Goal: Task Accomplishment & Management: Complete application form

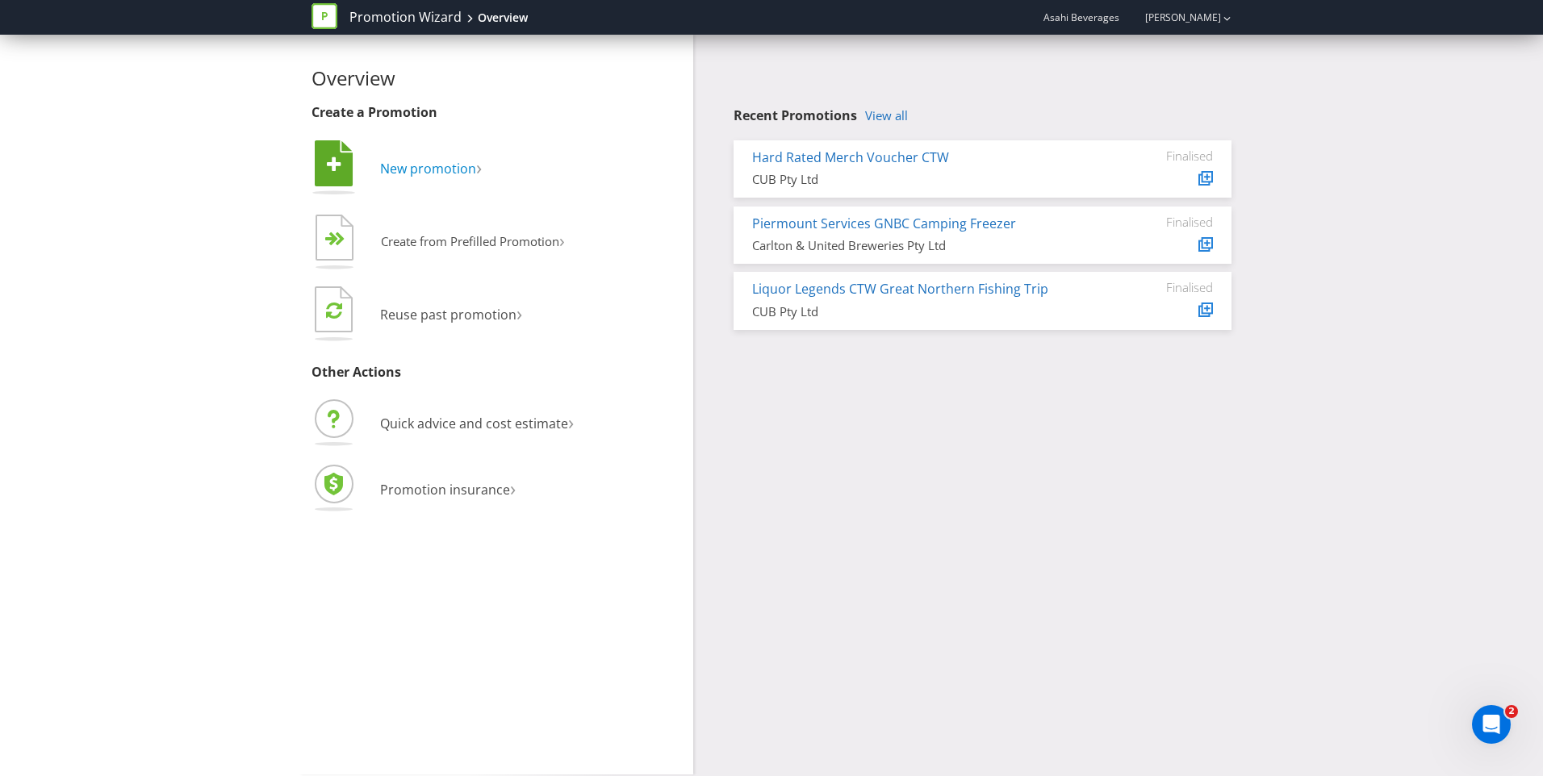
click at [449, 171] on span "New promotion" at bounding box center [428, 169] width 96 height 18
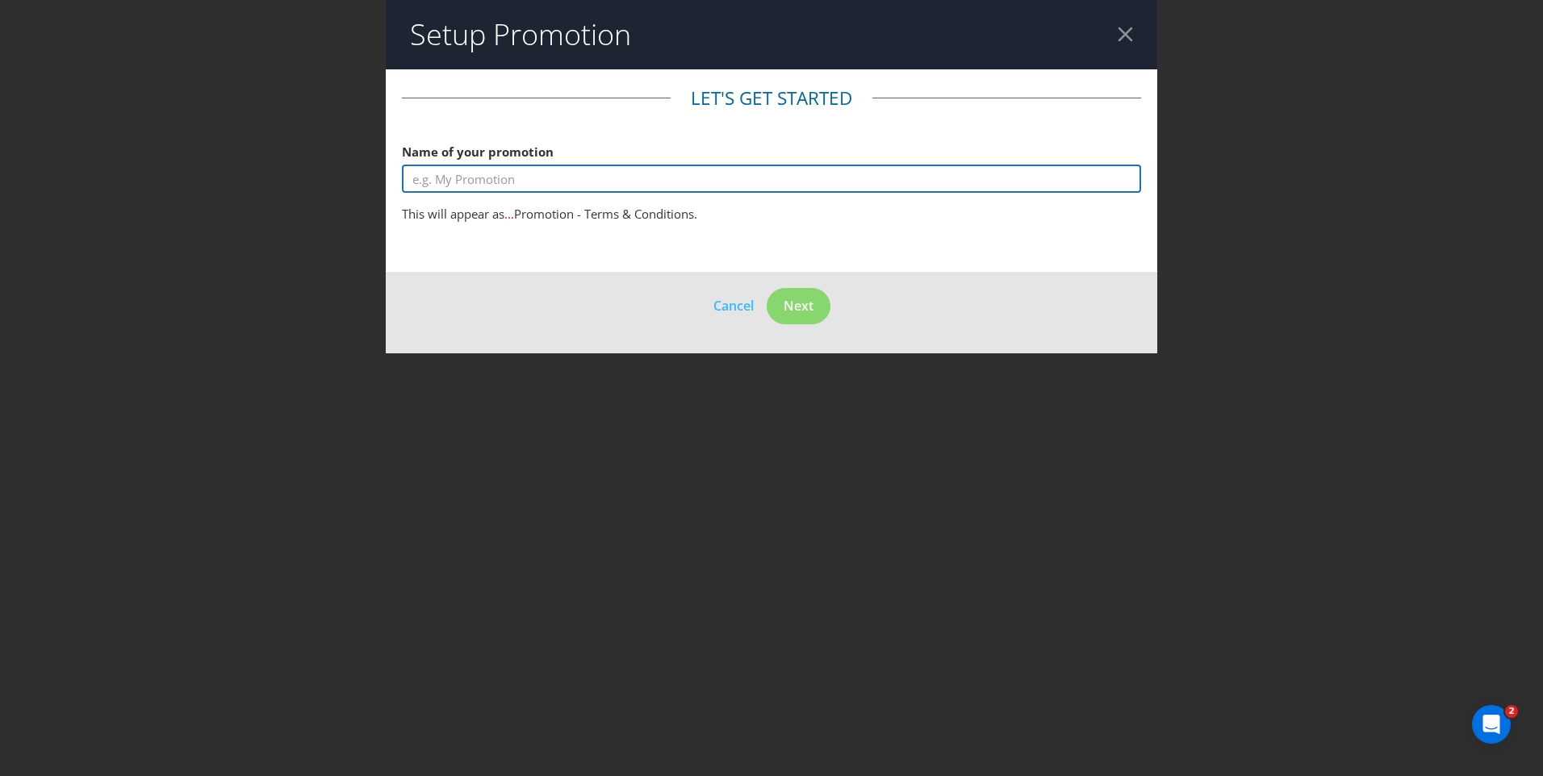
click at [536, 182] on input "text" at bounding box center [771, 179] width 739 height 28
type input "Woodstock Bourbon & Cola 12% Bonus Can"
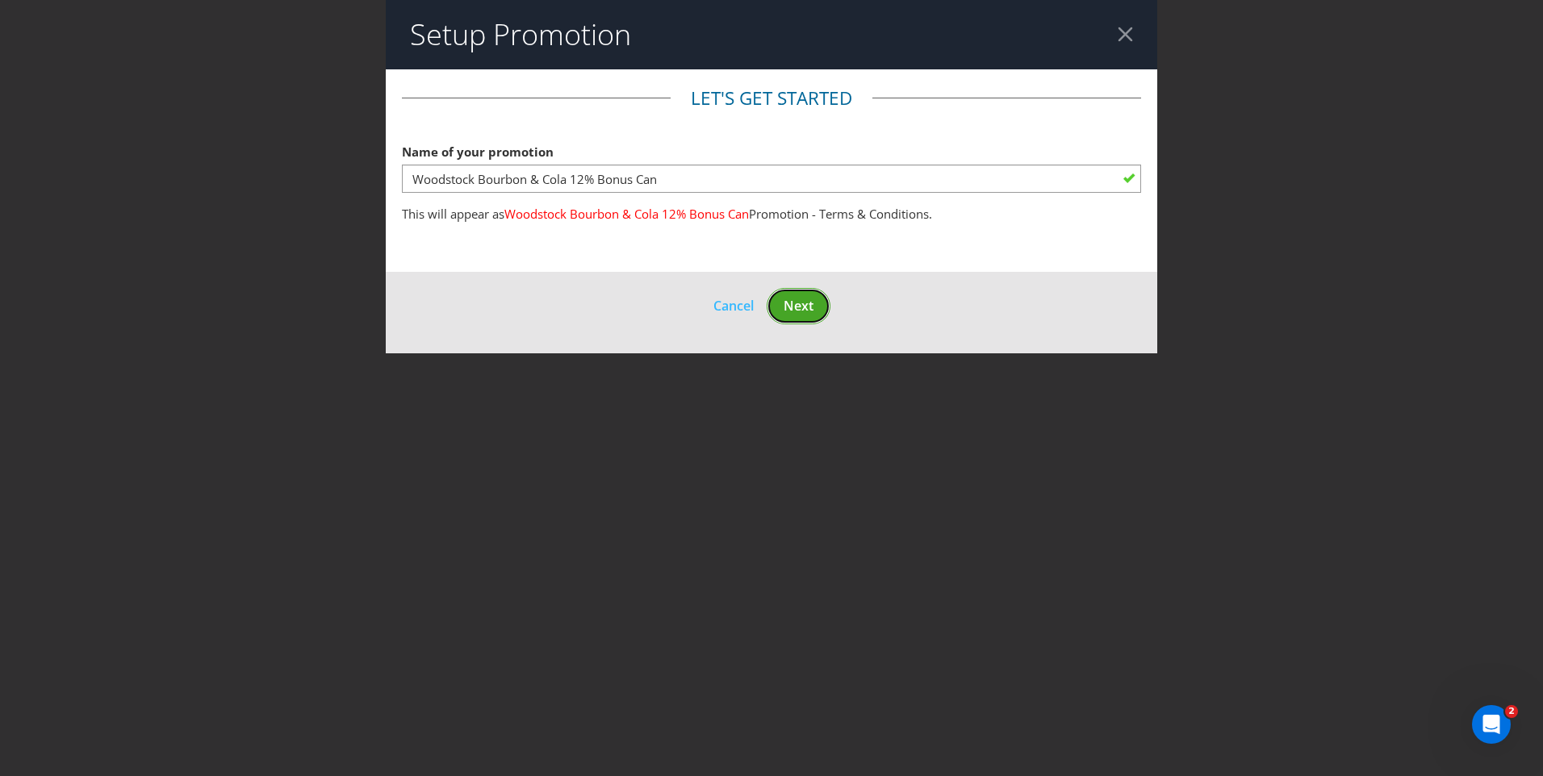
click at [806, 303] on span "Next" at bounding box center [799, 306] width 30 height 18
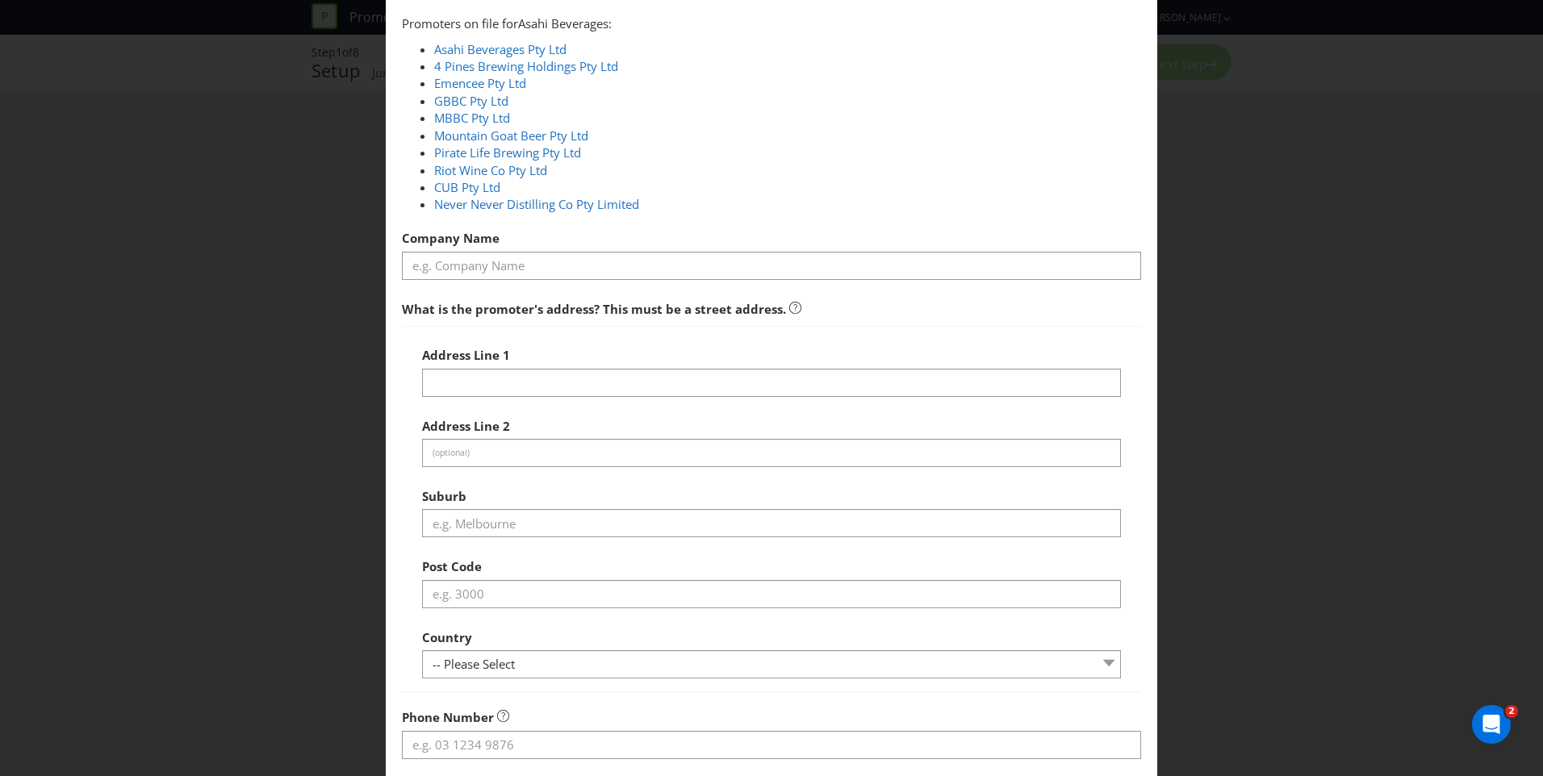
scroll to position [121, 0]
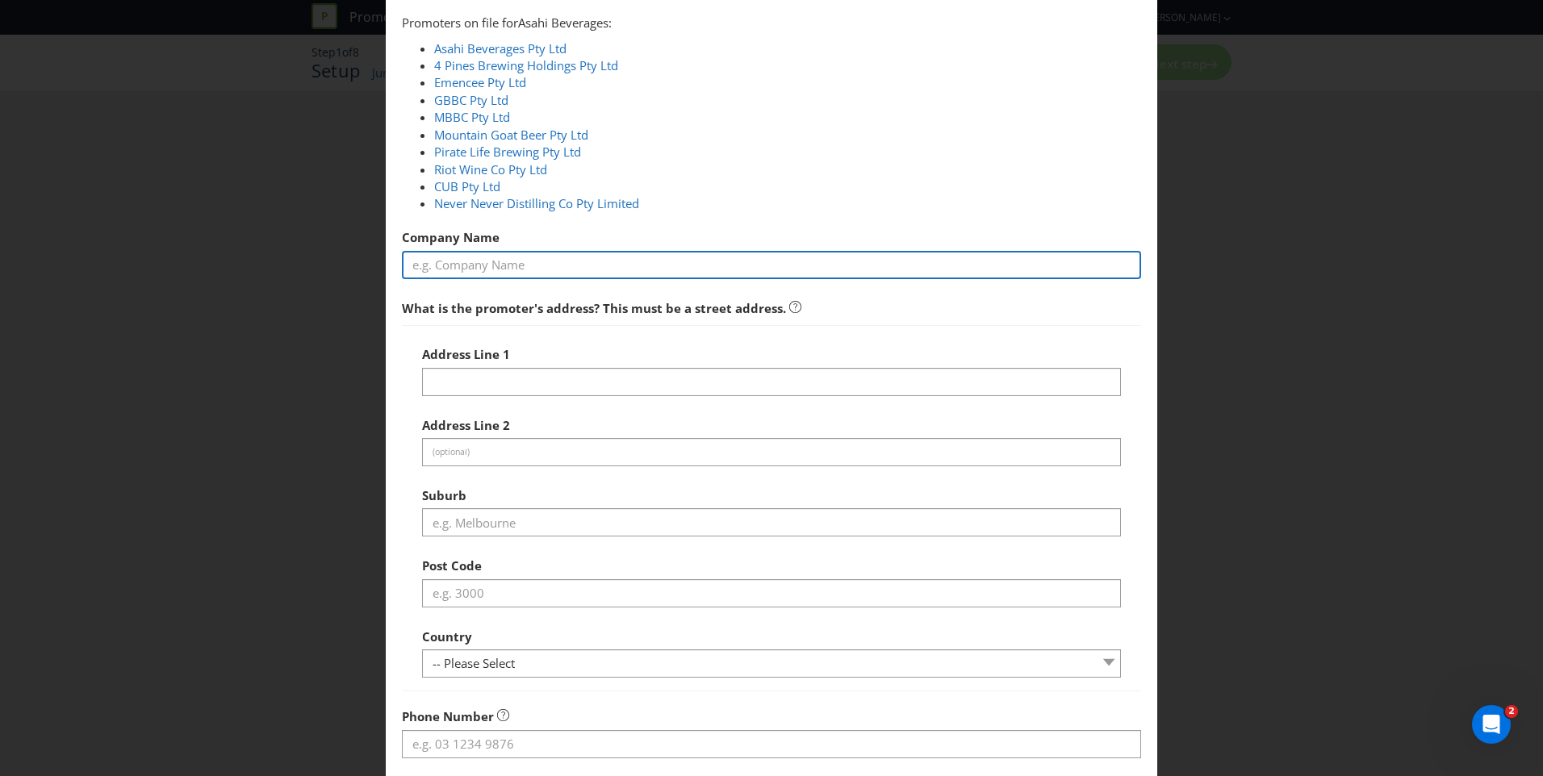
click at [546, 263] on input "text" at bounding box center [771, 265] width 739 height 28
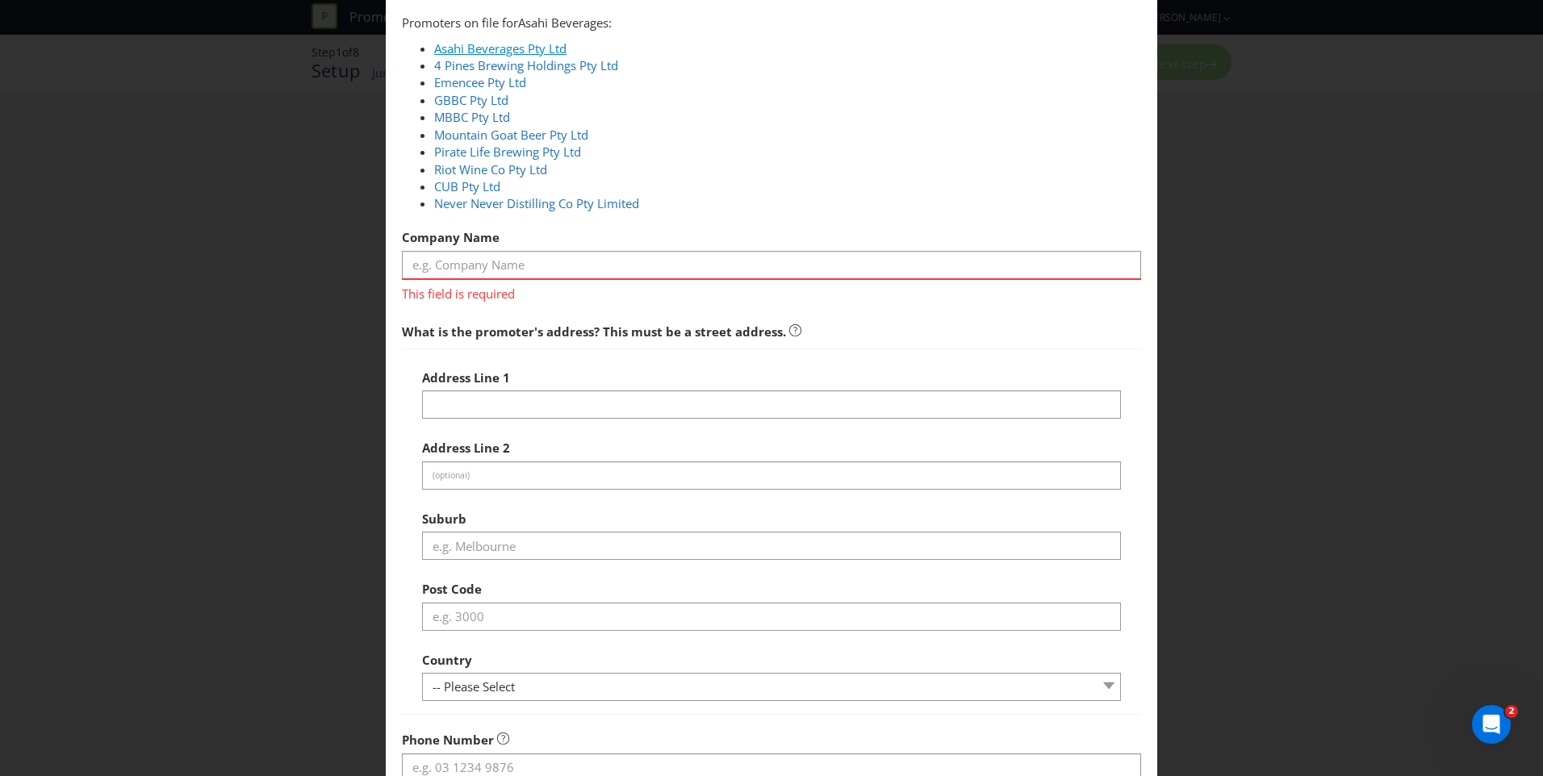
click at [513, 48] on link "Asahi Beverages Pty Ltd" at bounding box center [500, 48] width 132 height 16
type input "Asahi Beverages Pty Ltd"
type input "[STREET_ADDRESS]"
type input "Southbank"
type input "3006"
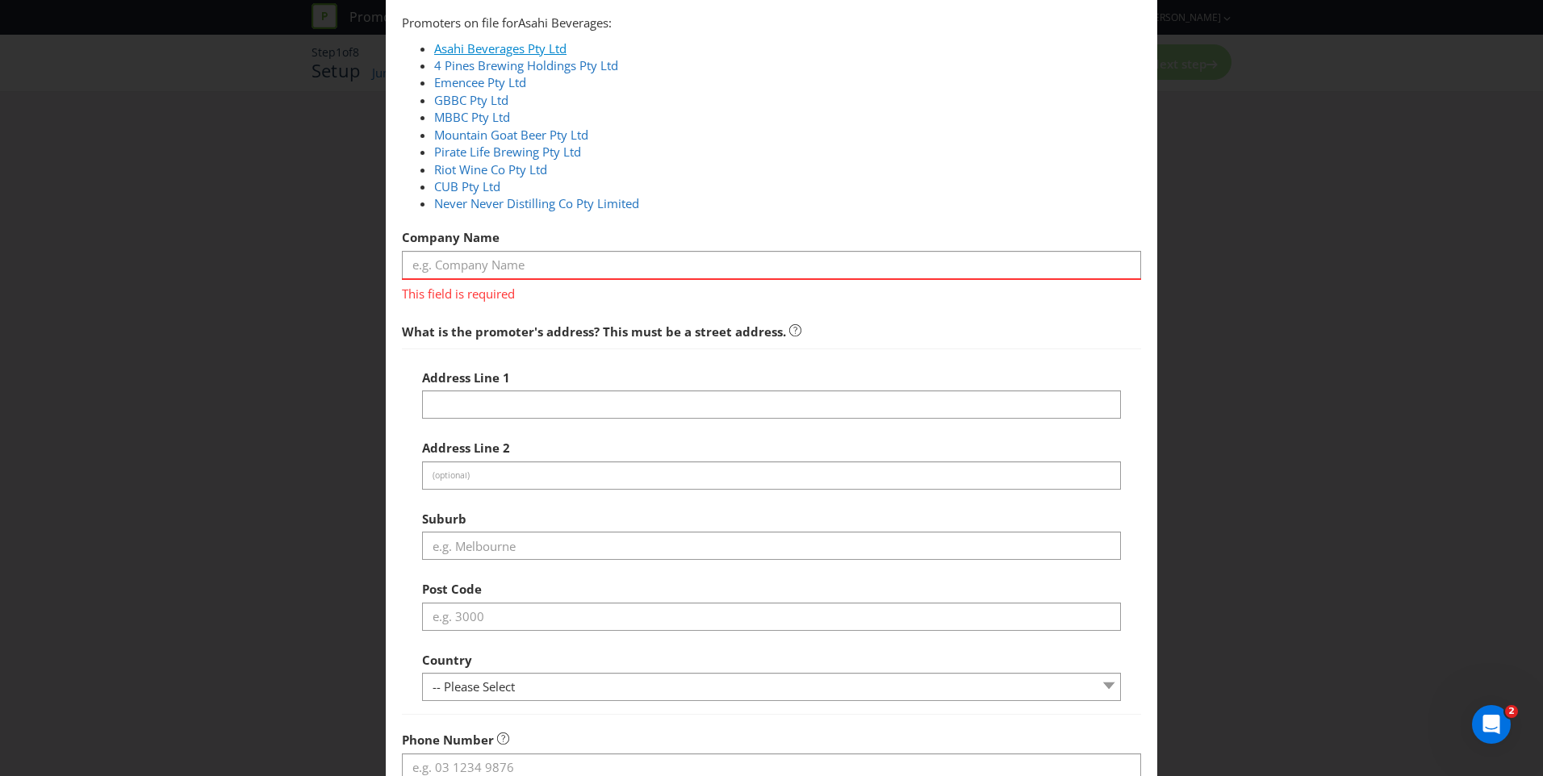
select select "AU"
type input "1800 244 054"
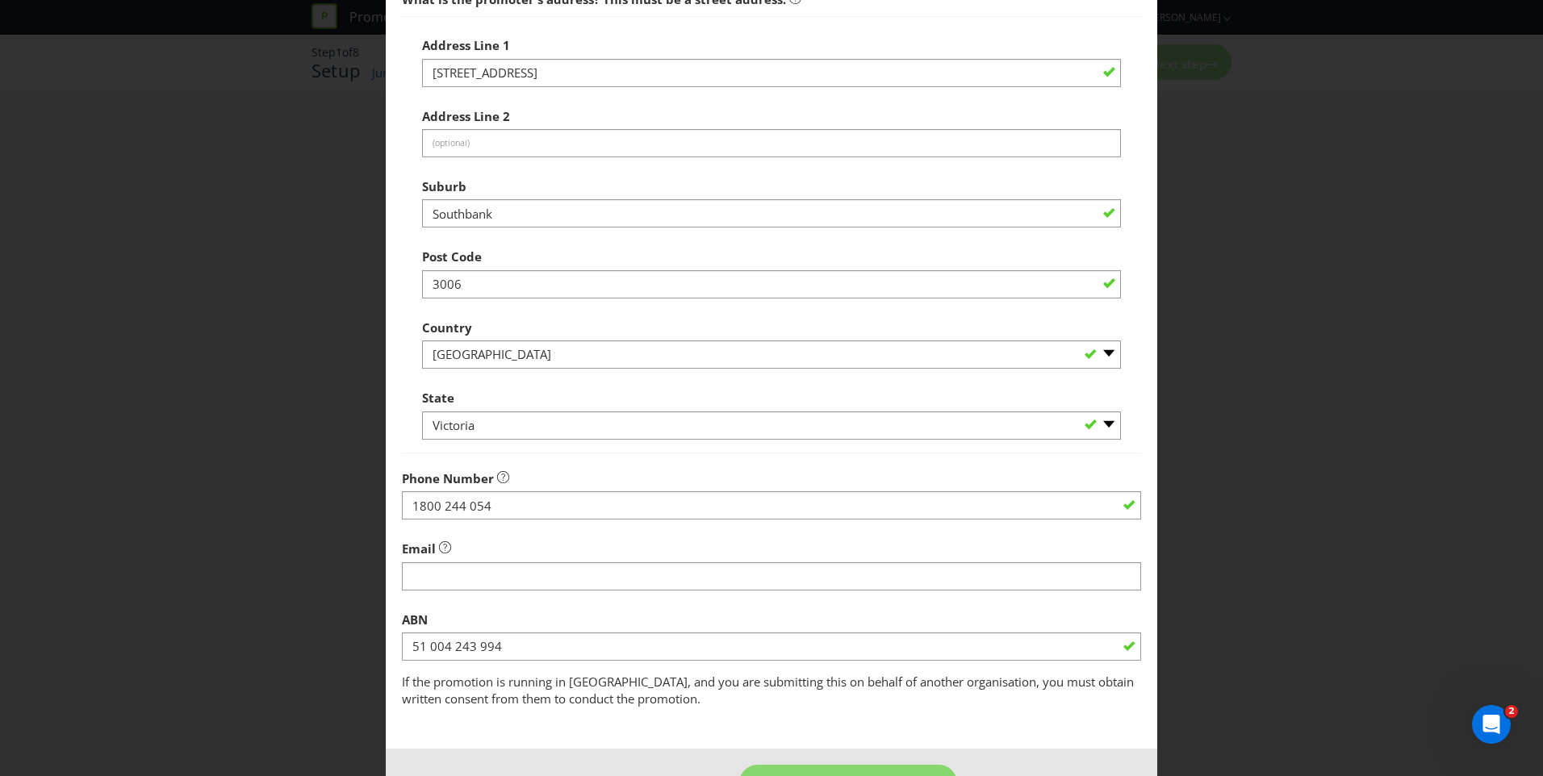
scroll to position [484, 0]
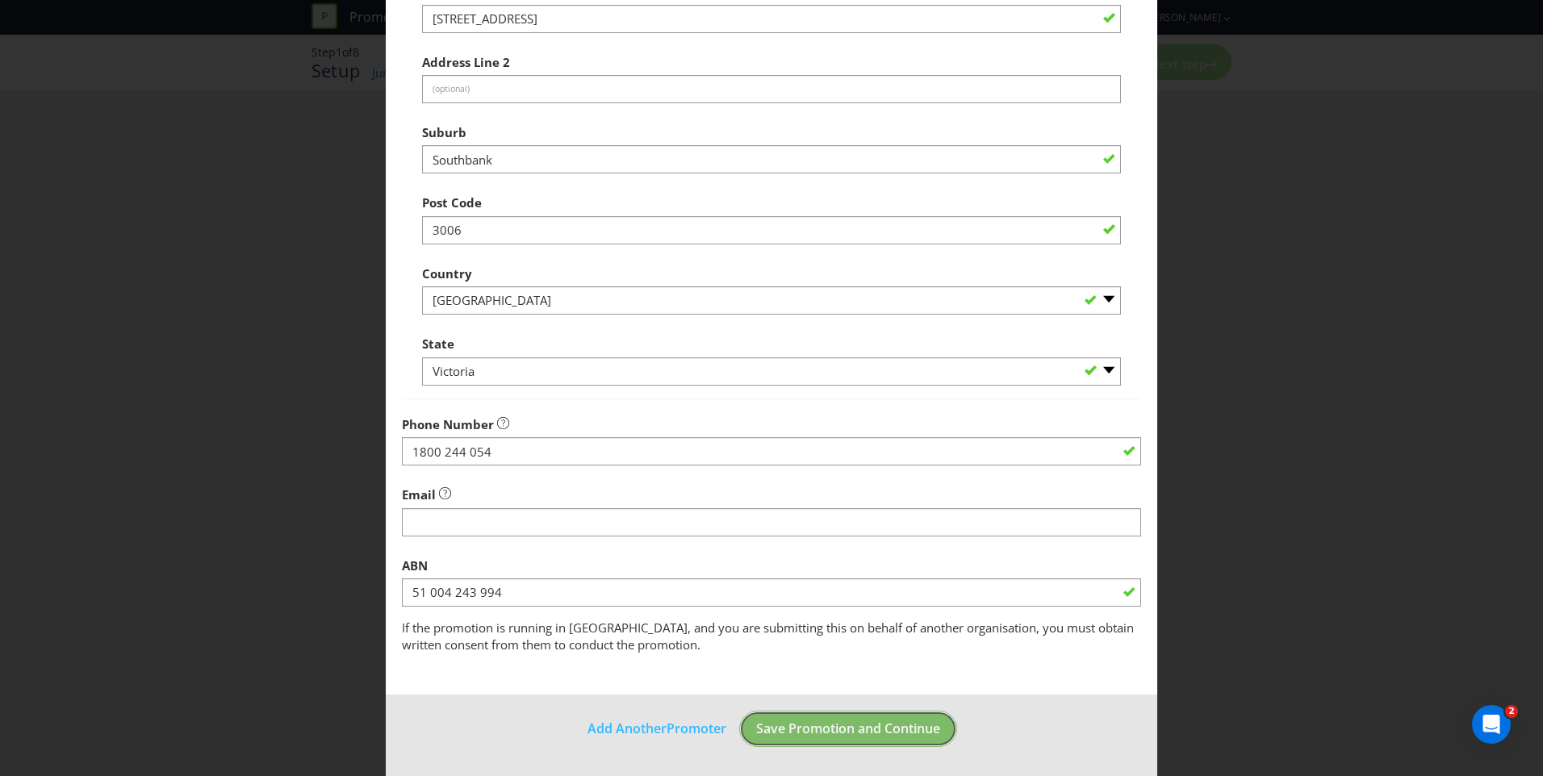
click at [830, 734] on span "Save Promotion and Continue" at bounding box center [848, 729] width 184 height 18
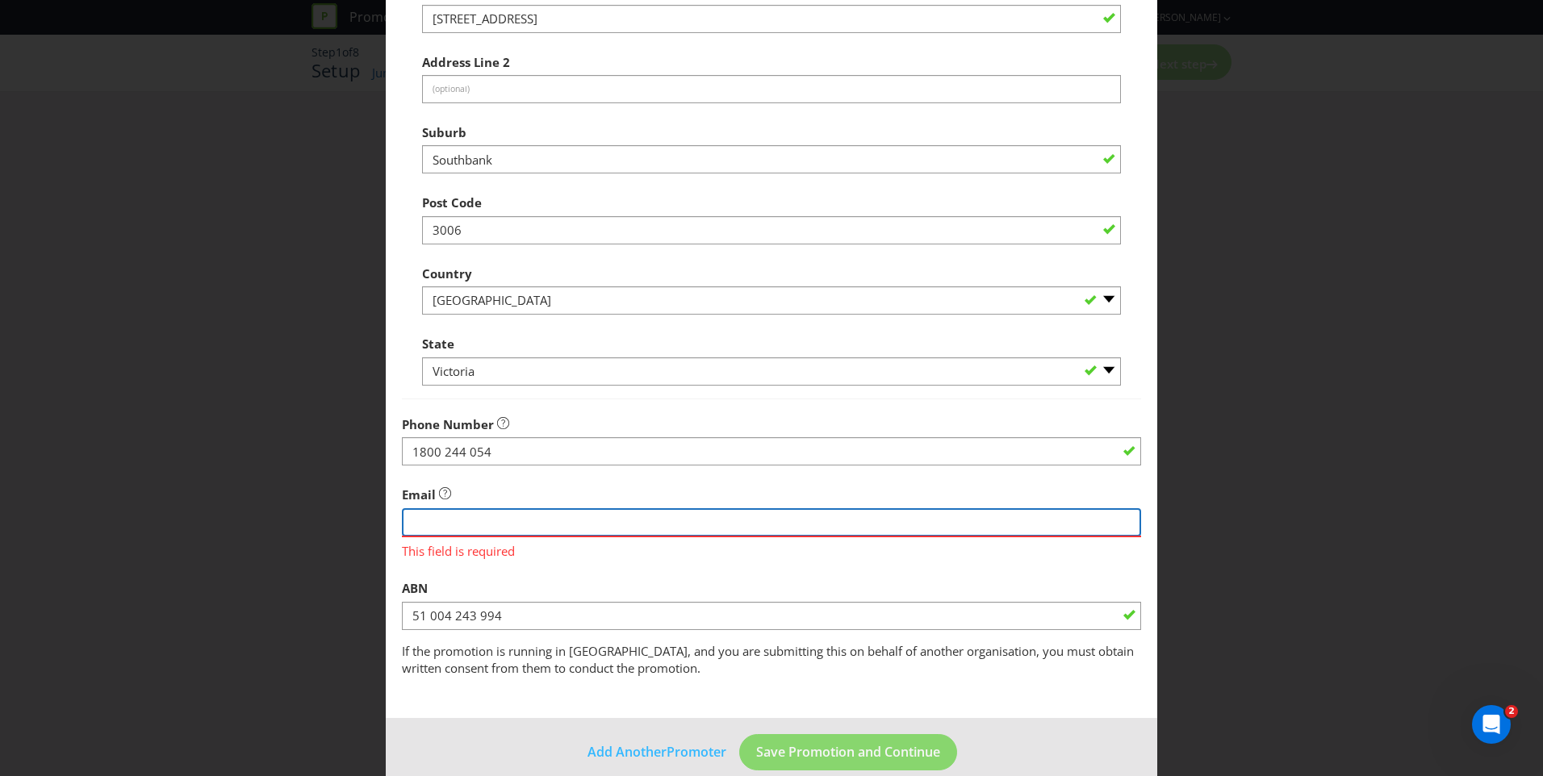
click at [637, 522] on input "string" at bounding box center [771, 522] width 739 height 28
click at [539, 524] on input "string" at bounding box center [771, 522] width 739 height 28
click at [521, 520] on input "string" at bounding box center [771, 522] width 739 height 28
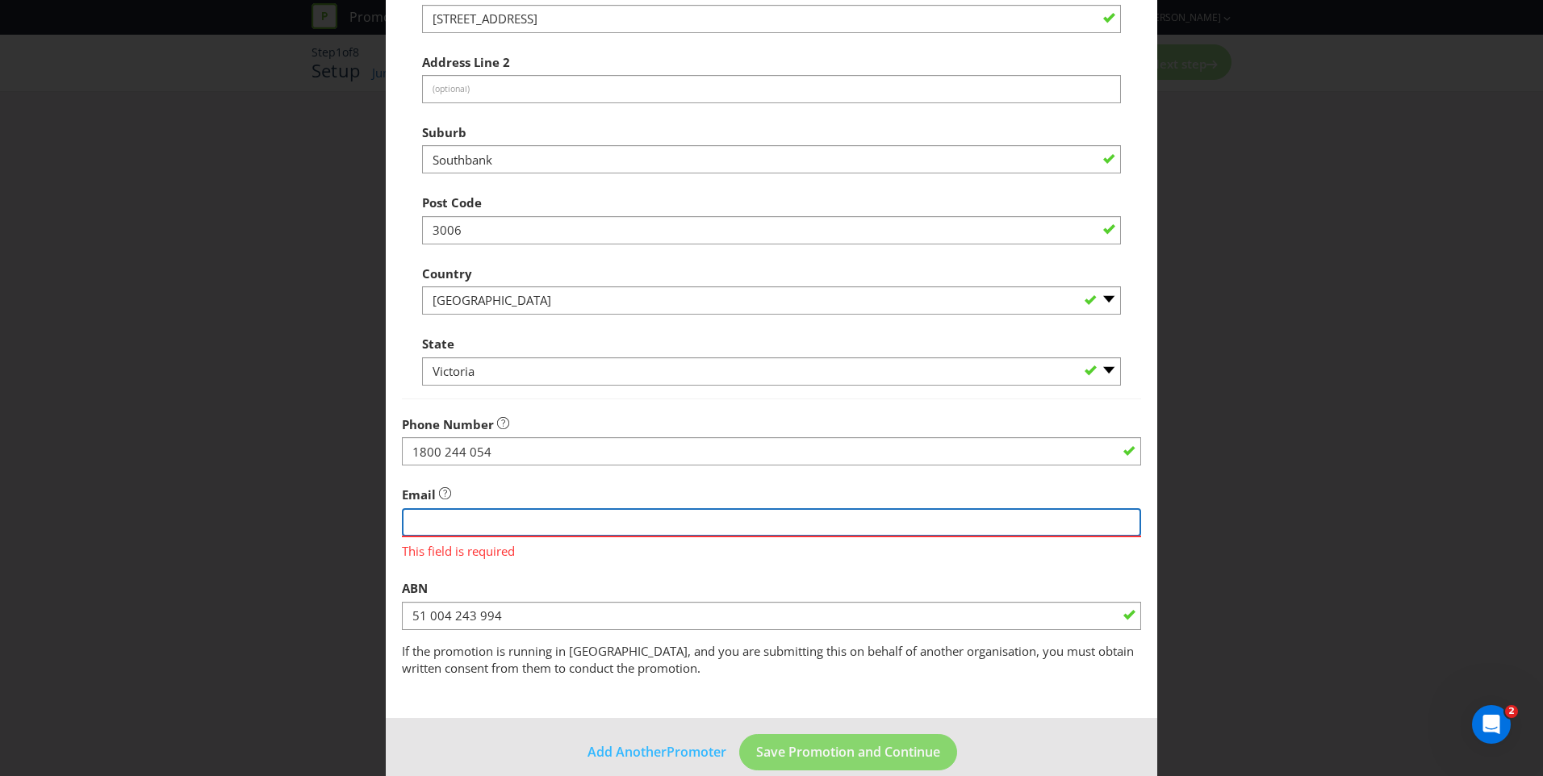
click at [521, 520] on input "string" at bounding box center [771, 522] width 739 height 28
type input "[EMAIL_ADDRESS][DOMAIN_NAME]"
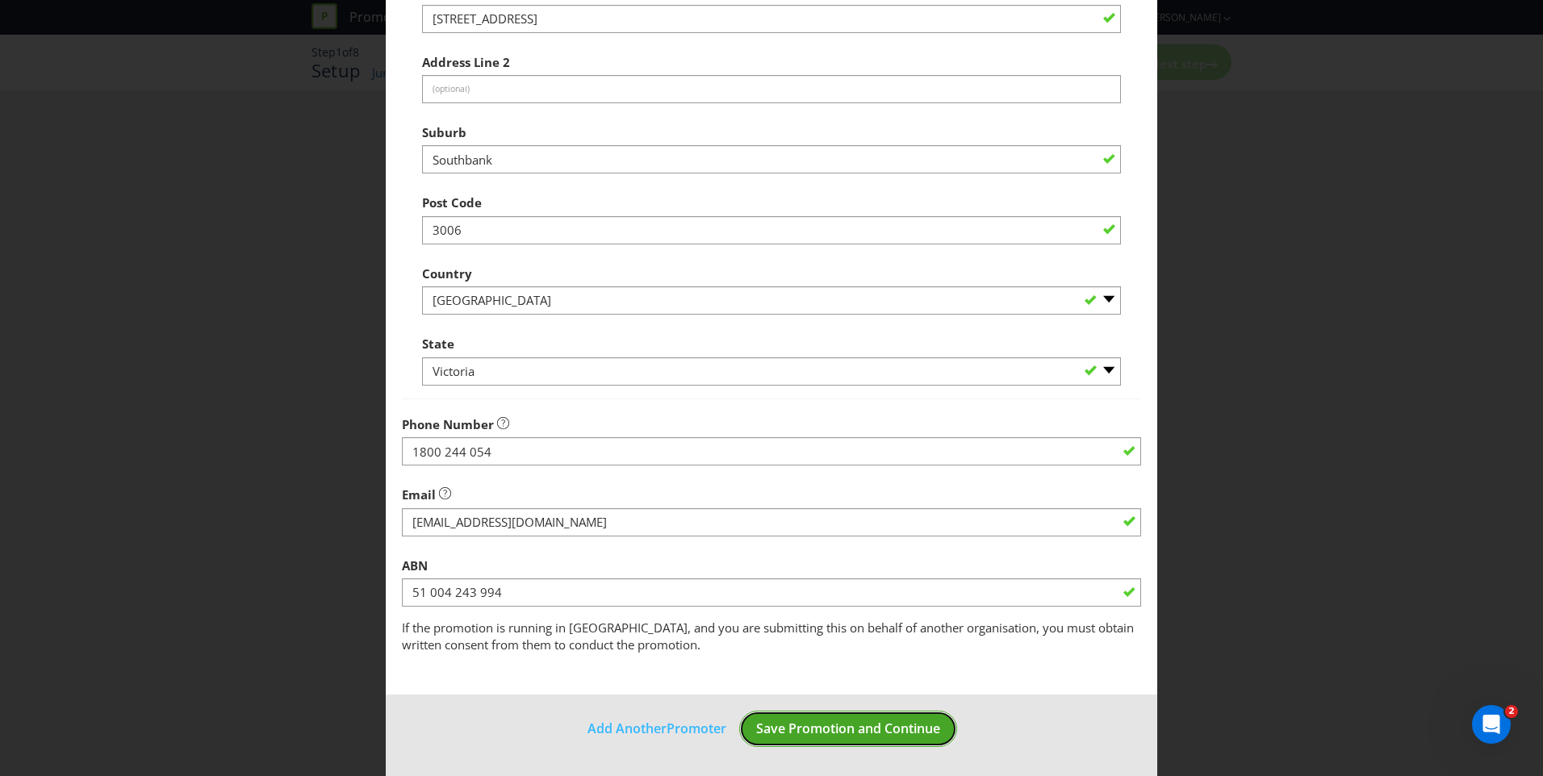
click at [839, 734] on span "Save Promotion and Continue" at bounding box center [848, 729] width 184 height 18
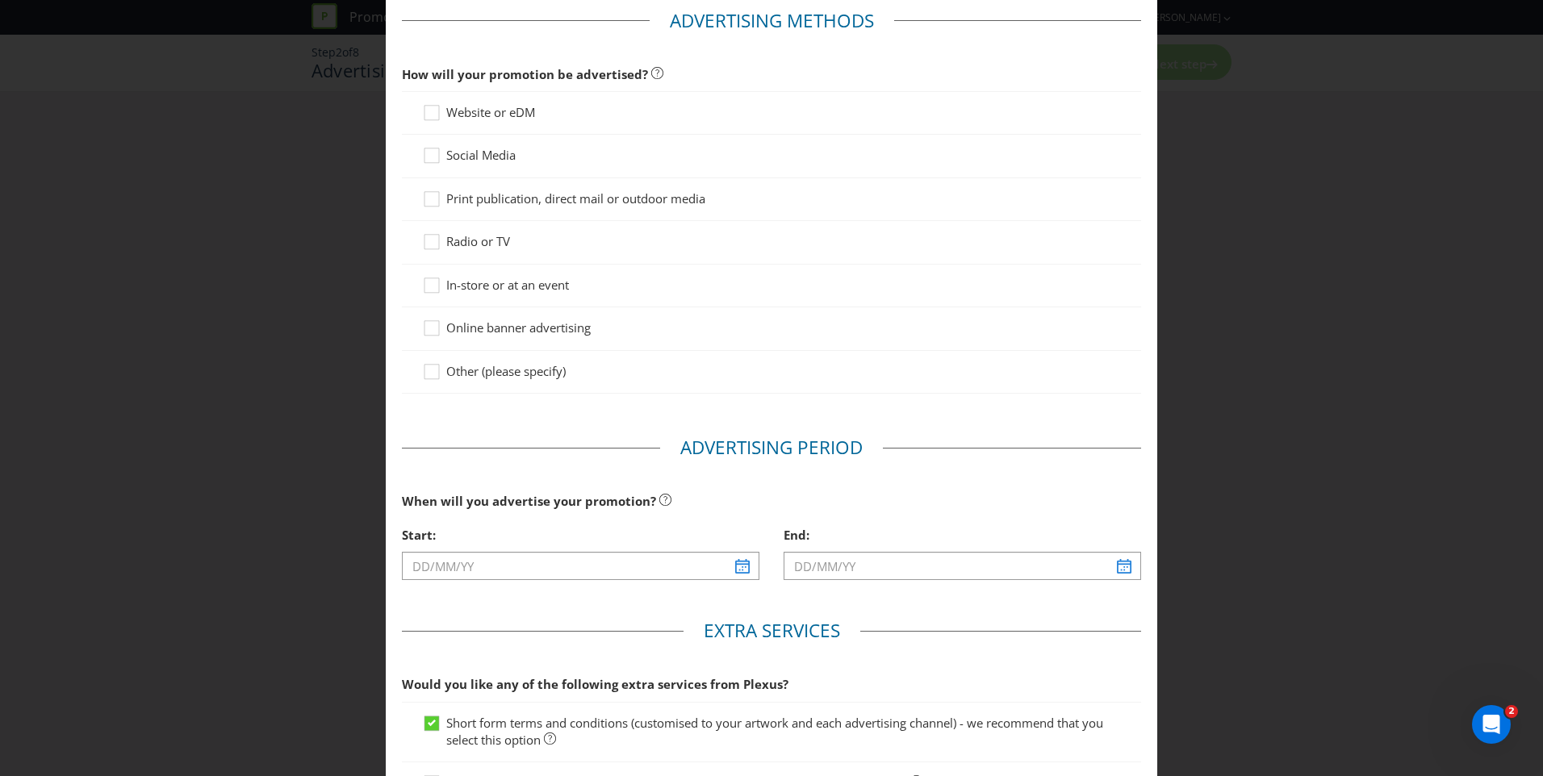
scroll to position [84, 0]
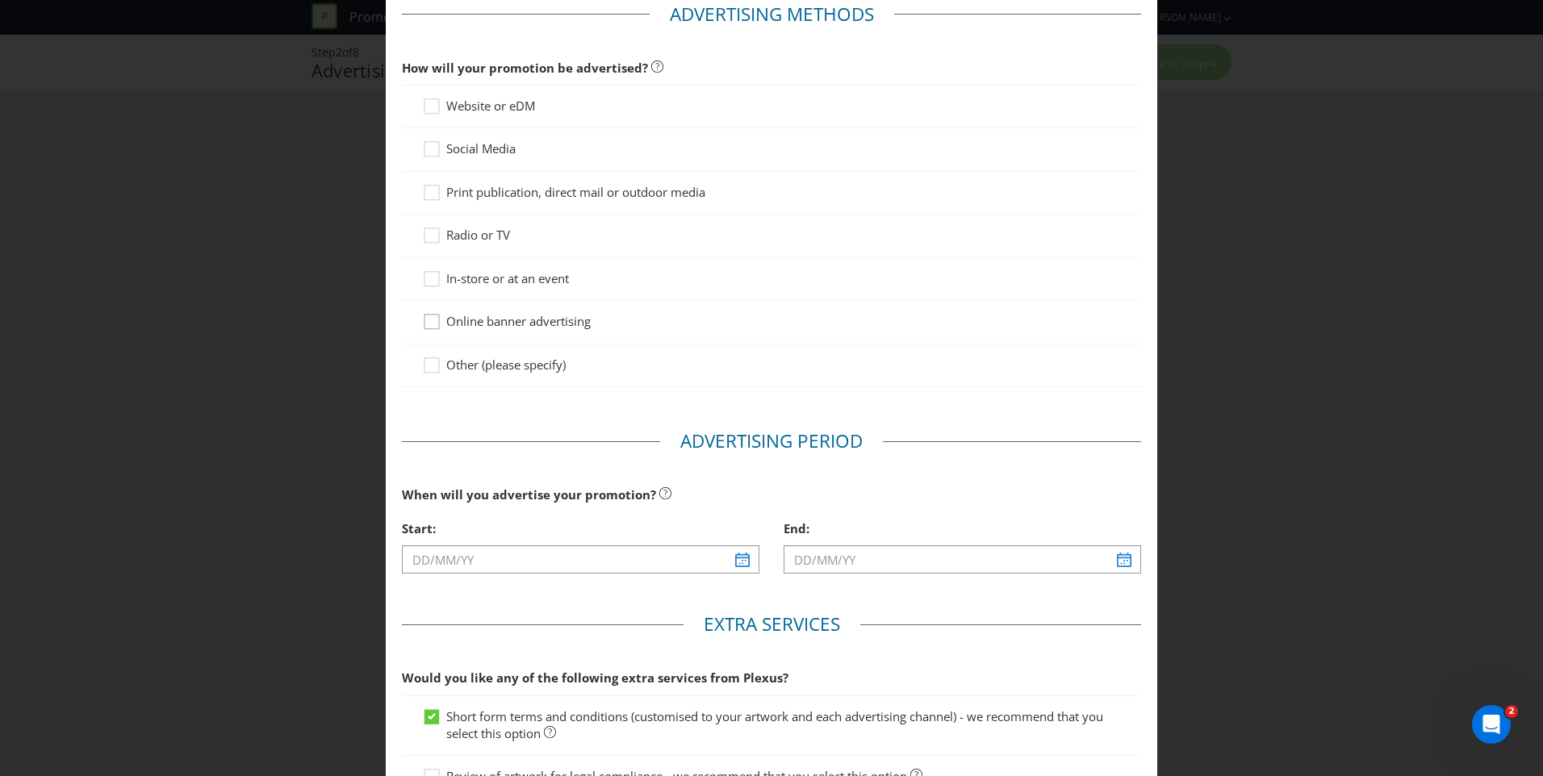
click at [428, 325] on icon at bounding box center [434, 325] width 24 height 24
click at [0, 0] on input "Online banner advertising" at bounding box center [0, 0] width 0 height 0
click at [427, 284] on icon at bounding box center [434, 282] width 24 height 24
click at [0, 0] on input "In-store or at an event" at bounding box center [0, 0] width 0 height 0
click at [428, 323] on icon at bounding box center [432, 322] width 8 height 6
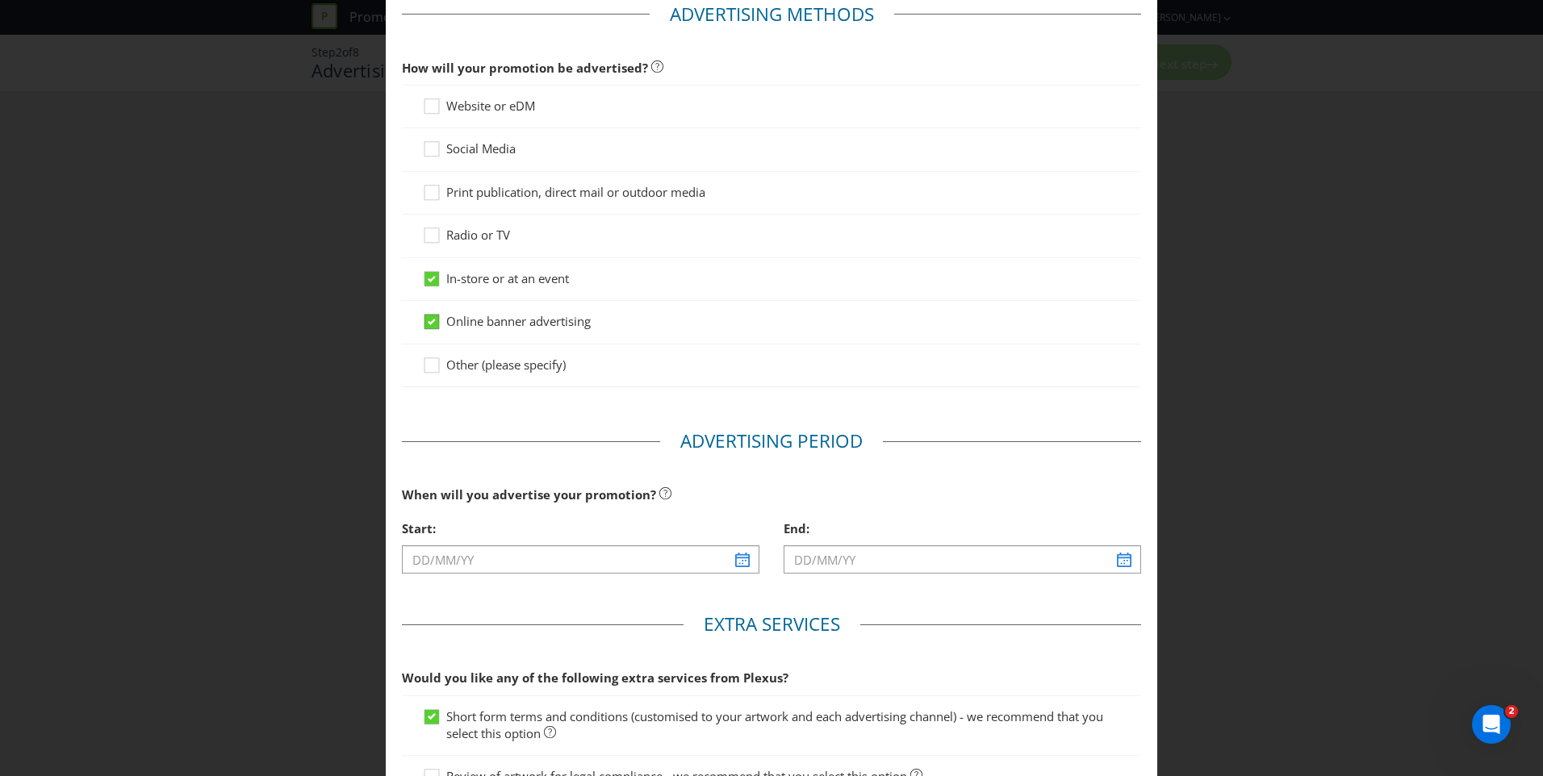
click at [0, 0] on input "Online banner advertising" at bounding box center [0, 0] width 0 height 0
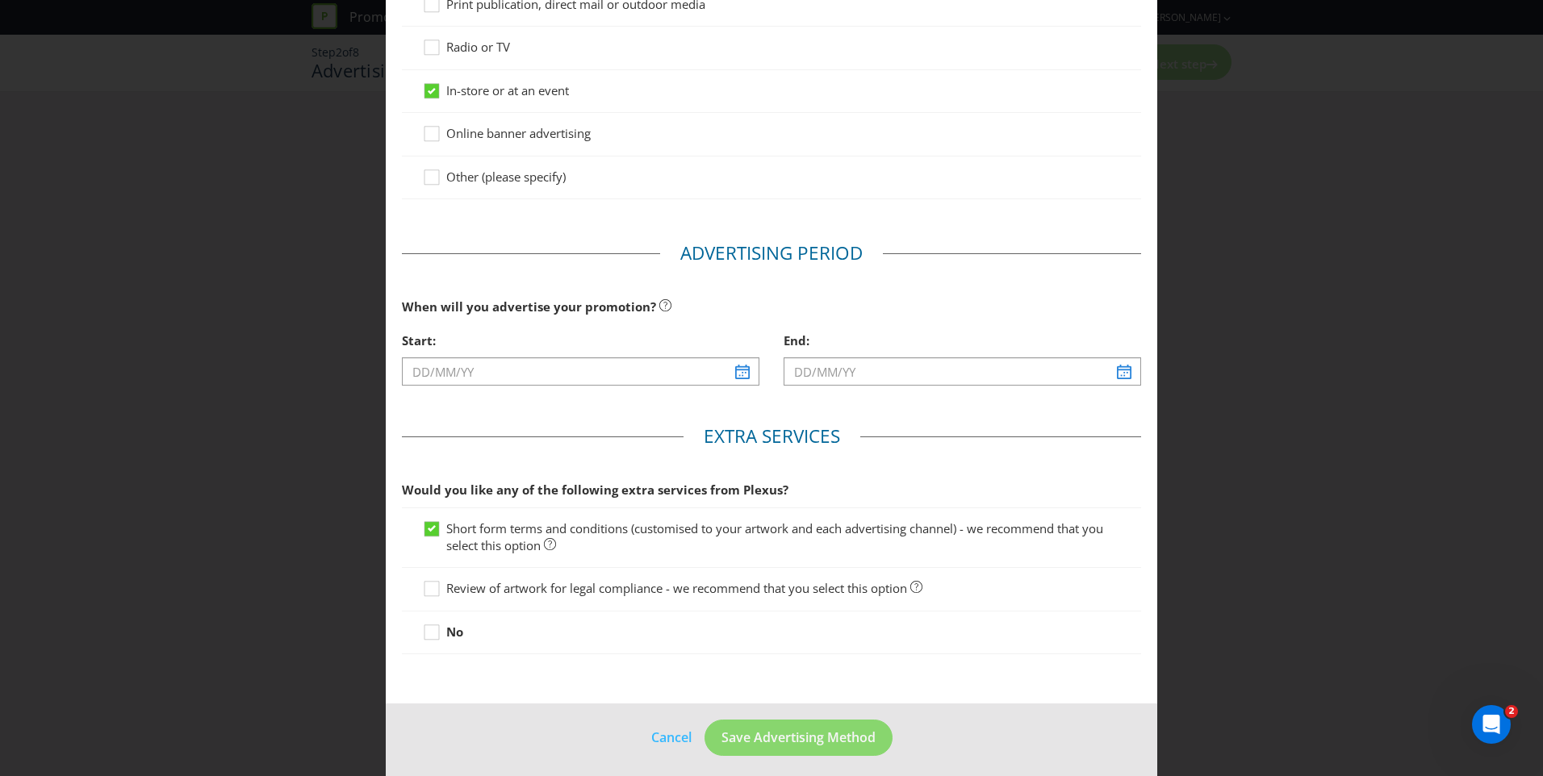
scroll to position [274, 0]
click at [741, 370] on input "text" at bounding box center [581, 370] width 358 height 28
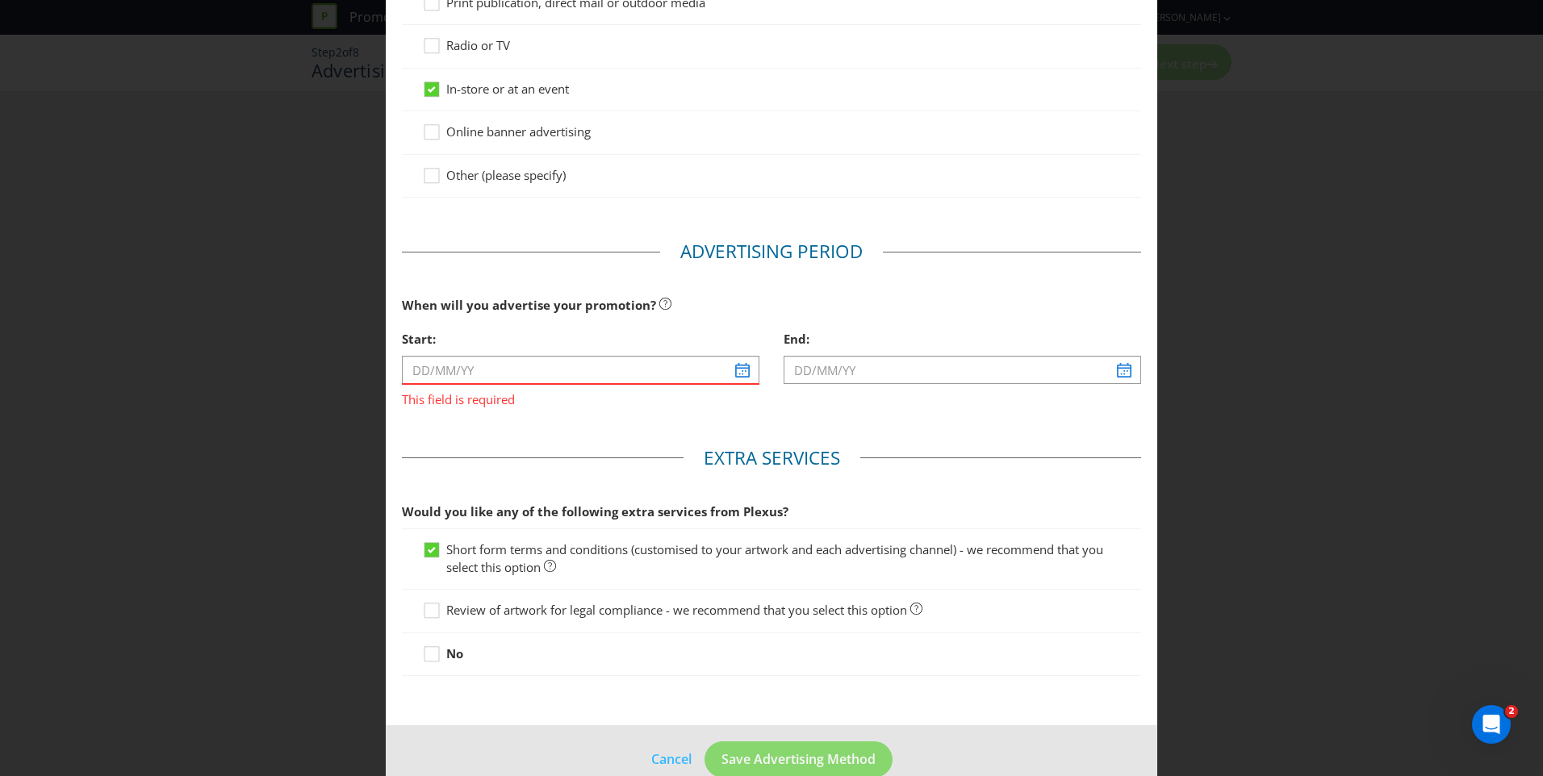
click at [423, 420] on div at bounding box center [771, 421] width 739 height 2
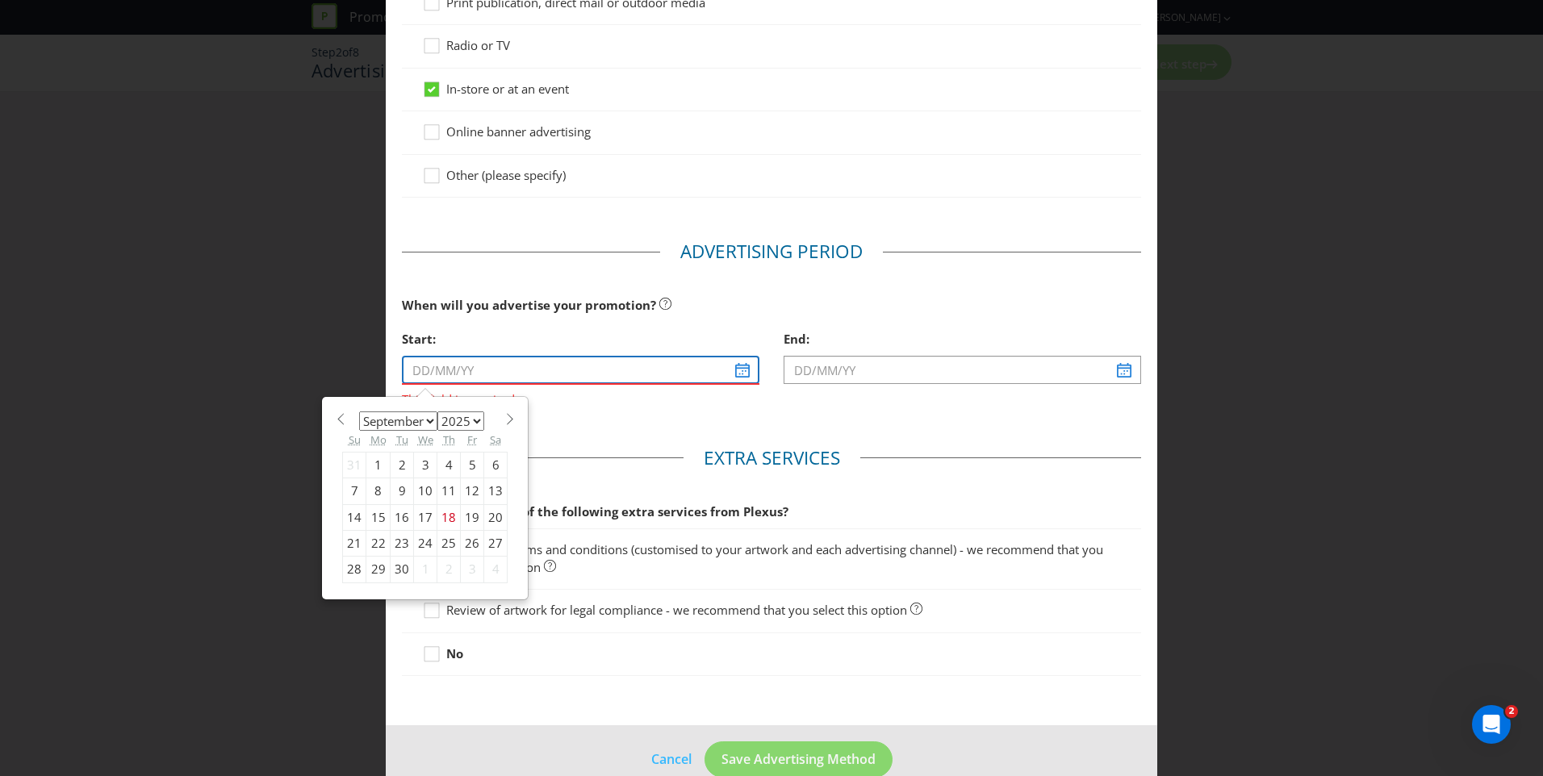
click at [742, 365] on input "text" at bounding box center [581, 370] width 358 height 28
click at [425, 420] on select "January February March April May June July August September October November De…" at bounding box center [398, 421] width 78 height 19
select select "9"
click at [359, 412] on select "January February March April May June July August September October November De…" at bounding box center [398, 421] width 78 height 19
click at [422, 546] on div "22" at bounding box center [425, 544] width 23 height 26
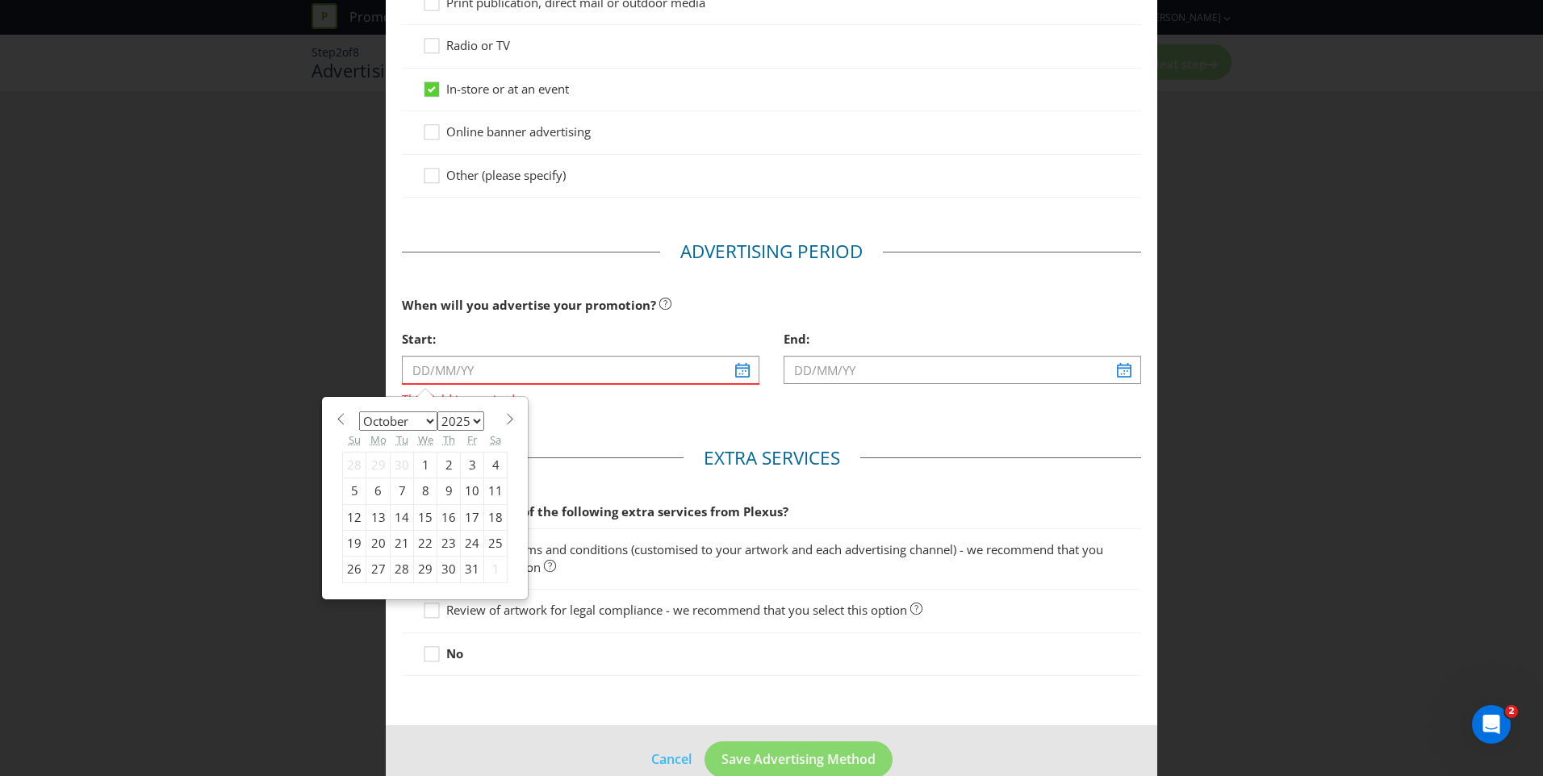
type input "[DATE]"
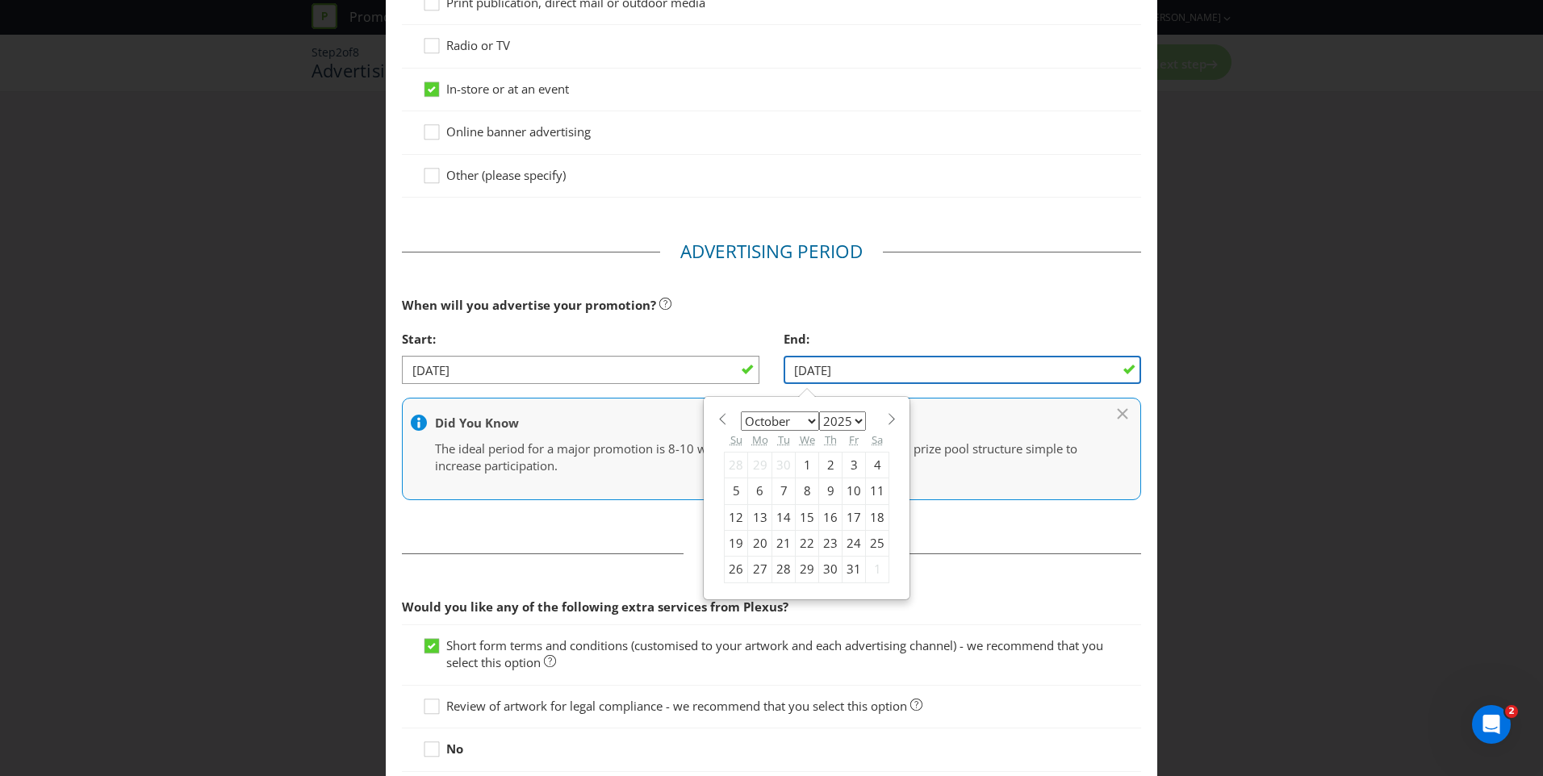
click at [1028, 371] on input "[DATE]" at bounding box center [963, 370] width 358 height 28
click at [805, 420] on select "January February March April May June July August September October November De…" at bounding box center [780, 421] width 78 height 19
select select "10"
click at [741, 412] on select "January February March April May June July August September October November De…" at bounding box center [780, 421] width 78 height 19
click at [799, 518] on div "12" at bounding box center [807, 517] width 23 height 26
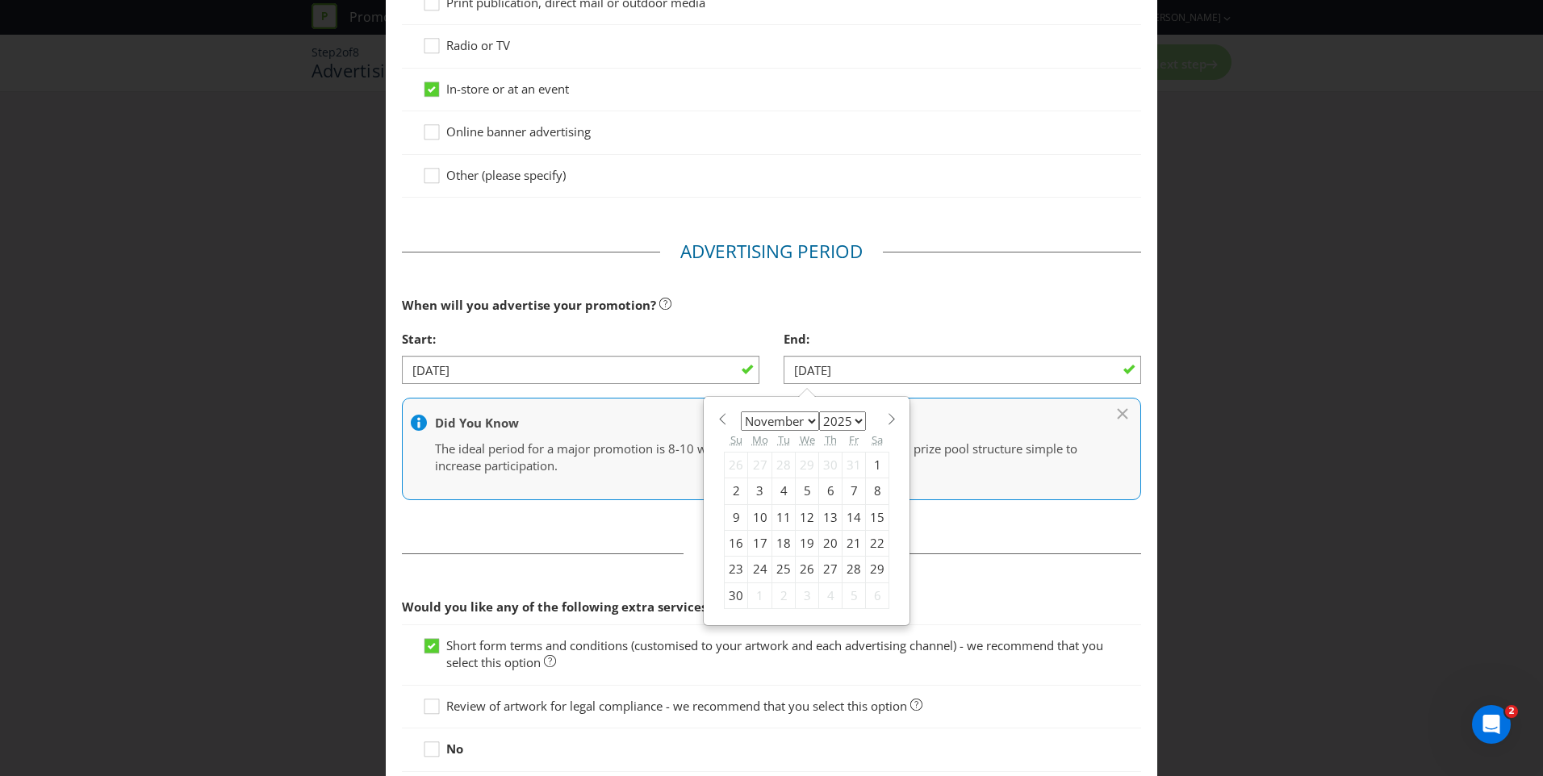
type input "[DATE]"
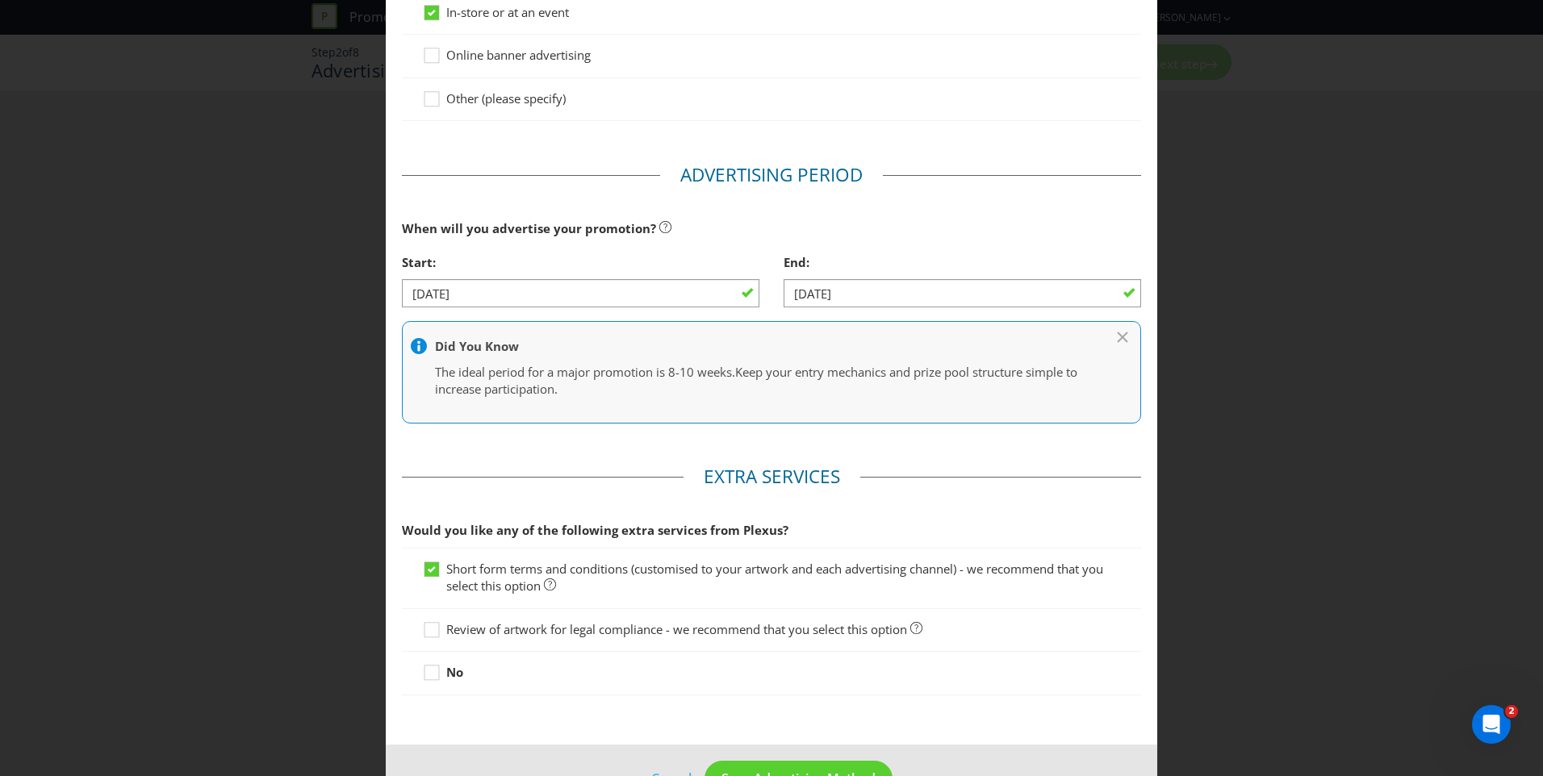
scroll to position [400, 0]
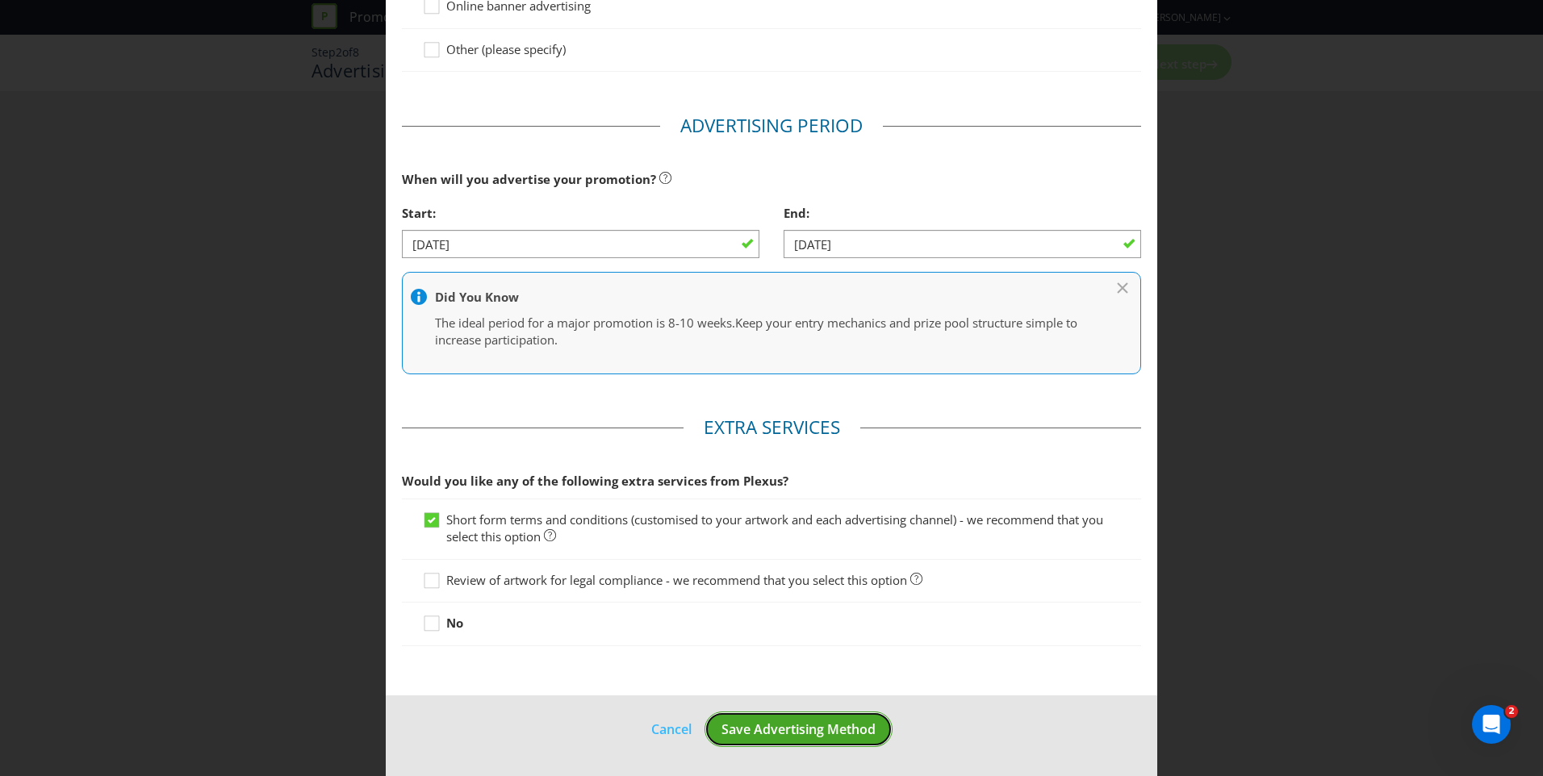
click at [829, 730] on span "Save Advertising Method" at bounding box center [799, 730] width 154 height 18
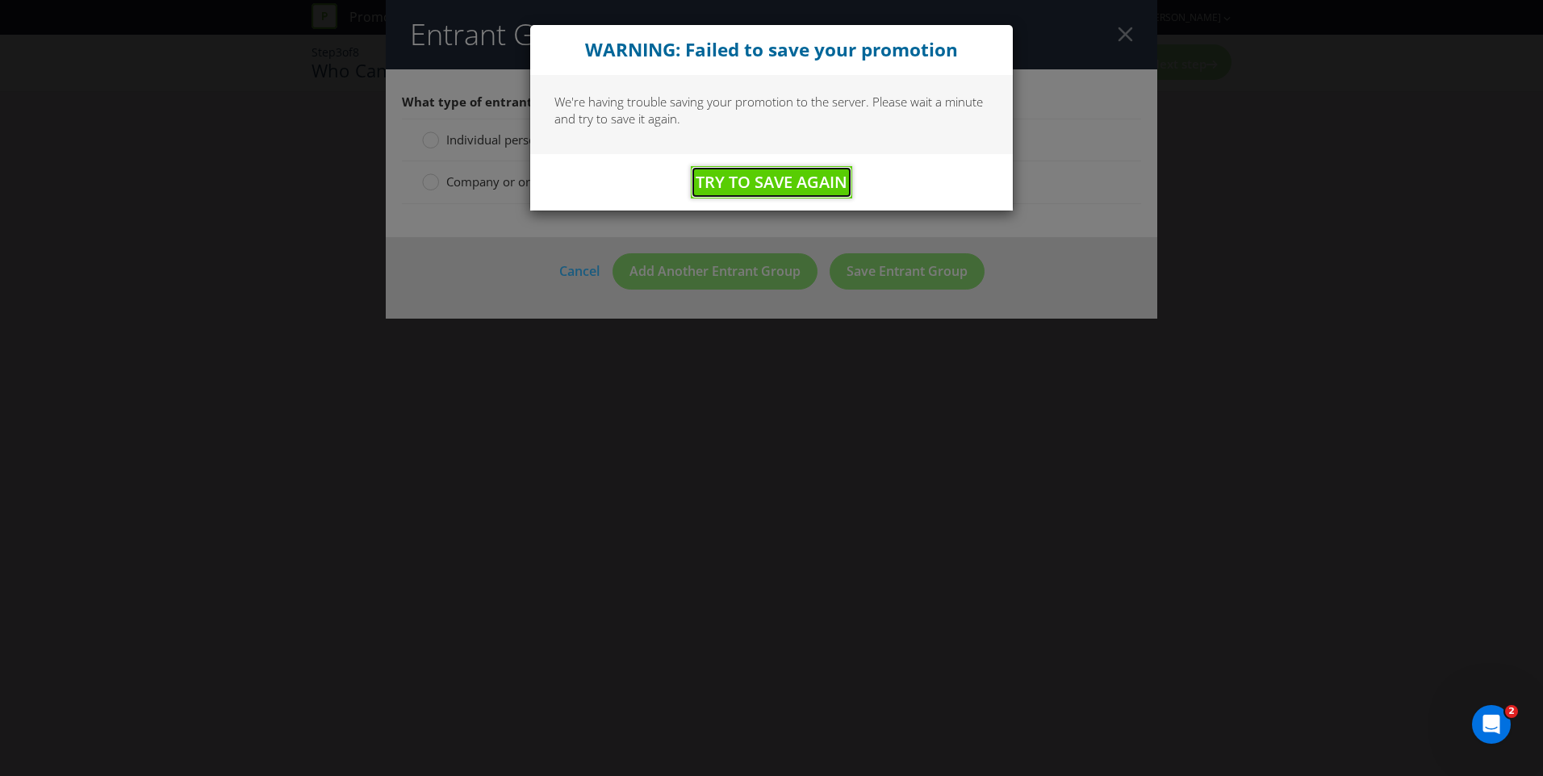
click at [780, 184] on span "Try to Save Again" at bounding box center [772, 182] width 152 height 22
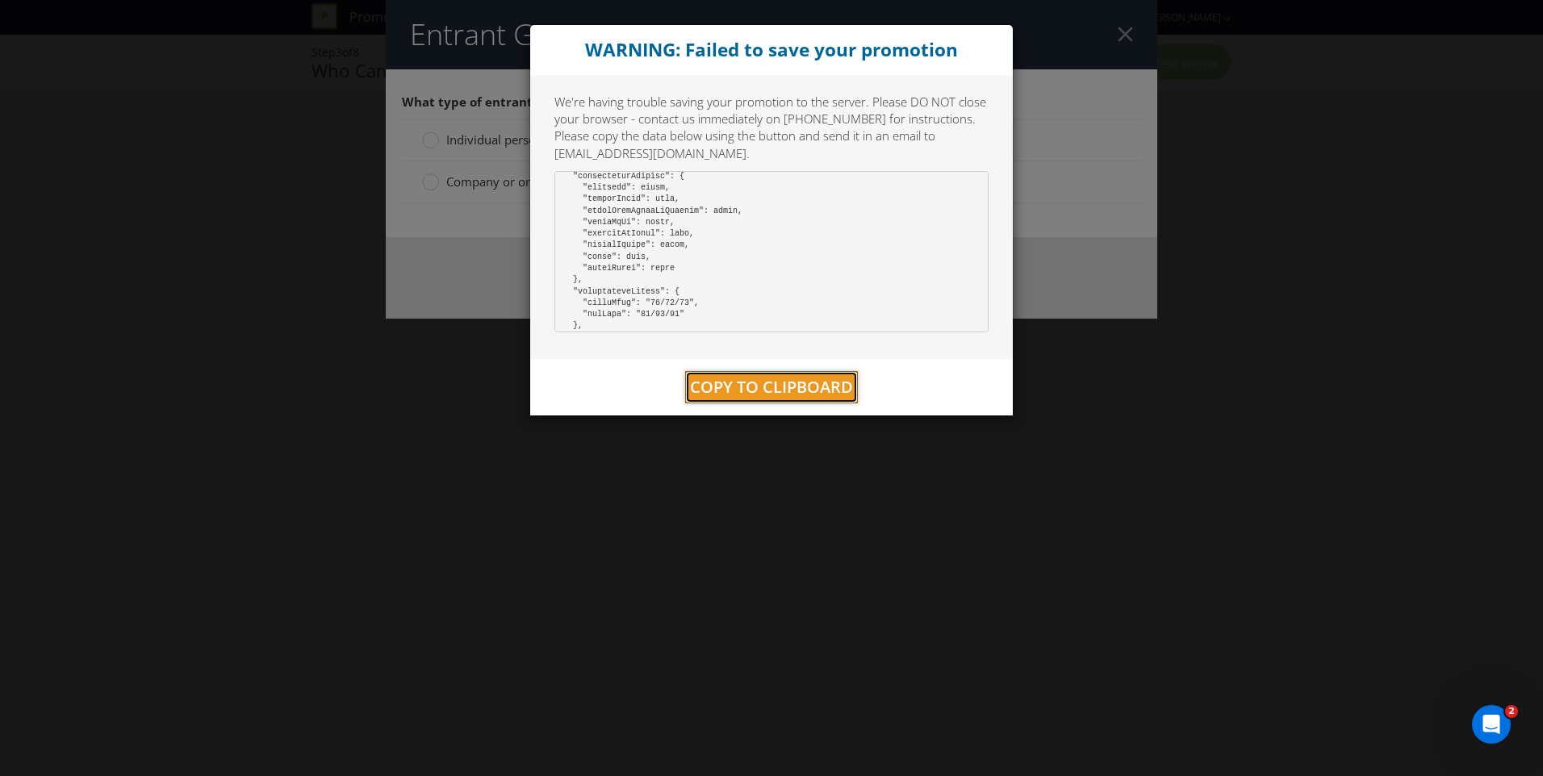
scroll to position [1032, 0]
click at [785, 391] on span "Copy to Clipboard" at bounding box center [771, 387] width 163 height 22
click at [1117, 47] on div "WARNING: Failed to save your promotion We're having trouble saving your promoti…" at bounding box center [771, 388] width 1543 height 776
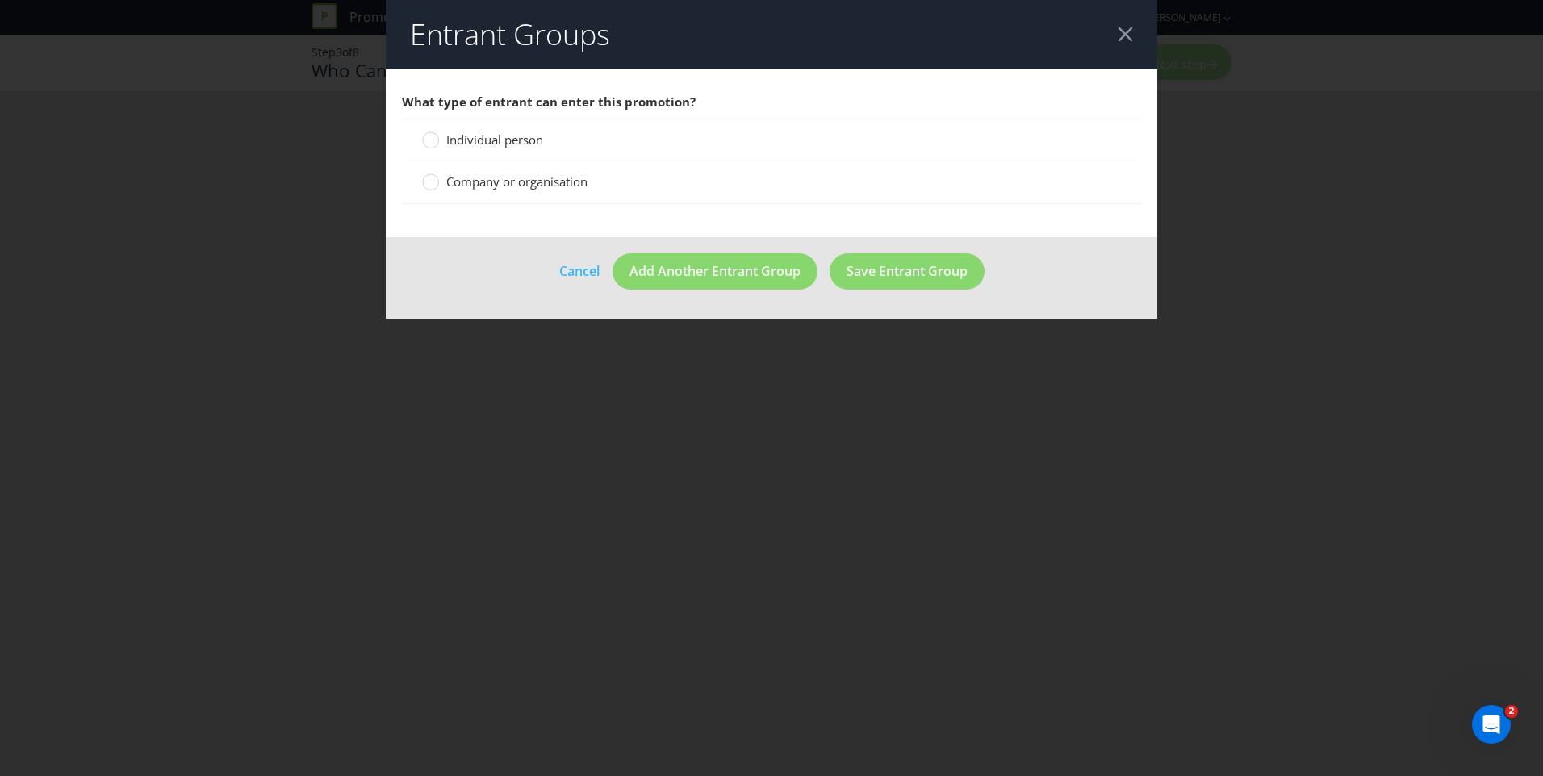
click at [1117, 47] on header "Entrant Groups" at bounding box center [772, 34] width 772 height 69
click at [459, 136] on span "Individual person" at bounding box center [494, 140] width 97 height 16
click at [0, 0] on input "Individual person" at bounding box center [0, 0] width 0 height 0
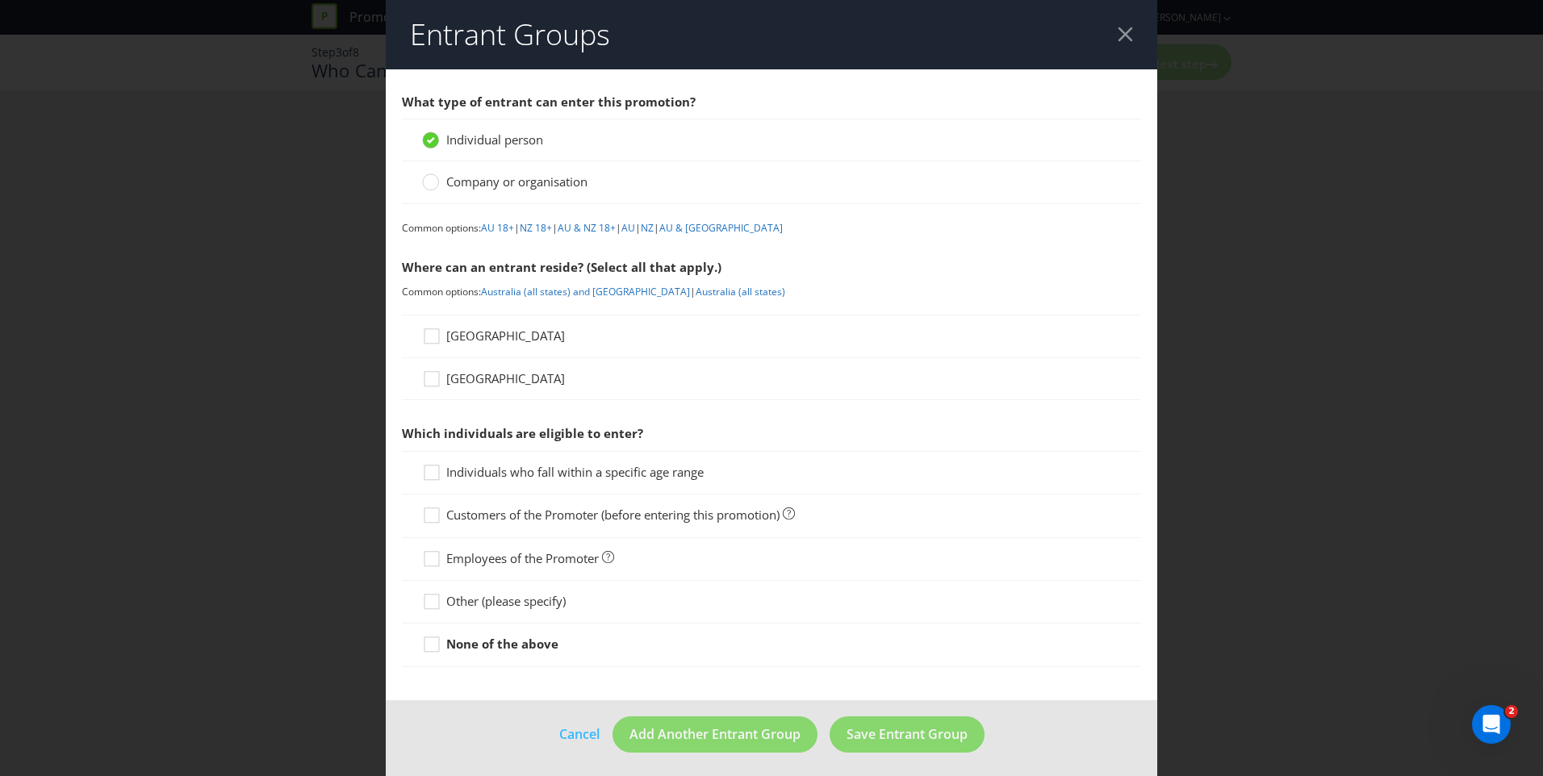
click at [470, 339] on span "[GEOGRAPHIC_DATA]" at bounding box center [505, 336] width 119 height 16
click at [0, 0] on input "[GEOGRAPHIC_DATA]" at bounding box center [0, 0] width 0 height 0
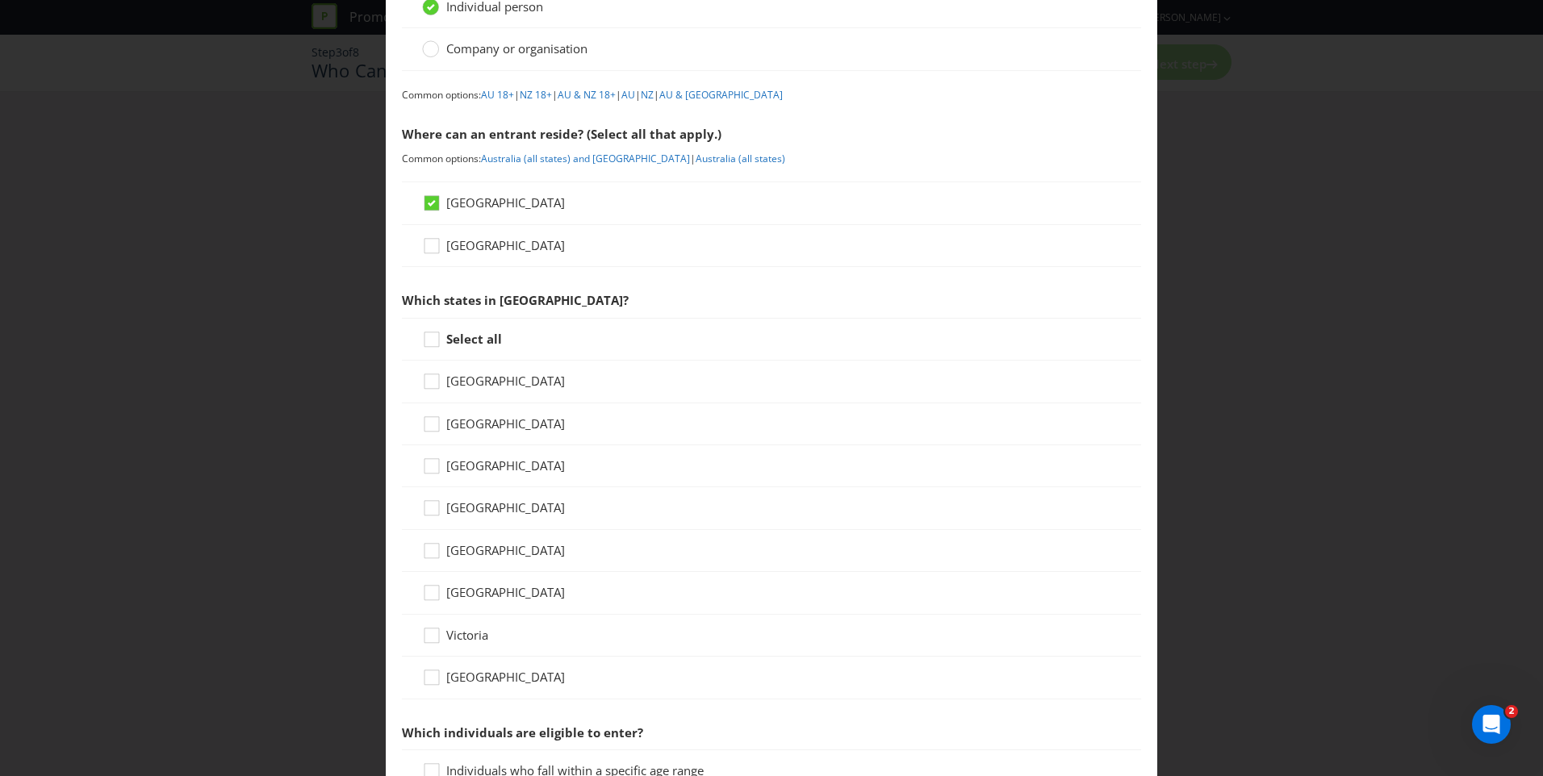
scroll to position [136, 0]
click at [476, 342] on strong "Select all" at bounding box center [474, 336] width 56 height 16
click at [0, 0] on input "Select all" at bounding box center [0, 0] width 0 height 0
click at [488, 461] on span "[GEOGRAPHIC_DATA]" at bounding box center [505, 463] width 119 height 16
click at [0, 0] on input "[GEOGRAPHIC_DATA]" at bounding box center [0, 0] width 0 height 0
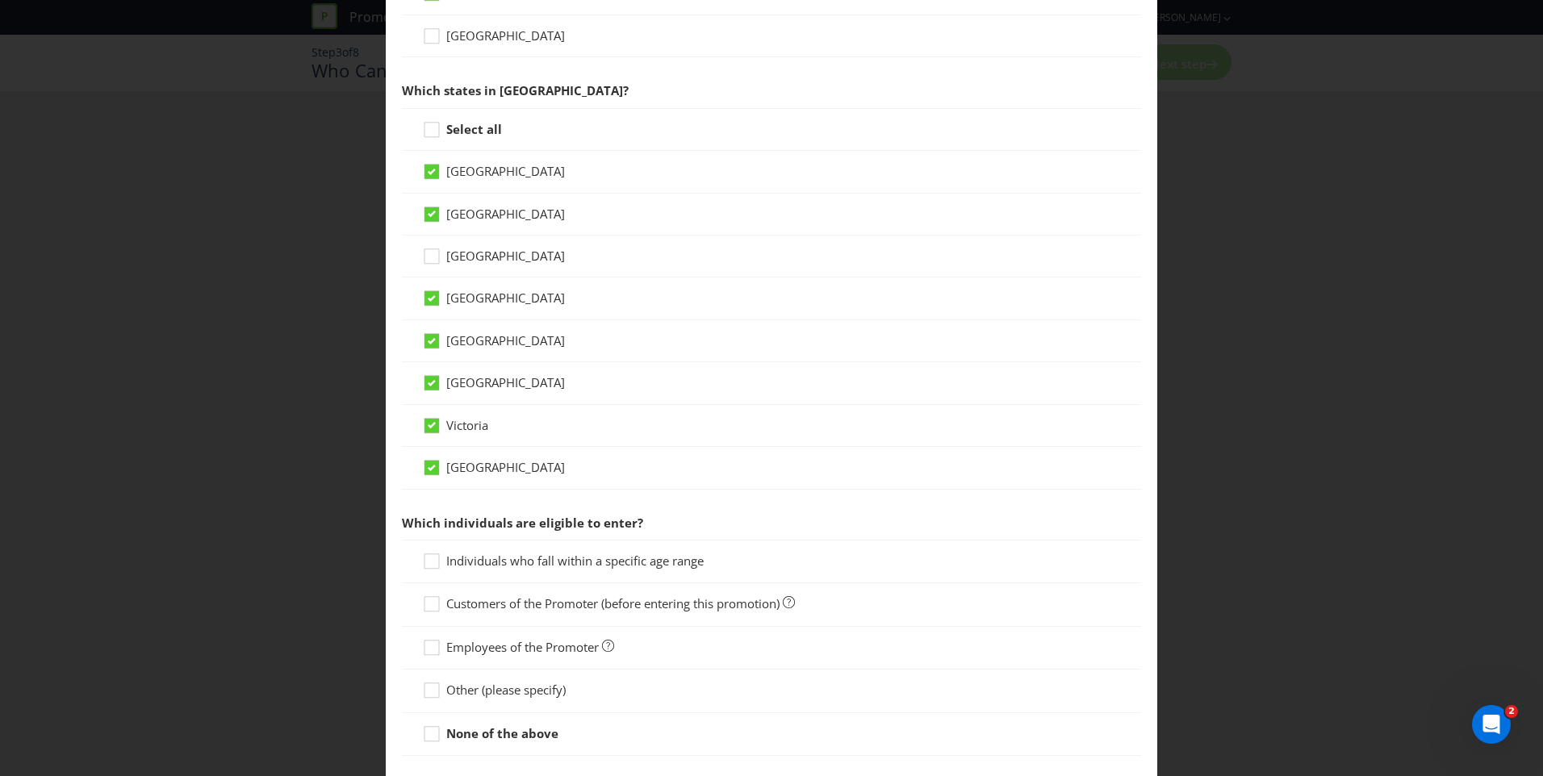
scroll to position [437, 0]
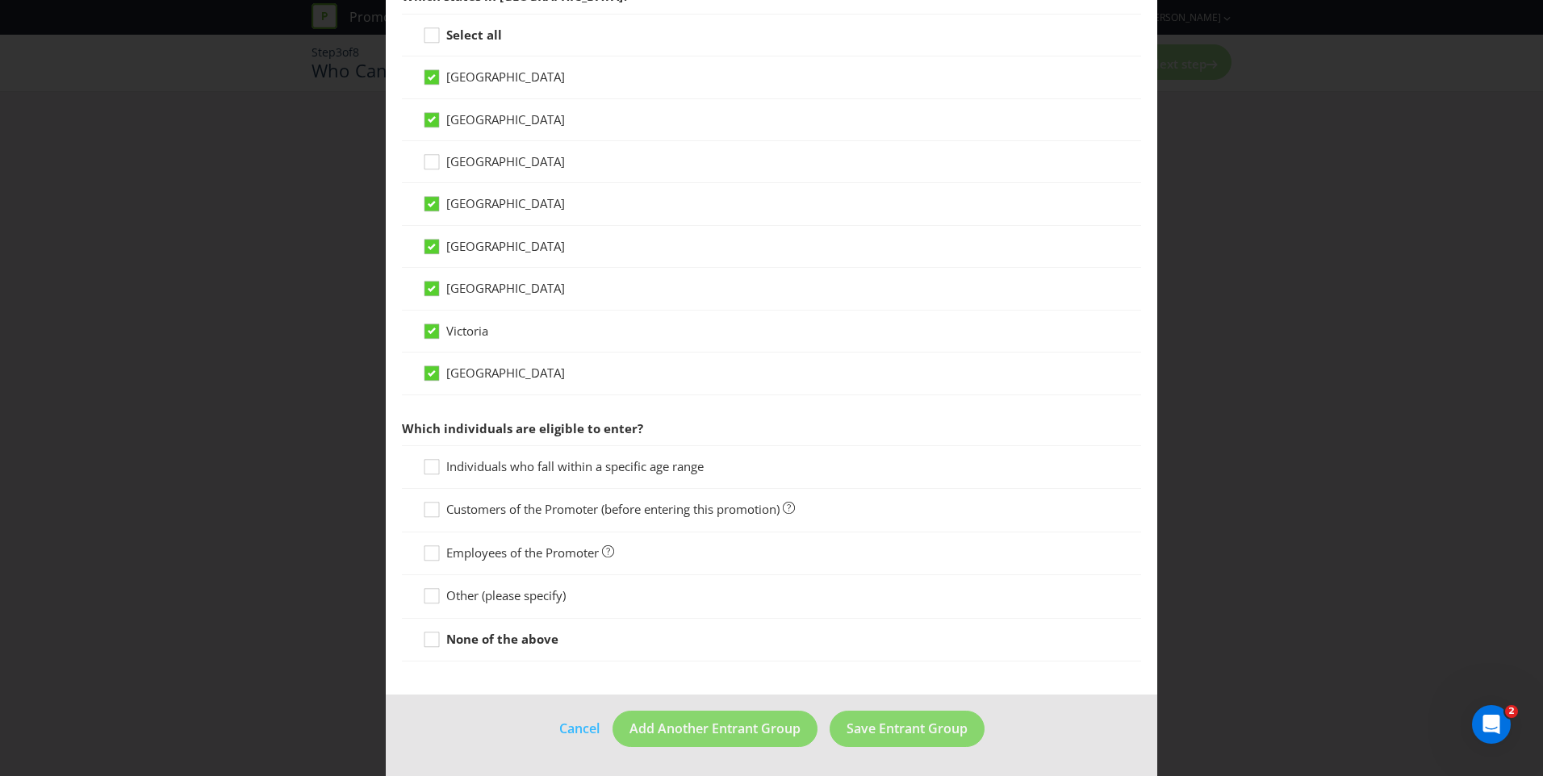
click at [516, 470] on span "Individuals who fall within a specific age range" at bounding box center [574, 466] width 257 height 16
click at [0, 0] on input "Individuals who fall within a specific age range" at bounding box center [0, 0] width 0 height 0
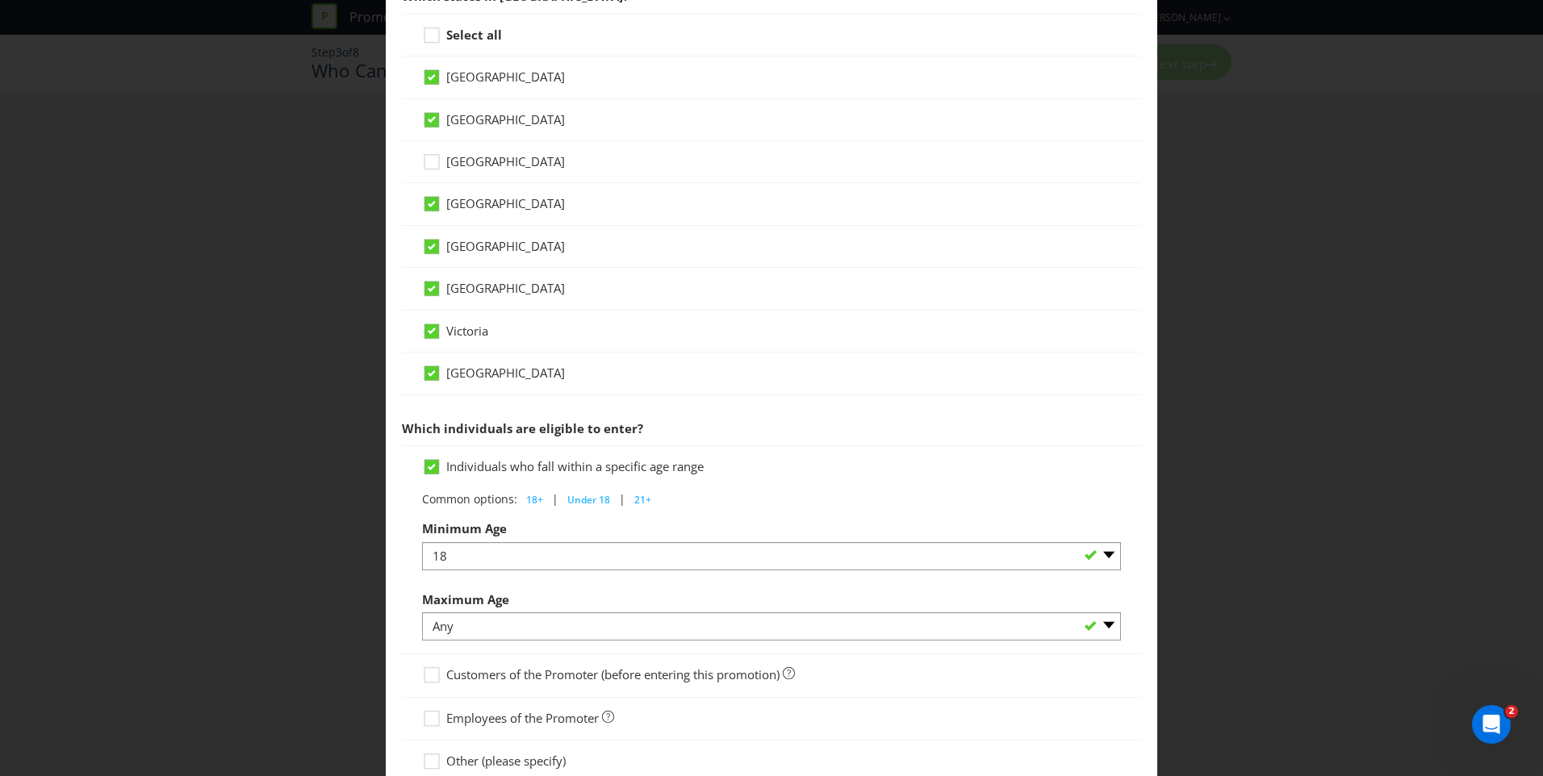
scroll to position [603, 0]
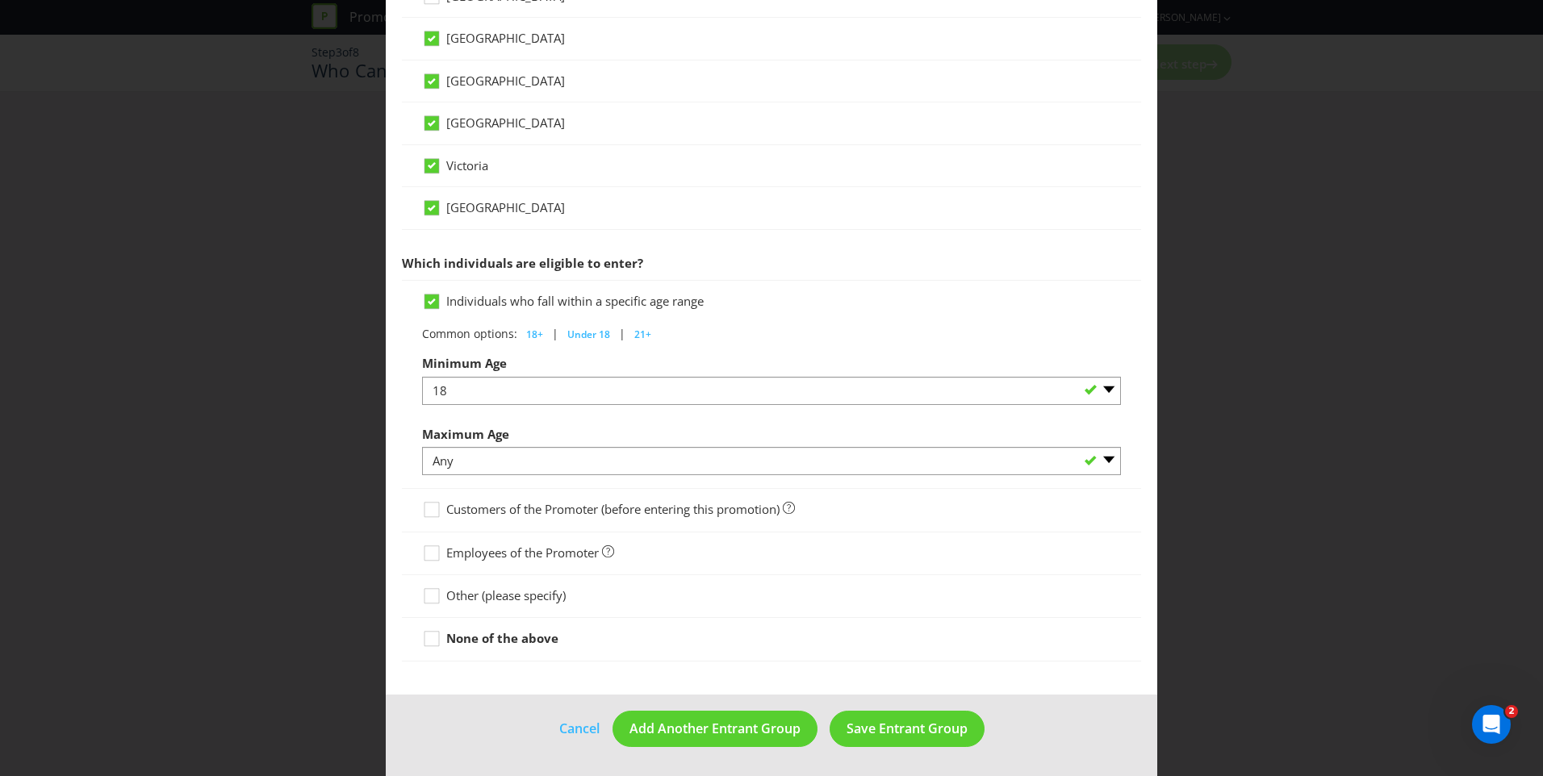
click at [534, 508] on span "Customers of the Promoter (before entering this promotion)" at bounding box center [612, 509] width 333 height 16
click at [0, 0] on input "Customers of the Promoter (before entering this promotion)" at bounding box center [0, 0] width 0 height 0
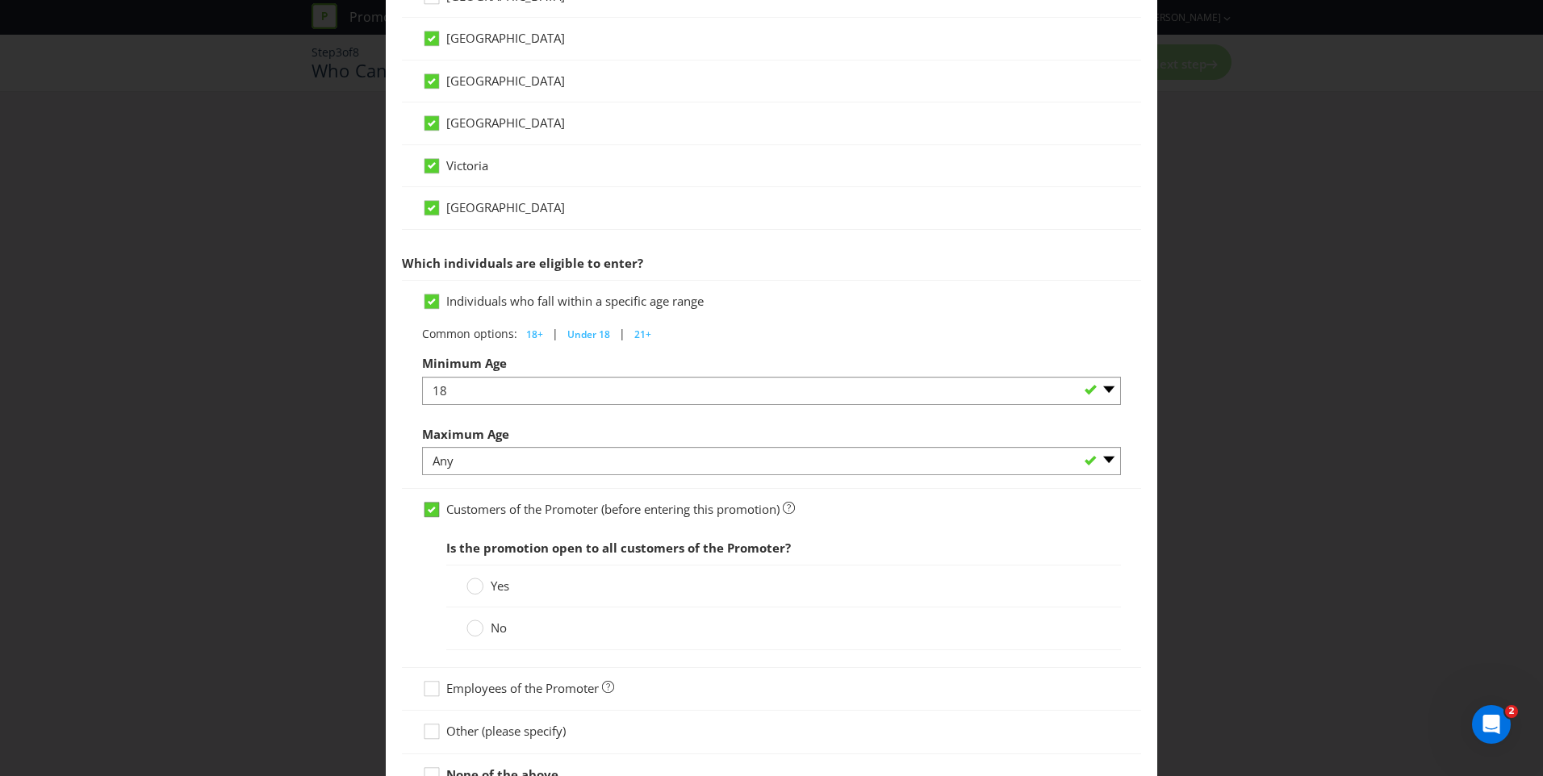
click at [428, 507] on icon at bounding box center [432, 510] width 8 height 6
click at [0, 0] on input "Customers of the Promoter (before entering this promotion)" at bounding box center [0, 0] width 0 height 0
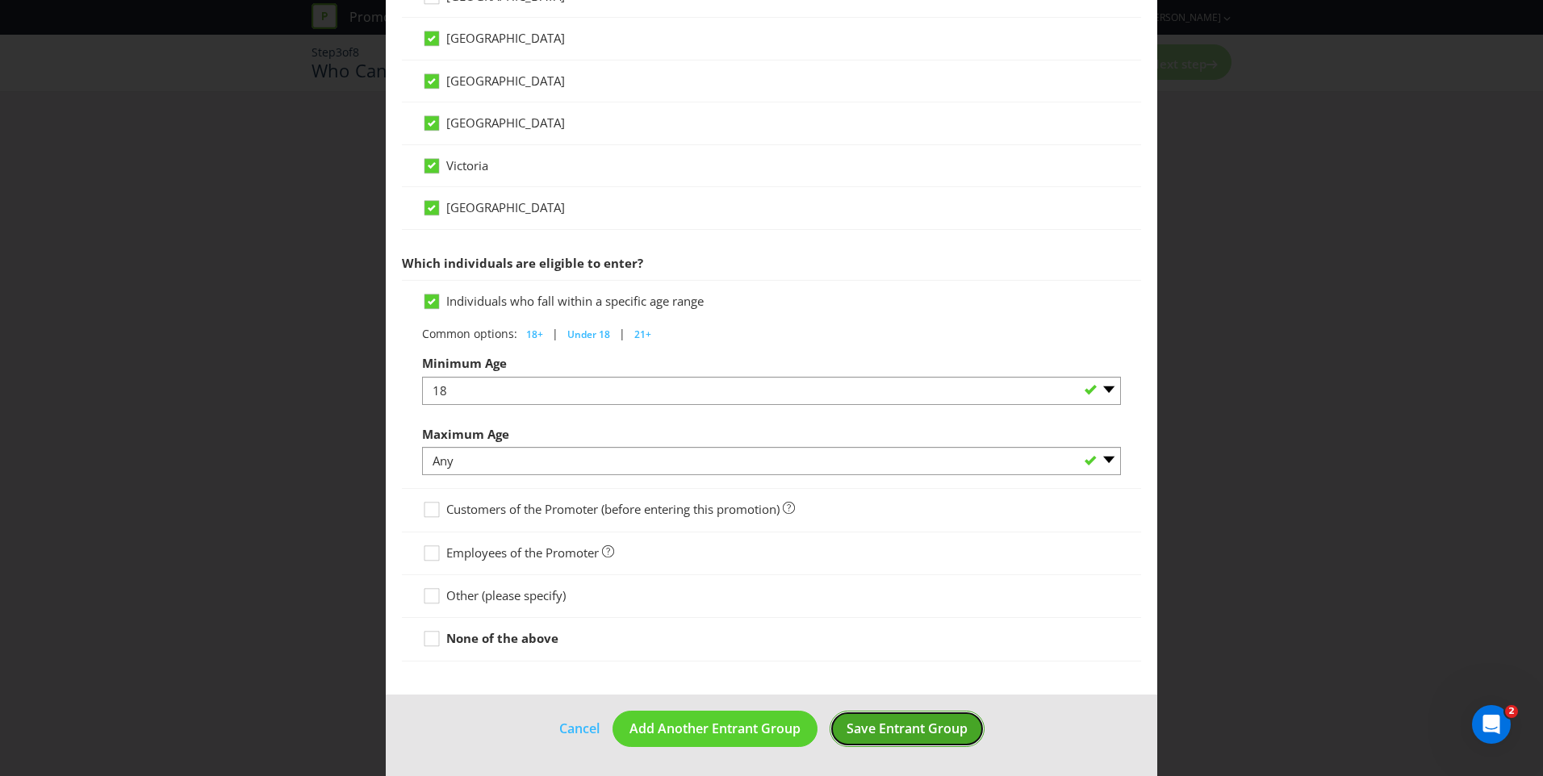
click at [890, 736] on span "Save Entrant Group" at bounding box center [907, 729] width 121 height 18
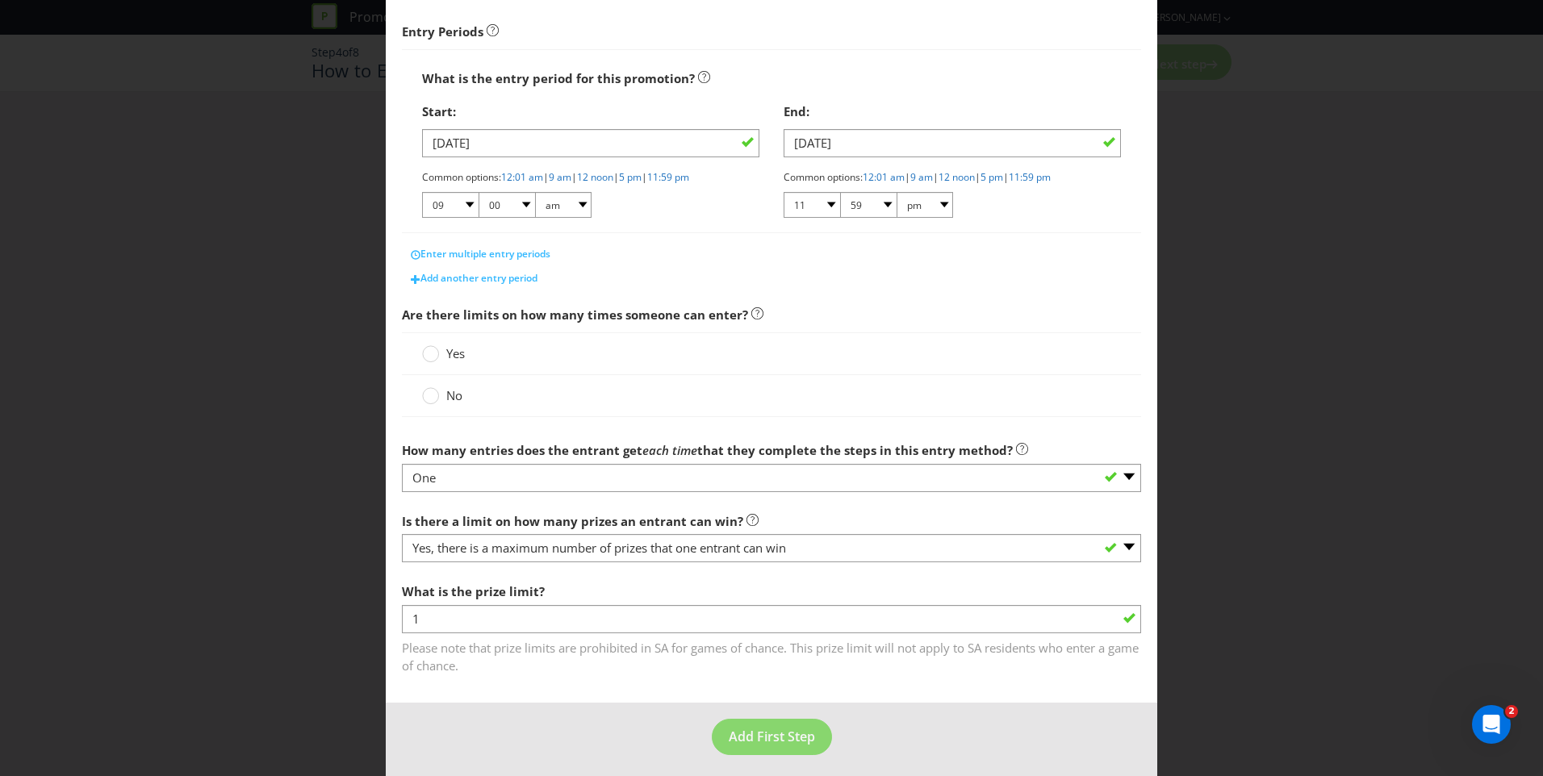
scroll to position [253, 0]
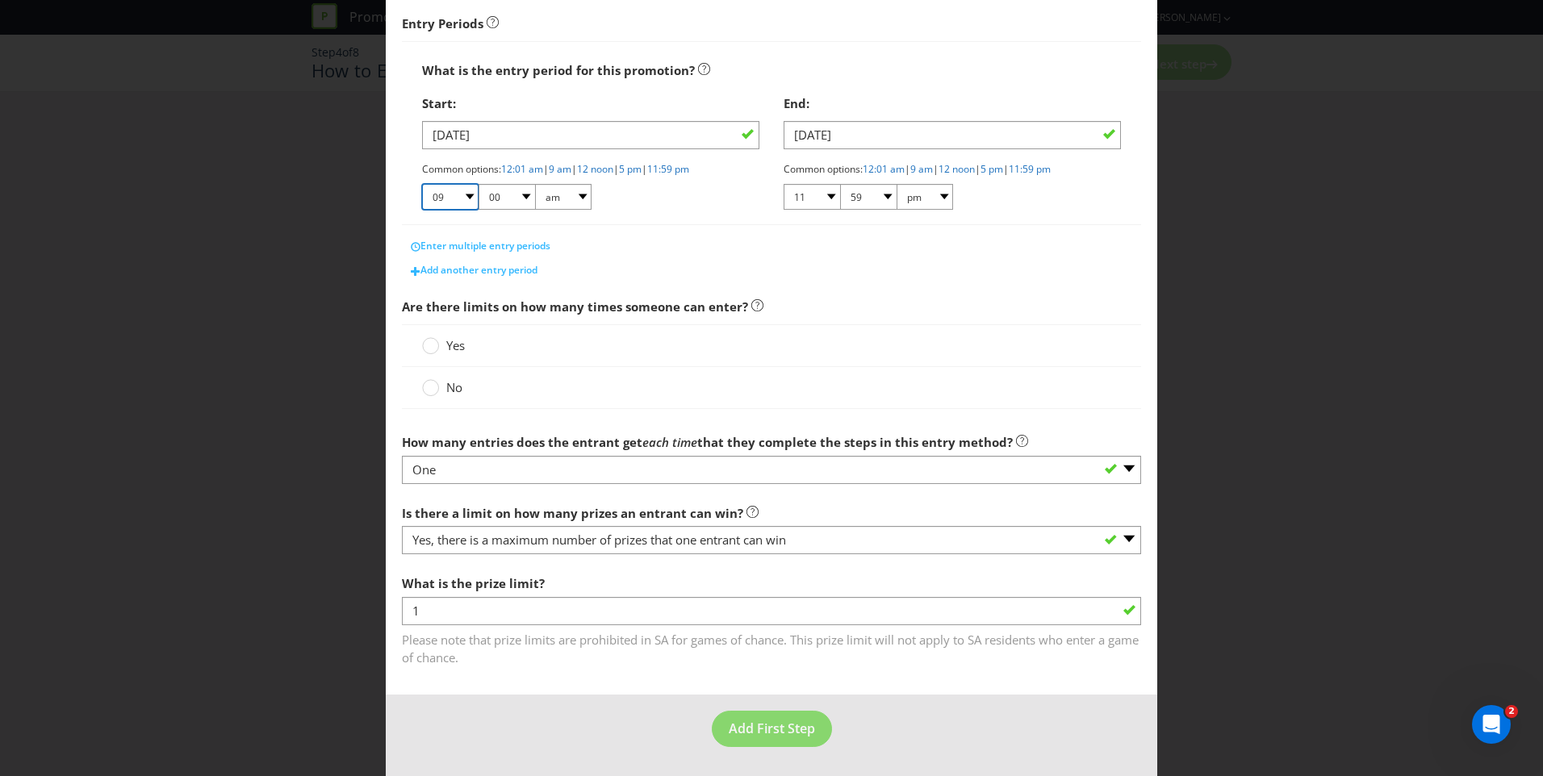
click at [458, 193] on select "01 02 03 04 05 06 07 08 09 10 11 12" at bounding box center [450, 197] width 56 height 26
select select "12"
click at [422, 184] on select "01 02 03 04 05 06 07 08 09 10 11 12" at bounding box center [450, 197] width 56 height 26
click at [512, 196] on select "00 01 05 10 15 20 25 29 30 35 40 45 50 55 59" at bounding box center [507, 197] width 56 height 26
select select "01"
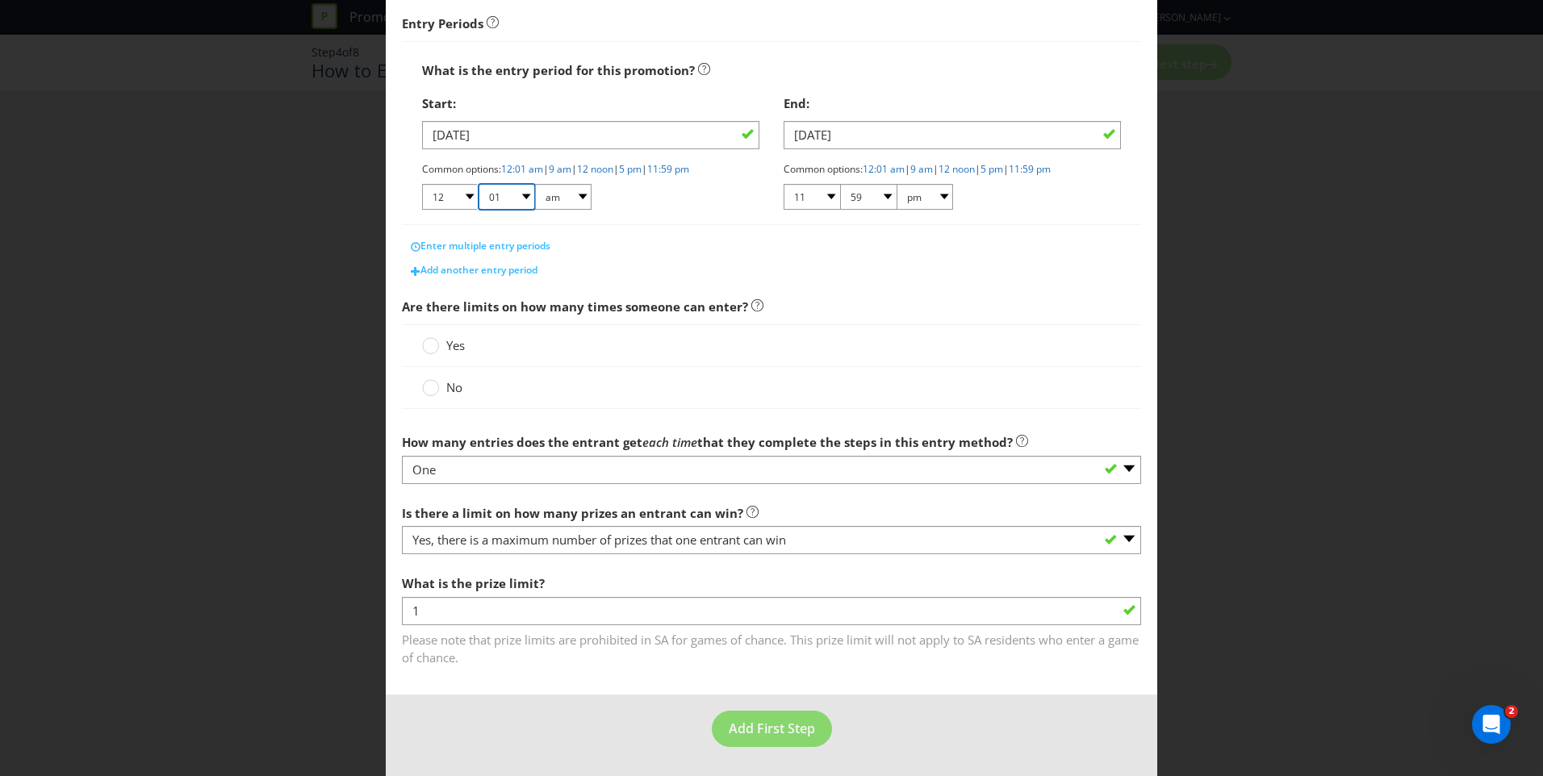
click at [479, 184] on select "00 01 05 10 15 20 25 29 30 35 40 45 50 55 59" at bounding box center [507, 197] width 56 height 26
click at [449, 343] on span "Yes" at bounding box center [455, 345] width 19 height 16
click at [0, 0] on input "Yes" at bounding box center [0, 0] width 0 height 0
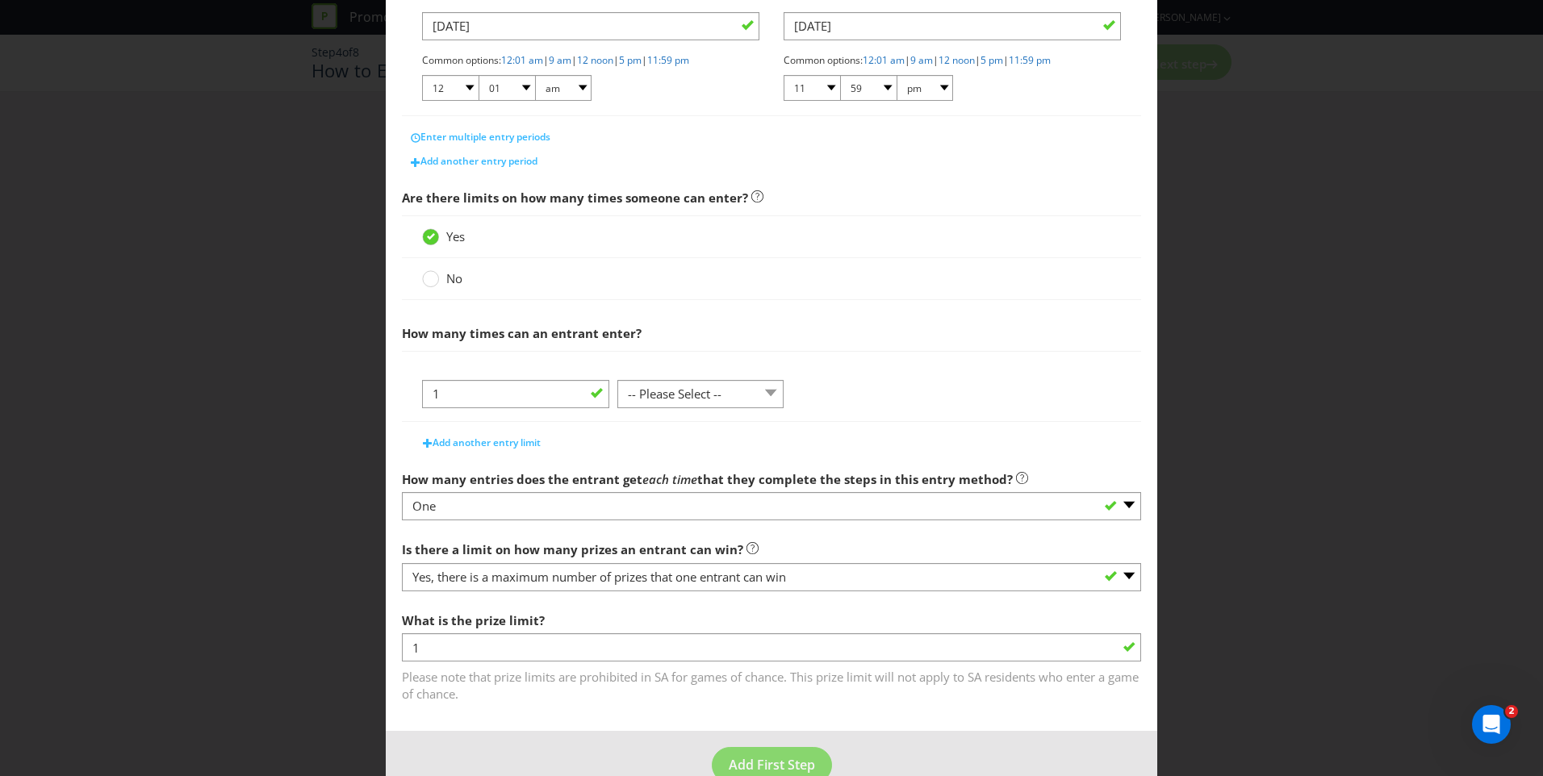
scroll to position [399, 0]
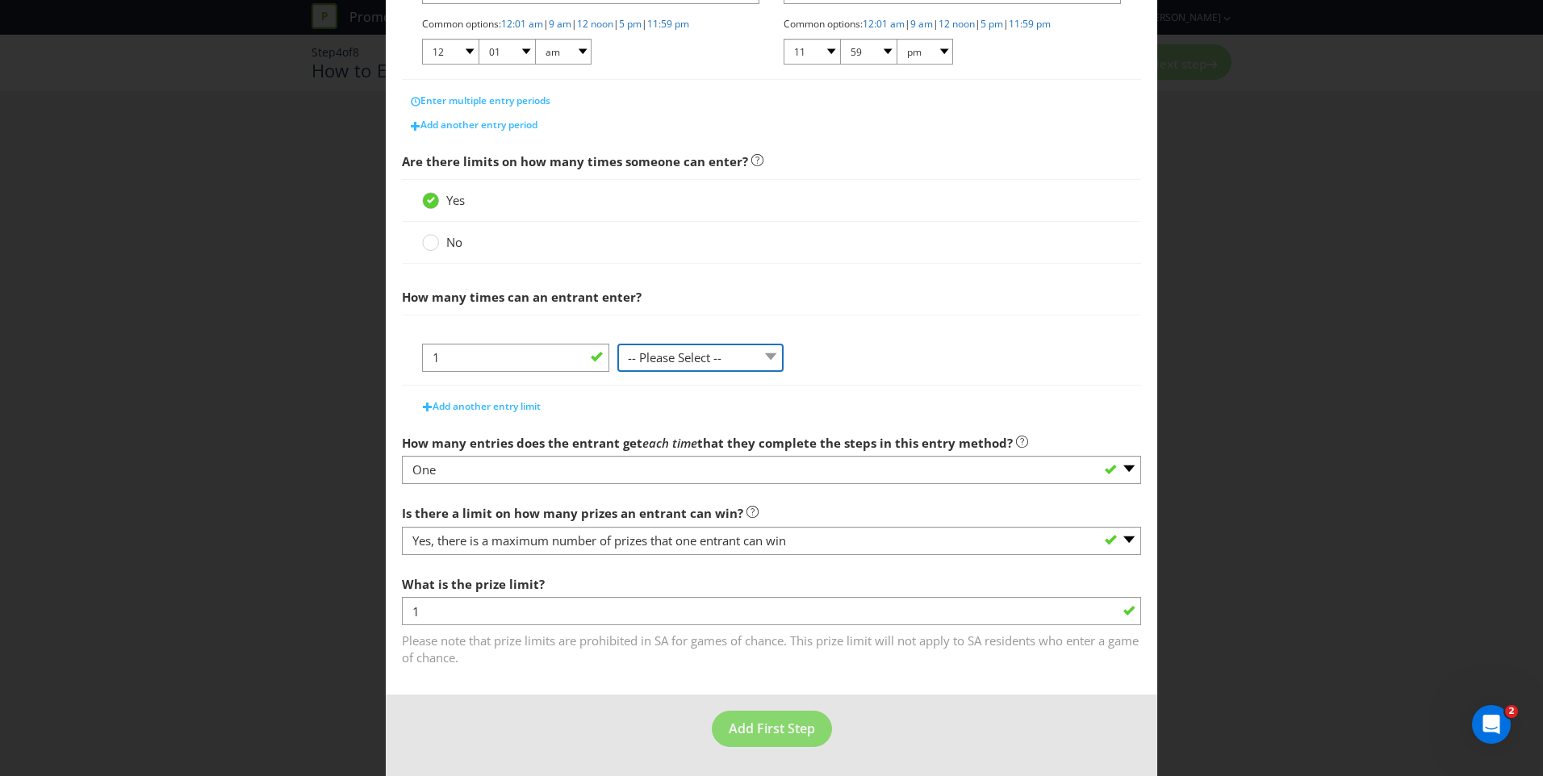
click at [756, 367] on select "-- Please Select -- per person per day per purchase per transaction Other (plea…" at bounding box center [700, 358] width 166 height 28
click at [768, 349] on select "-- Please Select -- per person per day per purchase per transaction Other (plea…" at bounding box center [700, 358] width 166 height 28
click at [751, 358] on select "-- Please Select -- per person per day per purchase per transaction Other (plea…" at bounding box center [700, 358] width 166 height 28
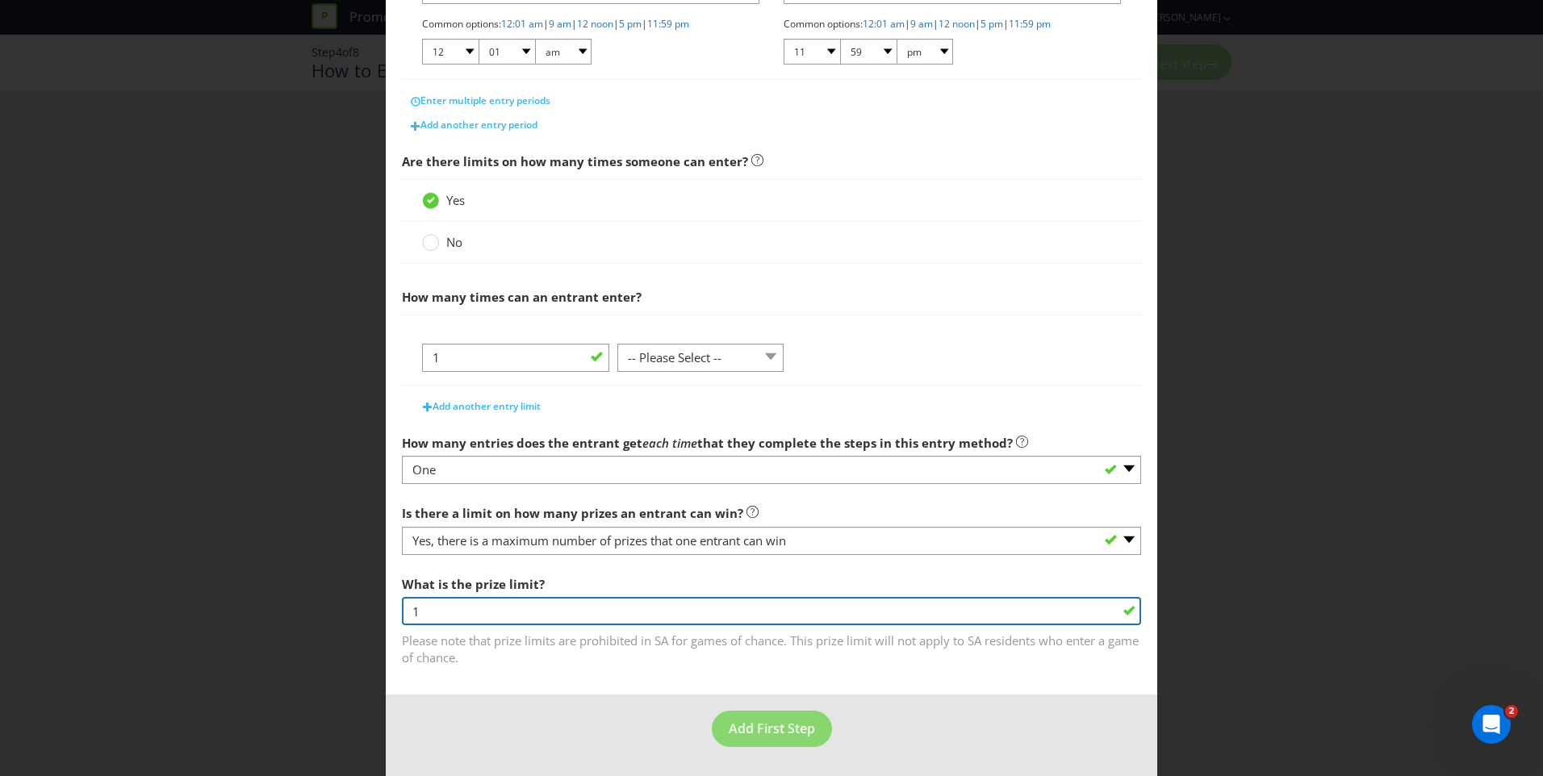
click at [659, 609] on div "What is the prize limit? 1 Please note that prize limits are prohibited in SA f…" at bounding box center [771, 617] width 739 height 99
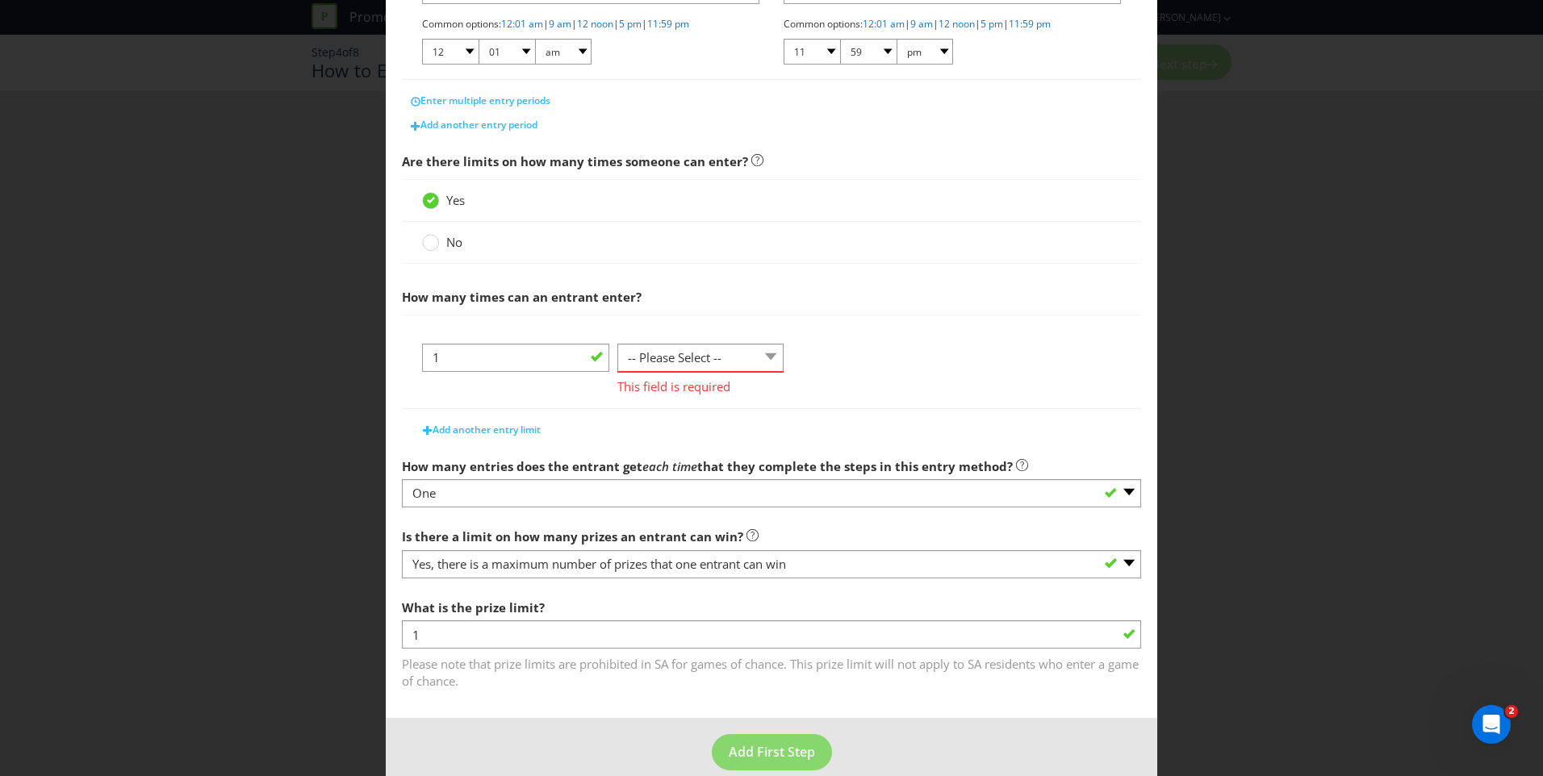
click at [857, 363] on div "1 -- Please Select -- per person per day per purchase per transaction Other (pl…" at bounding box center [771, 376] width 699 height 65
click at [770, 353] on select "-- Please Select -- per person per day per purchase per transaction Other (plea…" at bounding box center [700, 358] width 166 height 28
click at [840, 369] on div "1 -- Please Select -- per person per day per purchase per transaction Other (pl…" at bounding box center [771, 376] width 699 height 65
click at [965, 324] on div "1 -- Please Select -- per person per day per purchase per transaction Other (pl…" at bounding box center [771, 362] width 739 height 94
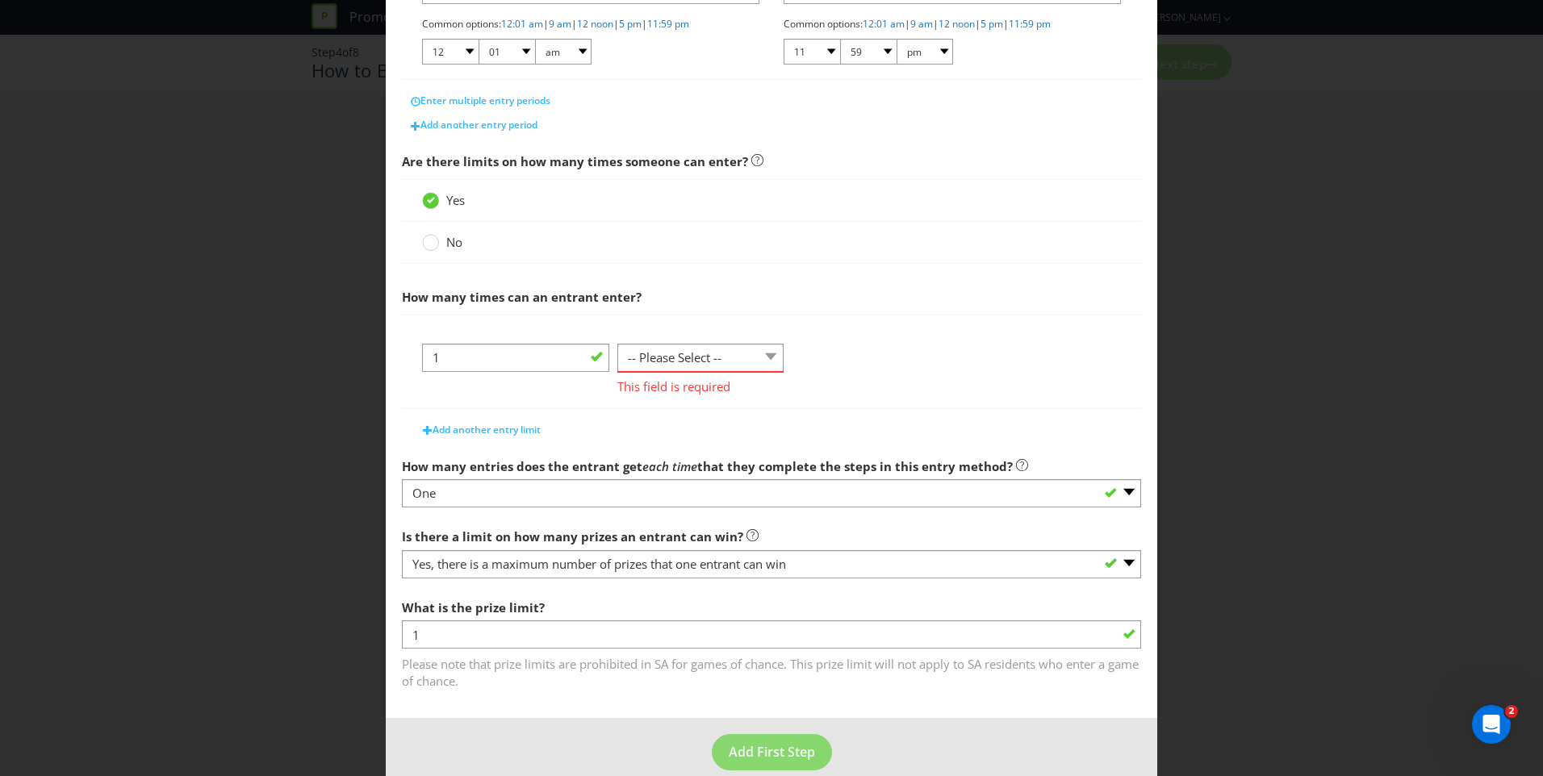
scroll to position [422, 0]
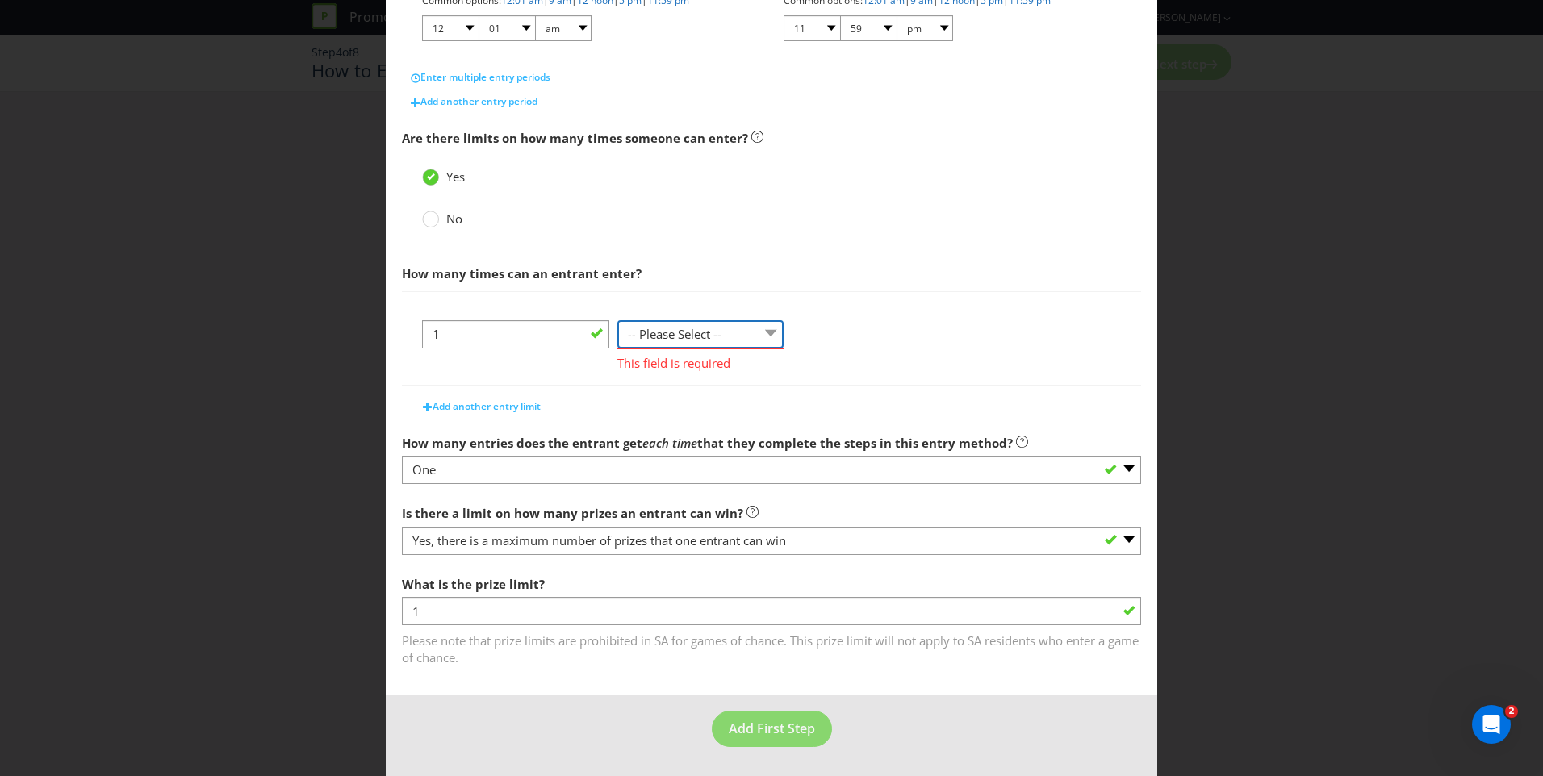
click at [741, 341] on select "-- Please Select -- per person per day per purchase per transaction Other (plea…" at bounding box center [700, 334] width 166 height 28
select select "PER_TRANSACTION"
click at [617, 343] on select "-- Please Select -- per person per day per purchase per transaction Other (plea…" at bounding box center [700, 334] width 166 height 28
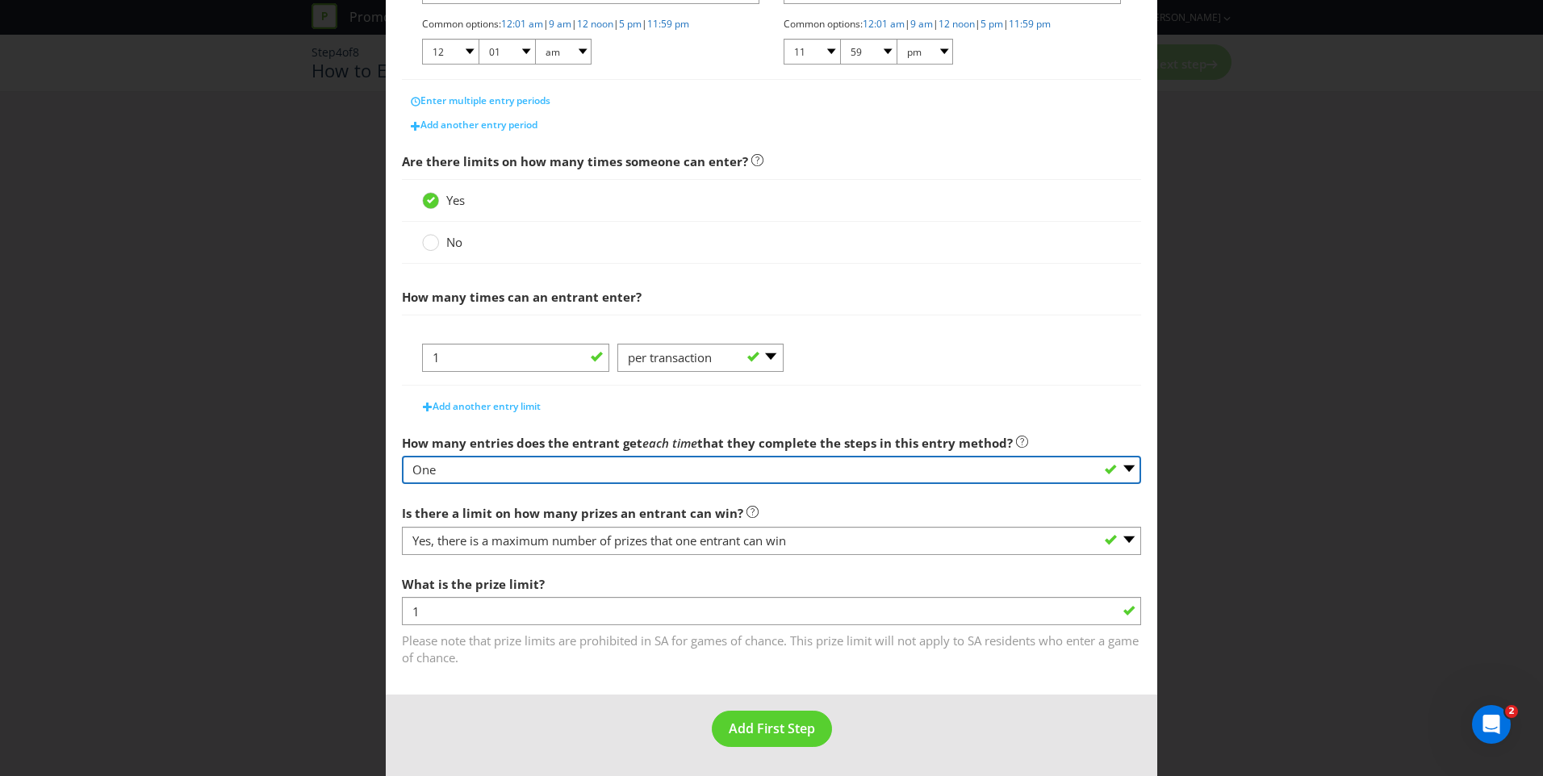
click at [835, 474] on select "-- Please select -- One More than one Other (please specify) Not applicable - g…" at bounding box center [771, 470] width 739 height 28
click at [402, 456] on select "-- Please select -- One More than one Other (please specify) Not applicable - g…" at bounding box center [771, 470] width 739 height 28
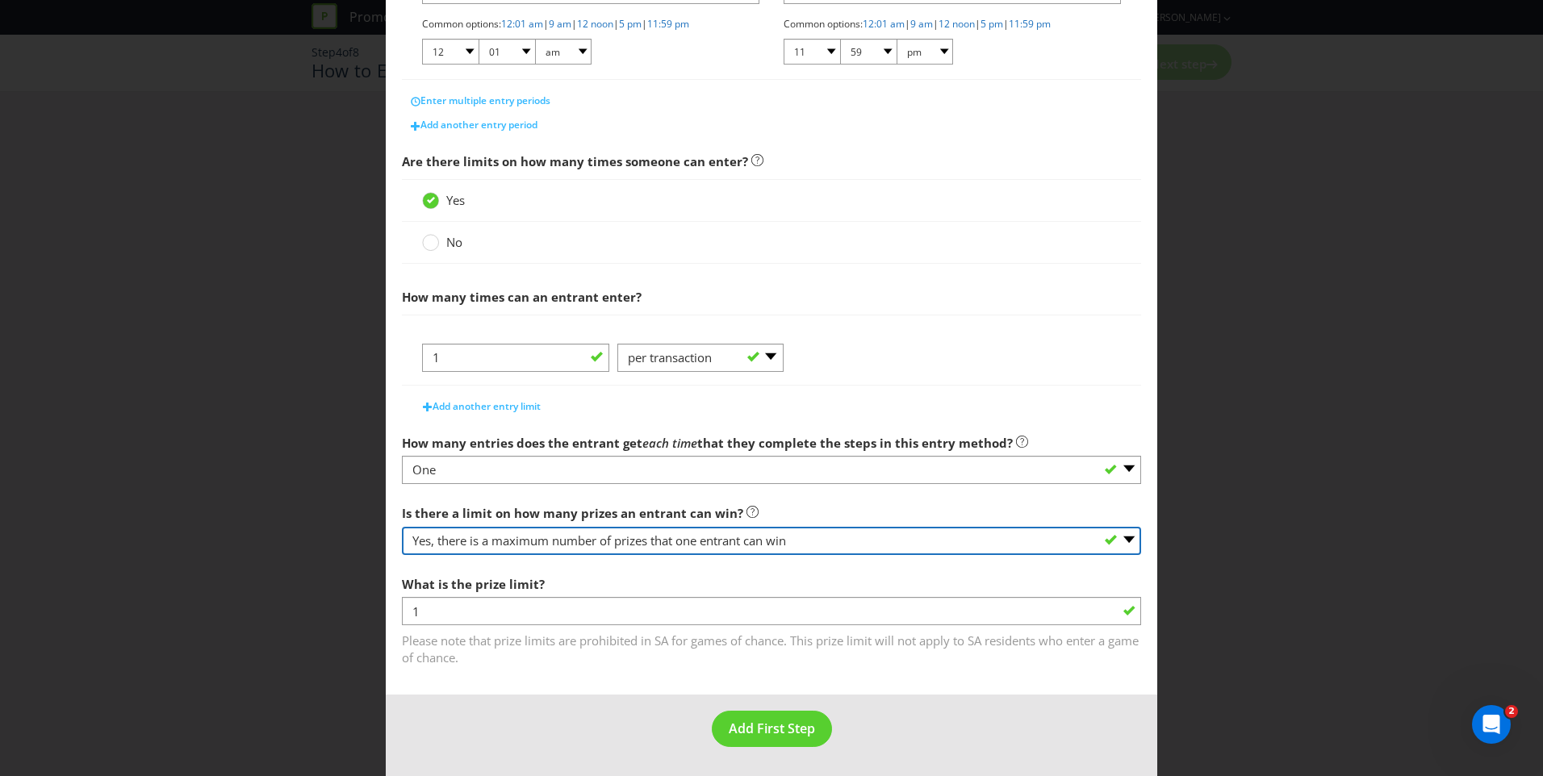
click at [579, 543] on select "-- Please select -- Yes, there is a maximum number of prizes that one entrant c…" at bounding box center [771, 541] width 739 height 28
click at [629, 544] on select "-- Please select -- Yes, there is a maximum number of prizes that one entrant c…" at bounding box center [771, 541] width 739 height 28
select select "UNLIMITED"
click at [402, 555] on select "-- Please select -- Yes, there is a maximum number of prizes that one entrant c…" at bounding box center [771, 541] width 739 height 28
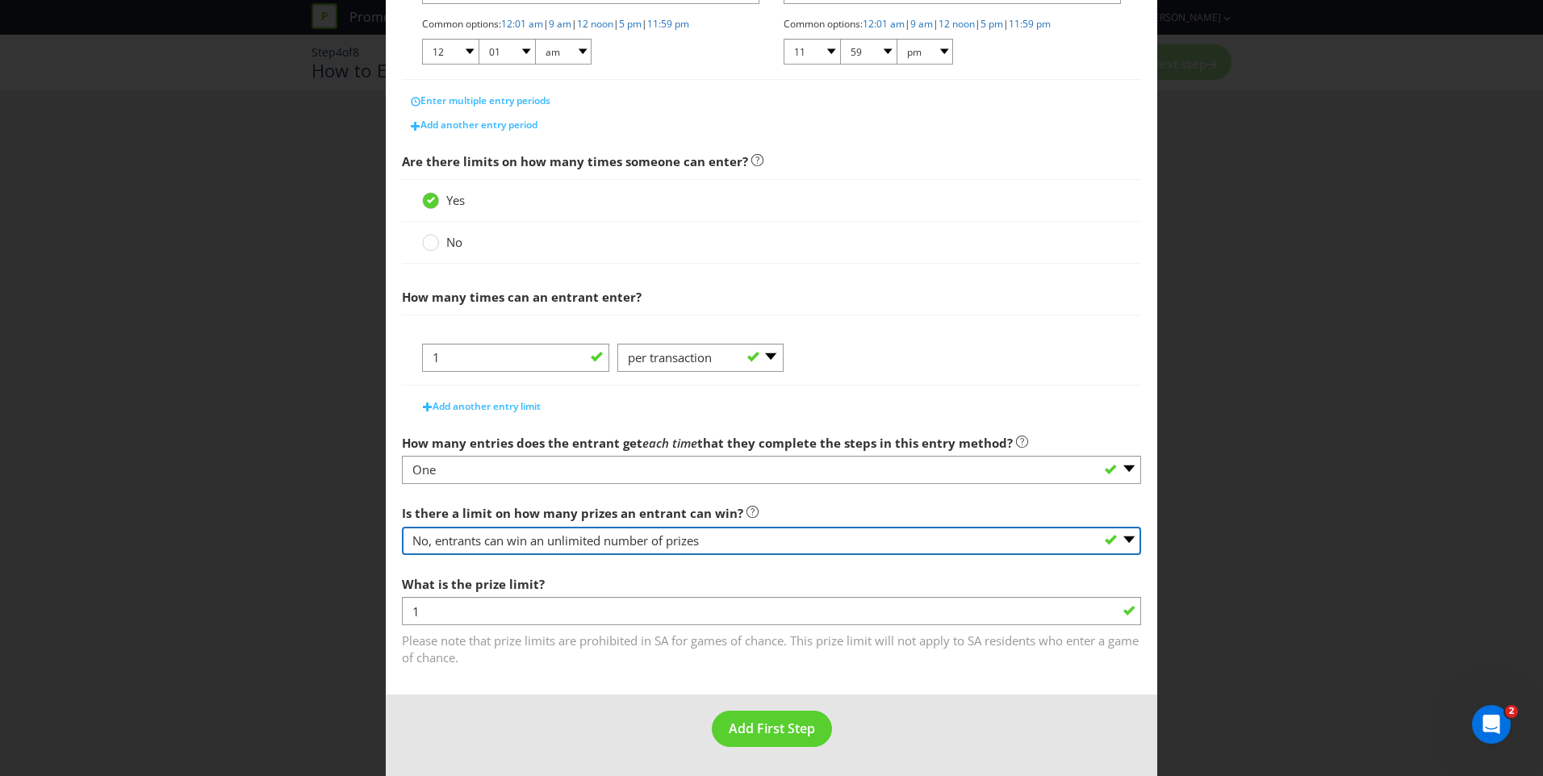
scroll to position [288, 0]
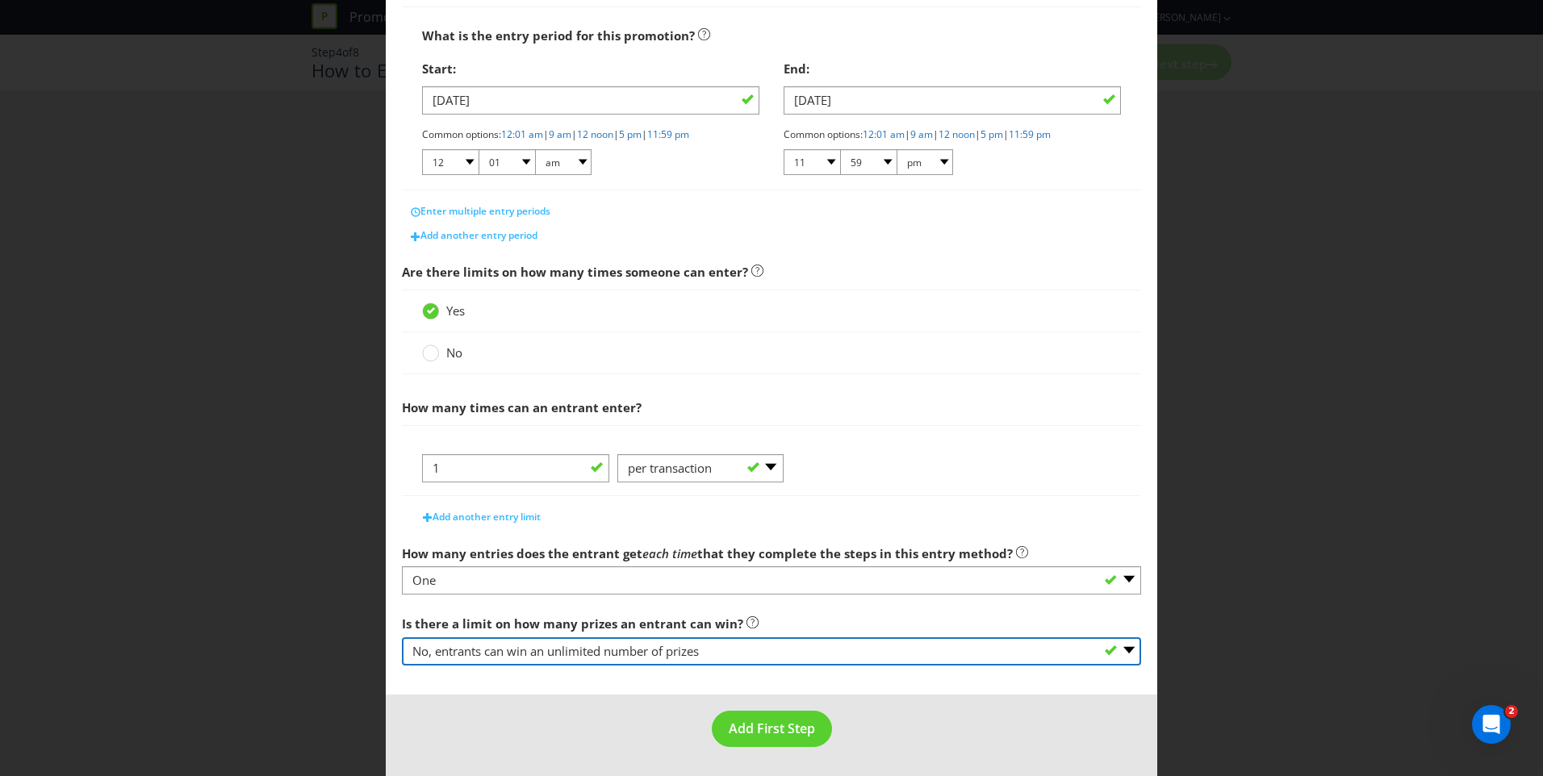
click at [615, 651] on select "-- Please select -- Yes, there is a maximum number of prizes that one entrant c…" at bounding box center [771, 652] width 739 height 28
click at [402, 638] on select "-- Please select -- Yes, there is a maximum number of prizes that one entrant c…" at bounding box center [771, 652] width 739 height 28
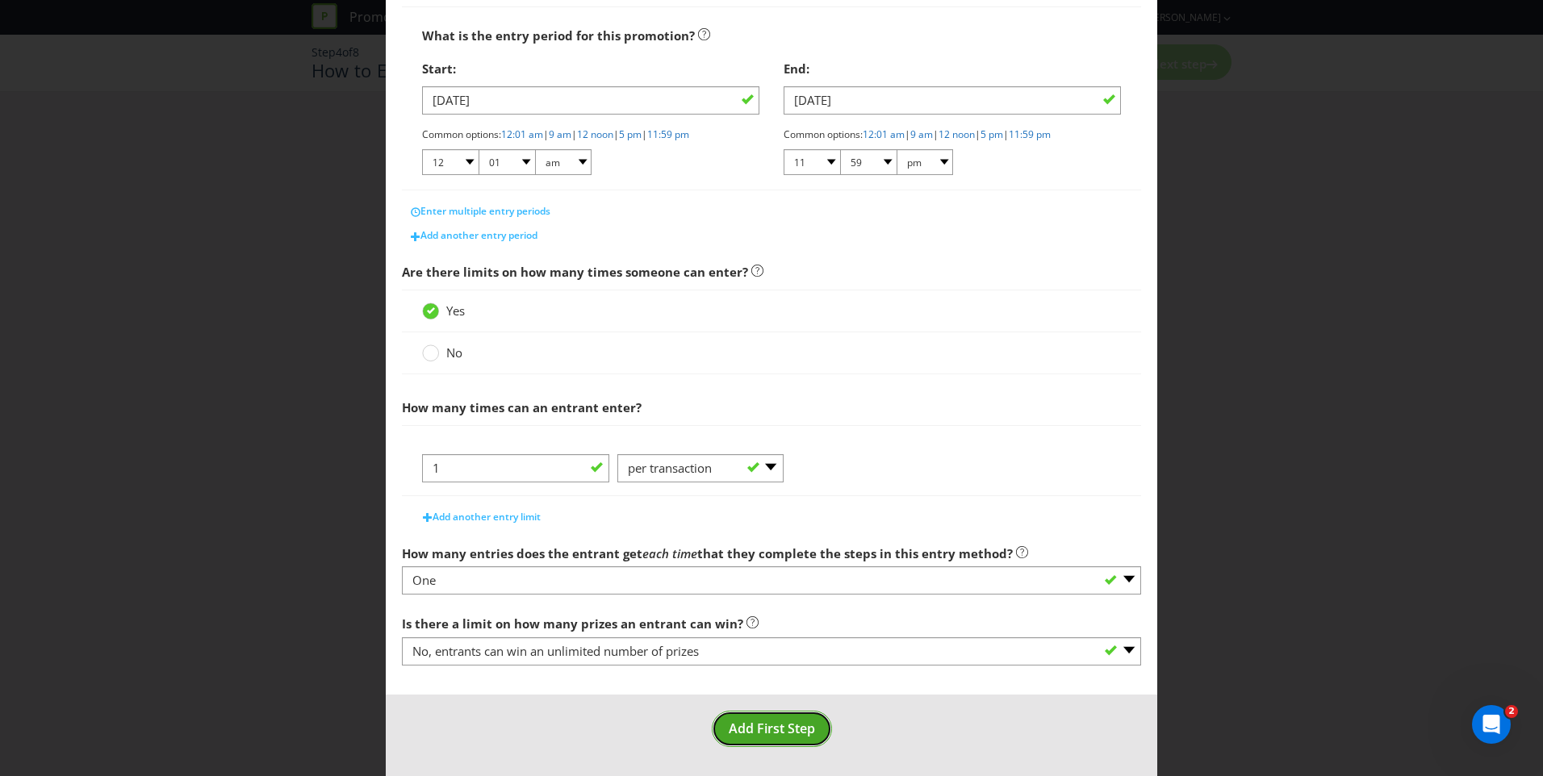
click at [755, 728] on span "Add First Step" at bounding box center [772, 729] width 86 height 18
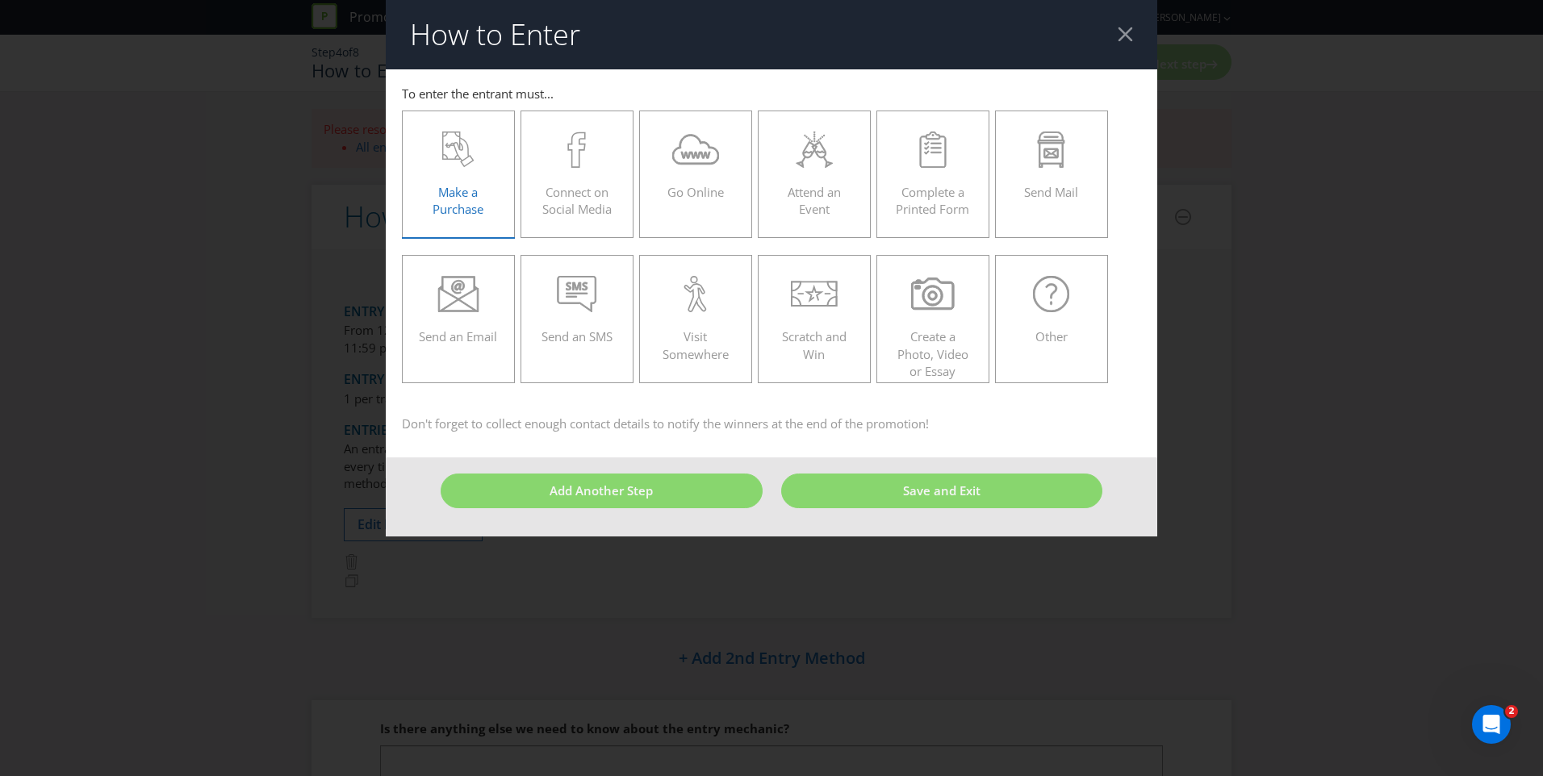
click at [475, 164] on div at bounding box center [458, 150] width 79 height 36
click at [0, 0] on input "Make a Purchase" at bounding box center [0, 0] width 0 height 0
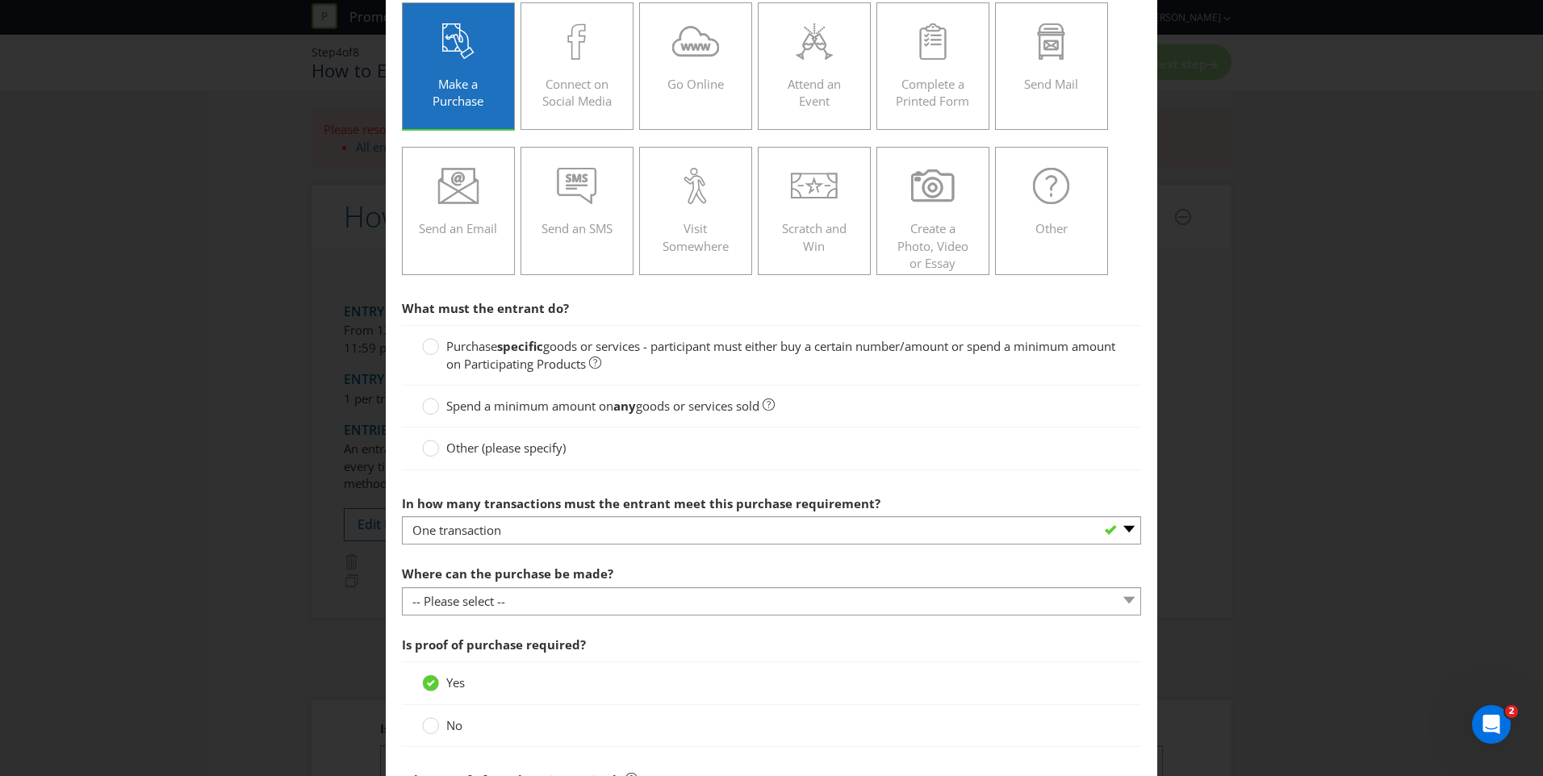
scroll to position [111, 0]
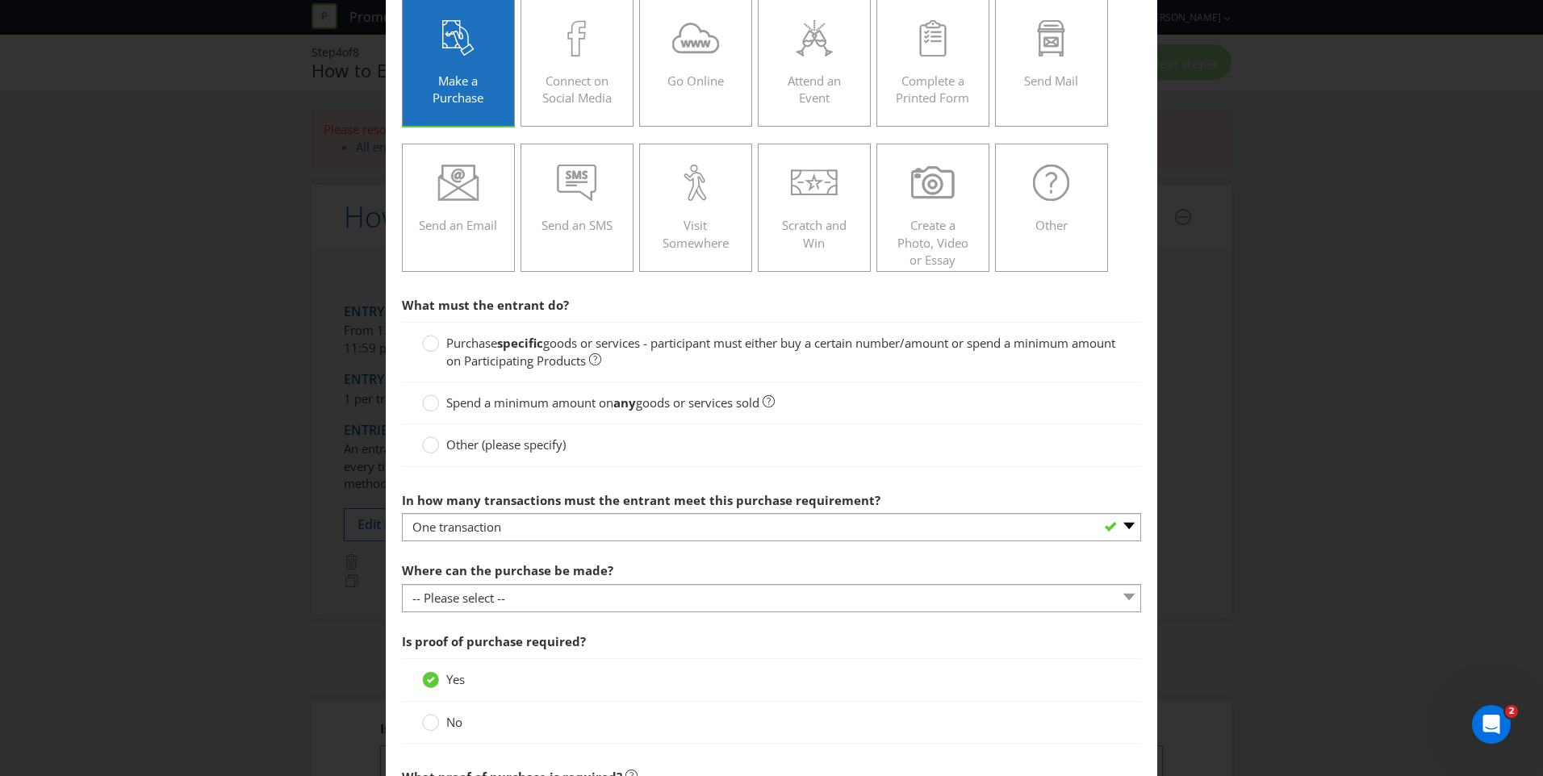
click at [475, 344] on span "Purchase" at bounding box center [471, 343] width 51 height 16
click at [0, 0] on input "Purchase specific goods or services - participant must either buy a certain num…" at bounding box center [0, 0] width 0 height 0
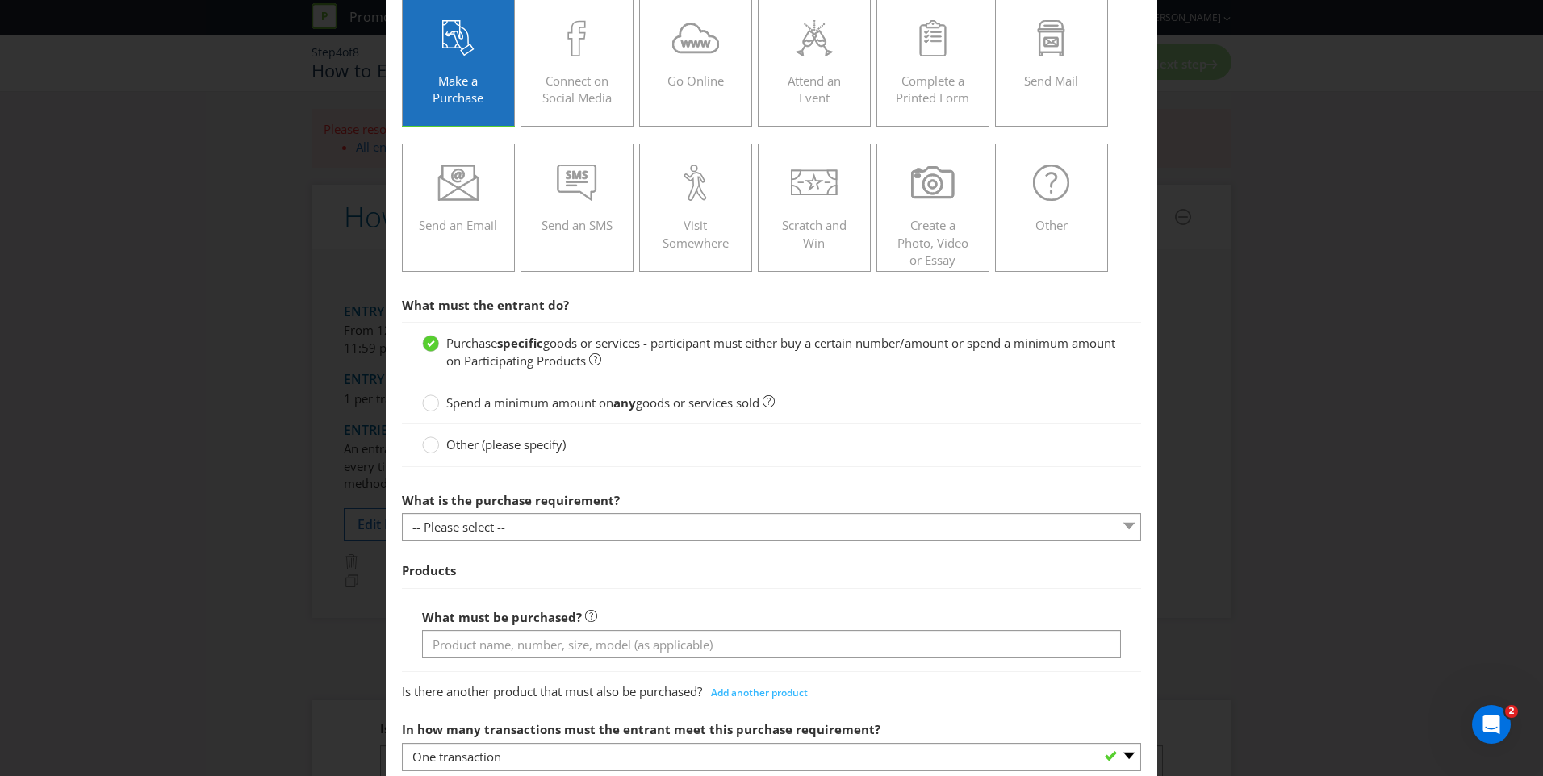
scroll to position [216, 0]
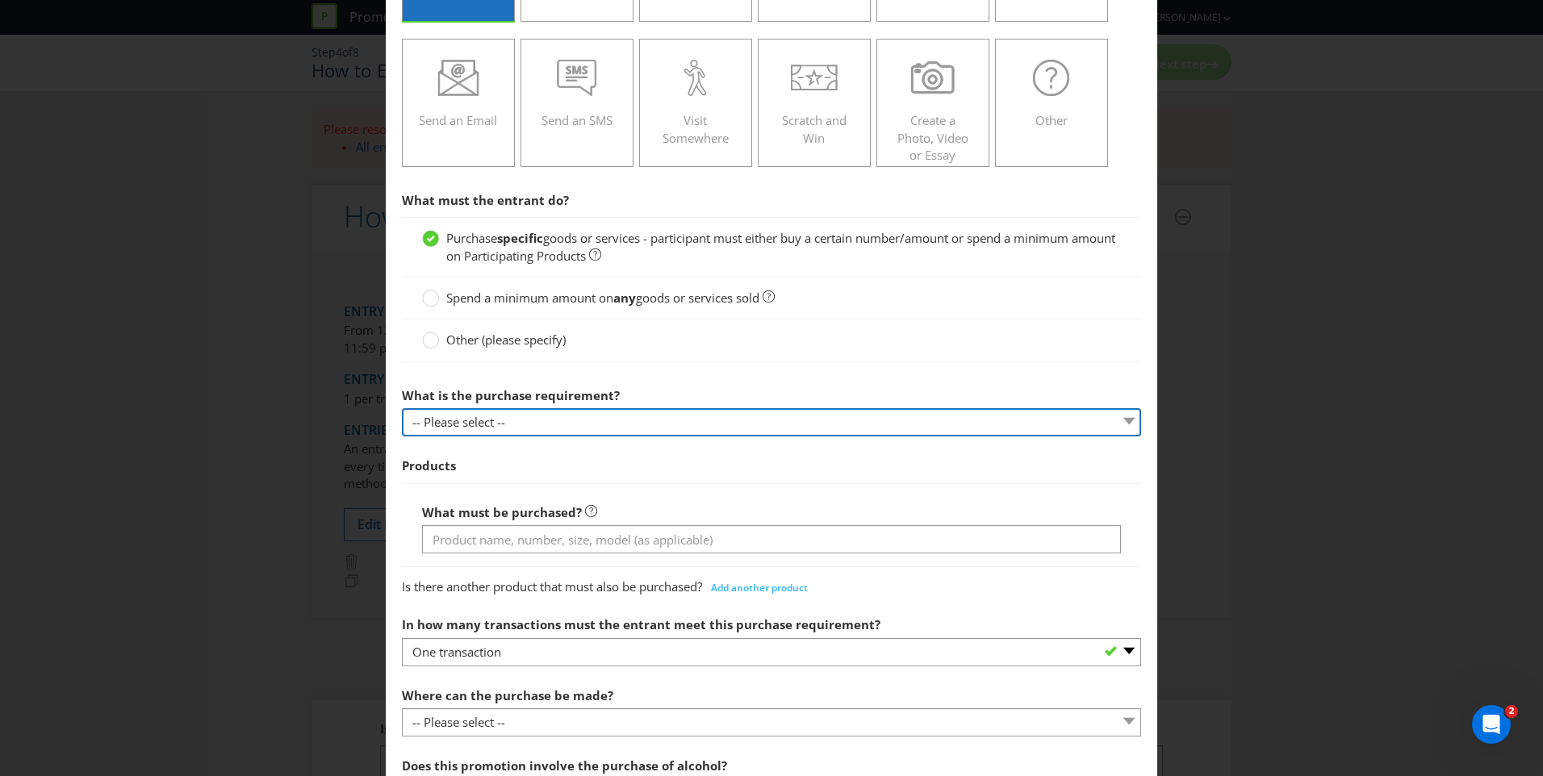
click at [584, 416] on select "-- Please select -- Buy a certain number of these products or services Spend a …" at bounding box center [771, 422] width 739 height 28
select select "MINIMUM_QUANTITY"
click at [402, 408] on select "-- Please select -- Buy a certain number of these products or services Spend a …" at bounding box center [771, 422] width 739 height 28
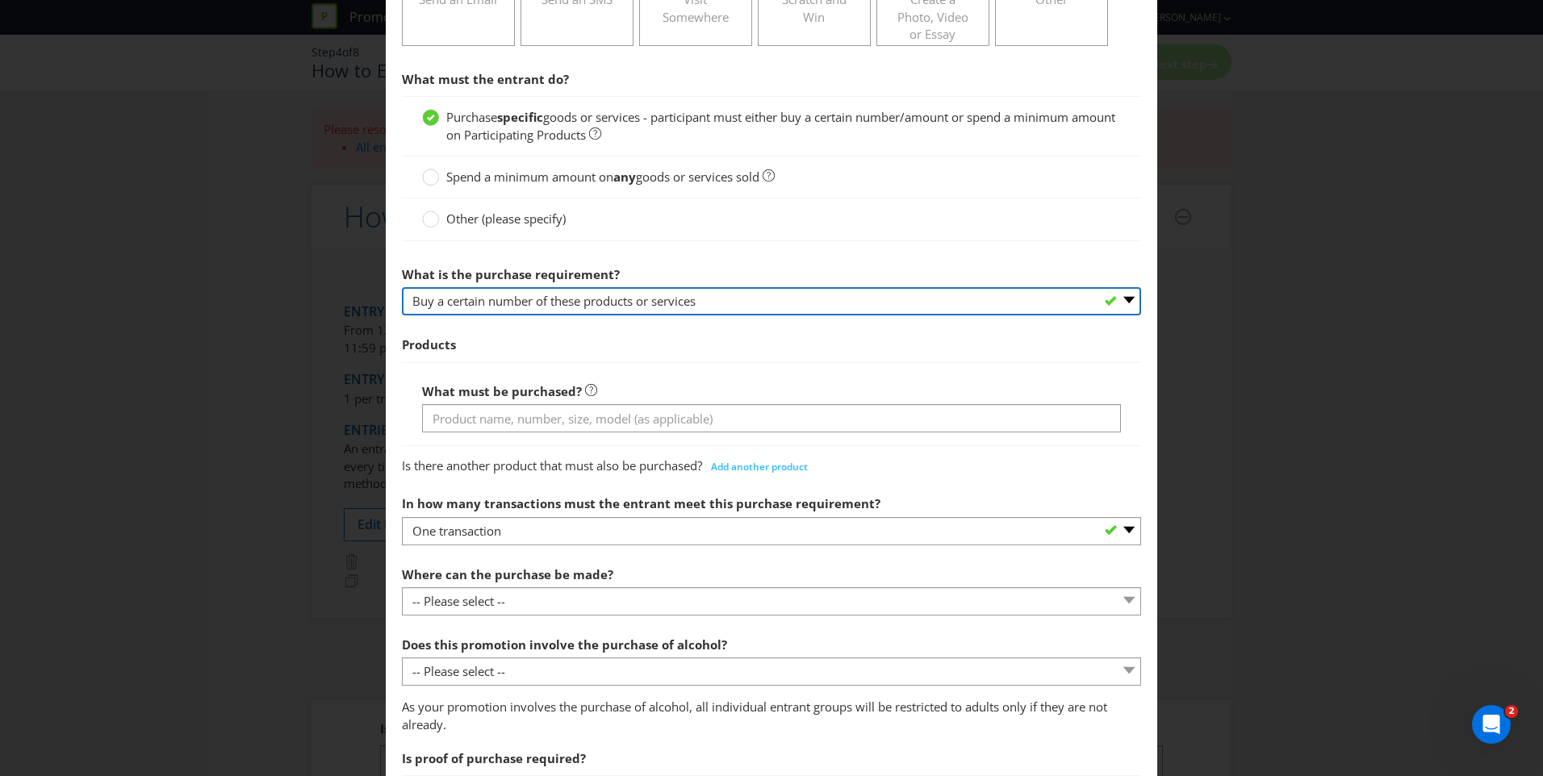
scroll to position [338, 0]
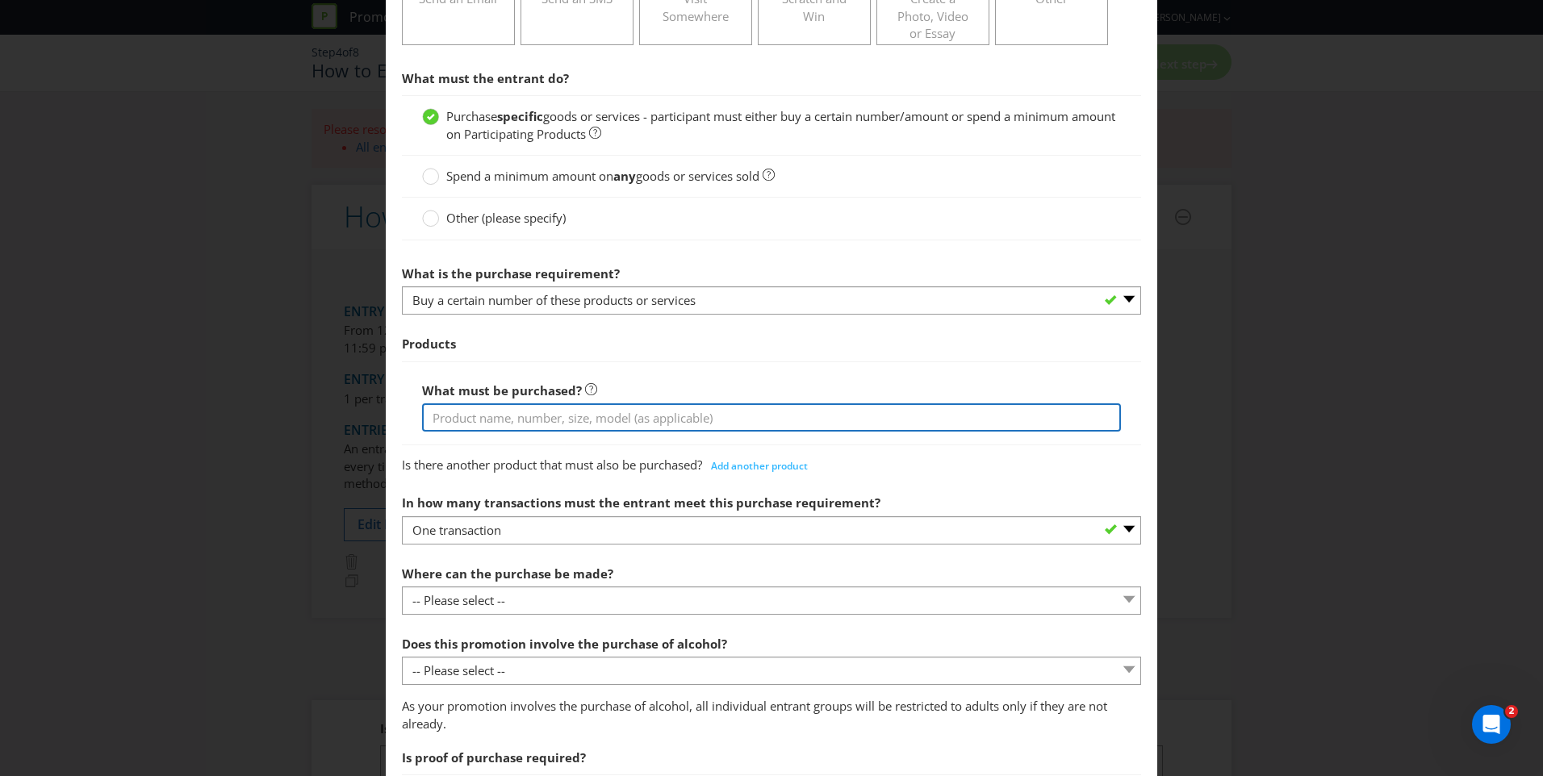
click at [518, 421] on input "text" at bounding box center [771, 418] width 699 height 28
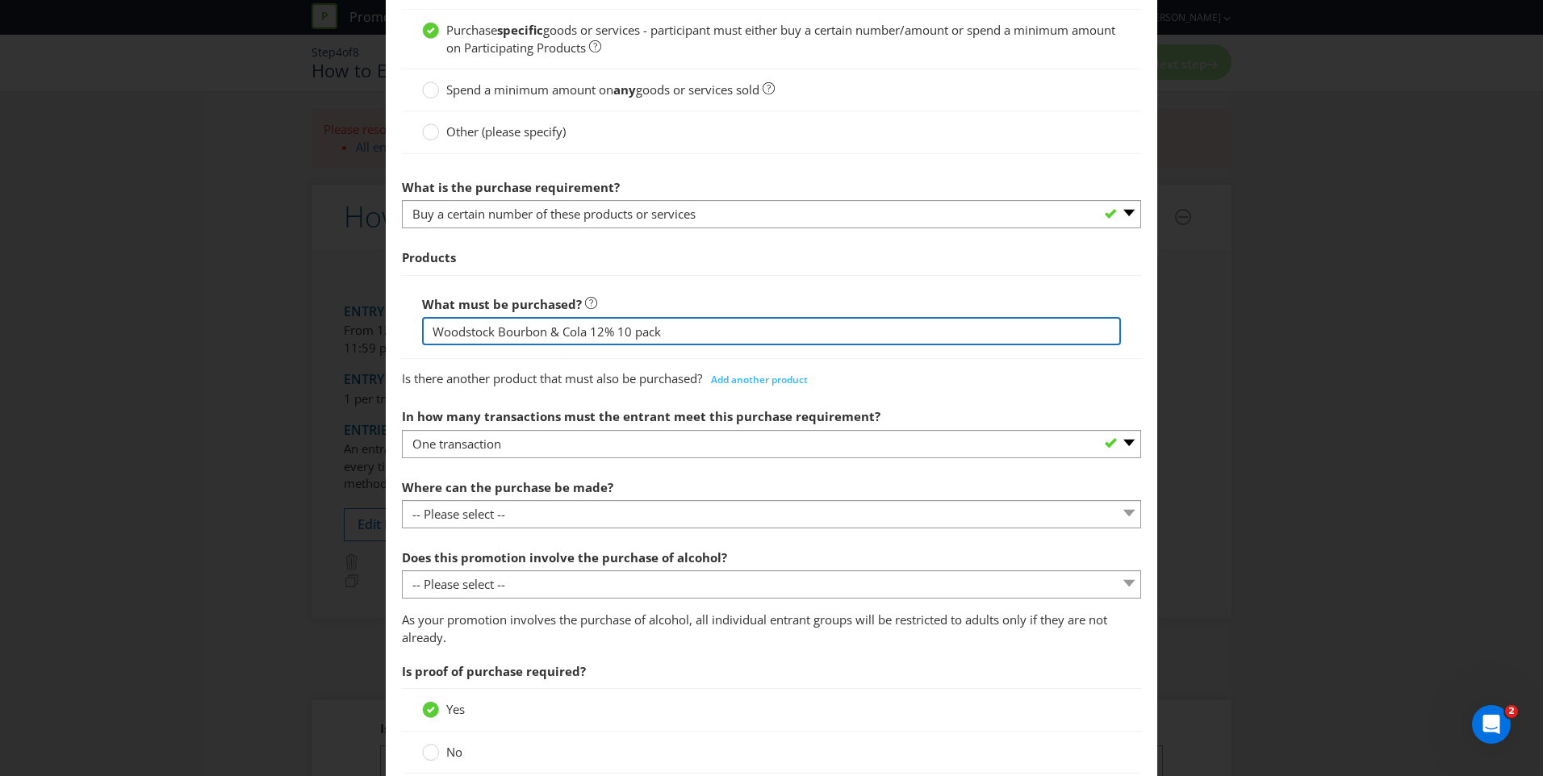
scroll to position [425, 0]
type input "Woodstock Bourbon & Cola 12% 10 pack"
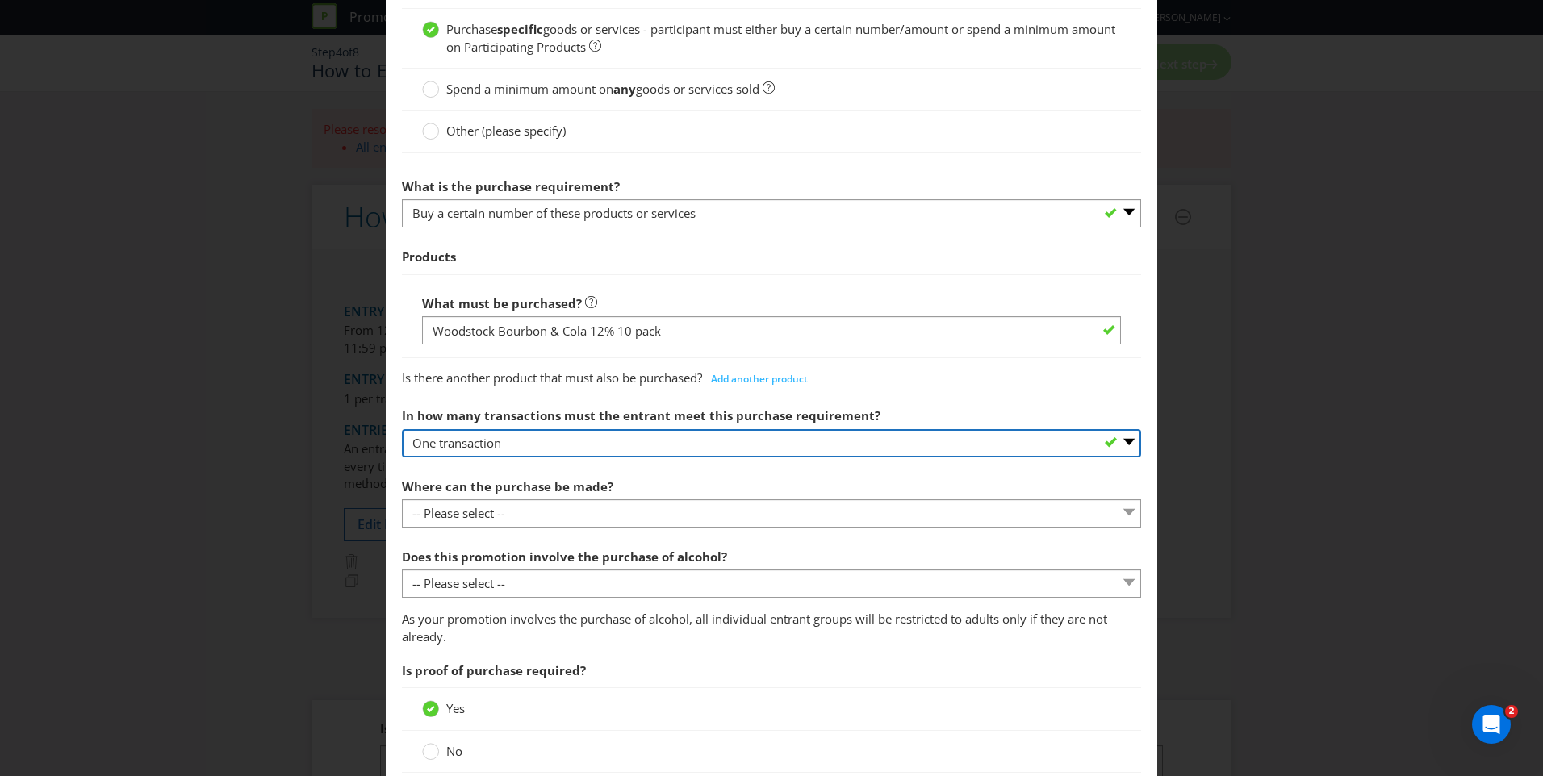
click at [536, 449] on select "-- Please select -- One transaction A specific number of transactions Any numbe…" at bounding box center [771, 443] width 739 height 28
click at [402, 429] on select "-- Please select -- One transaction A specific number of transactions Any numbe…" at bounding box center [771, 443] width 739 height 28
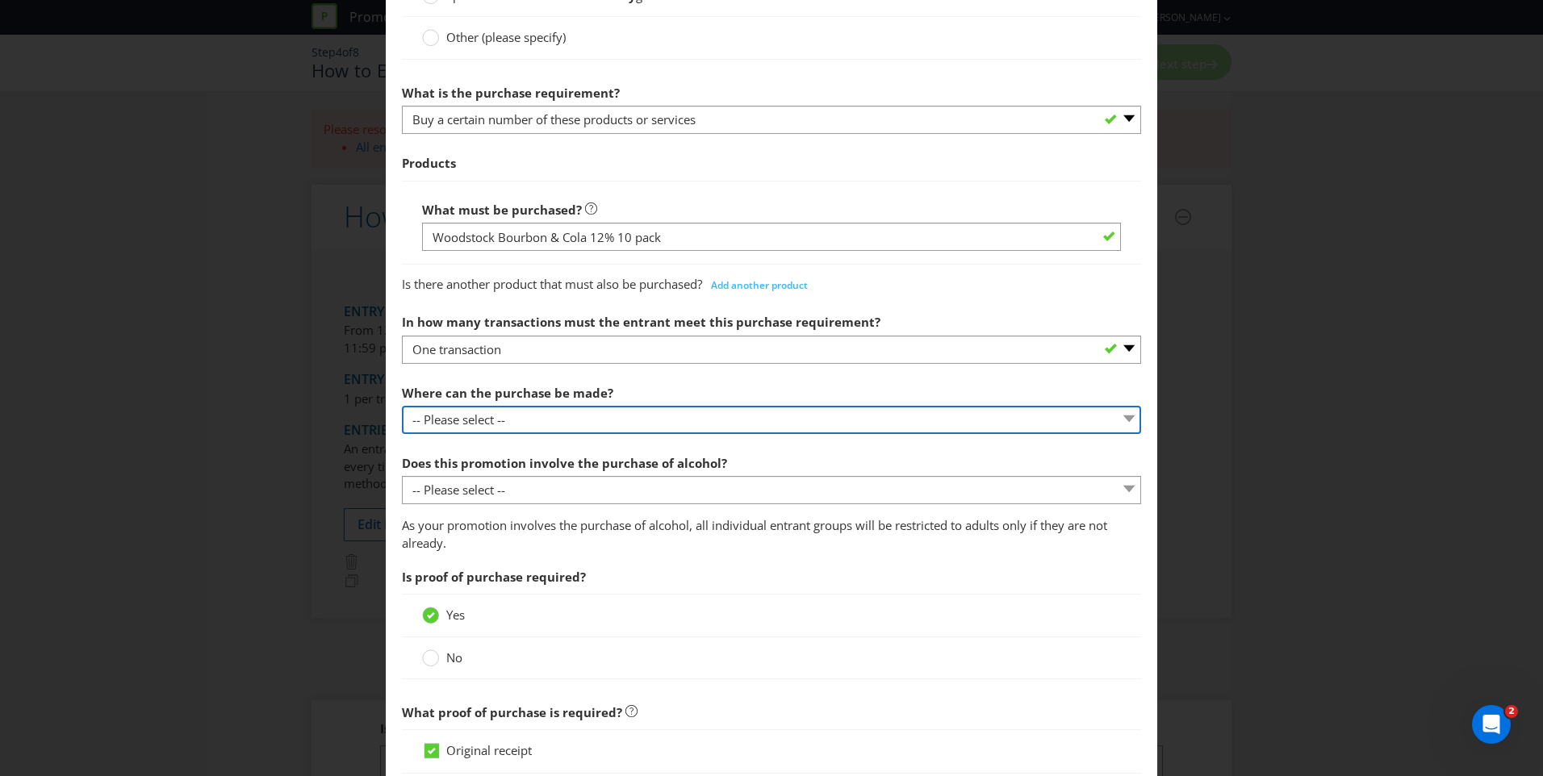
click at [543, 416] on select "-- Please select -- Any stores displaying promotional material (including onlin…" at bounding box center [771, 420] width 739 height 28
select select "ANY_DISPLAYING_NOT_ONLINE"
click at [402, 406] on select "-- Please select -- Any stores displaying promotional material (including onlin…" at bounding box center [771, 420] width 739 height 28
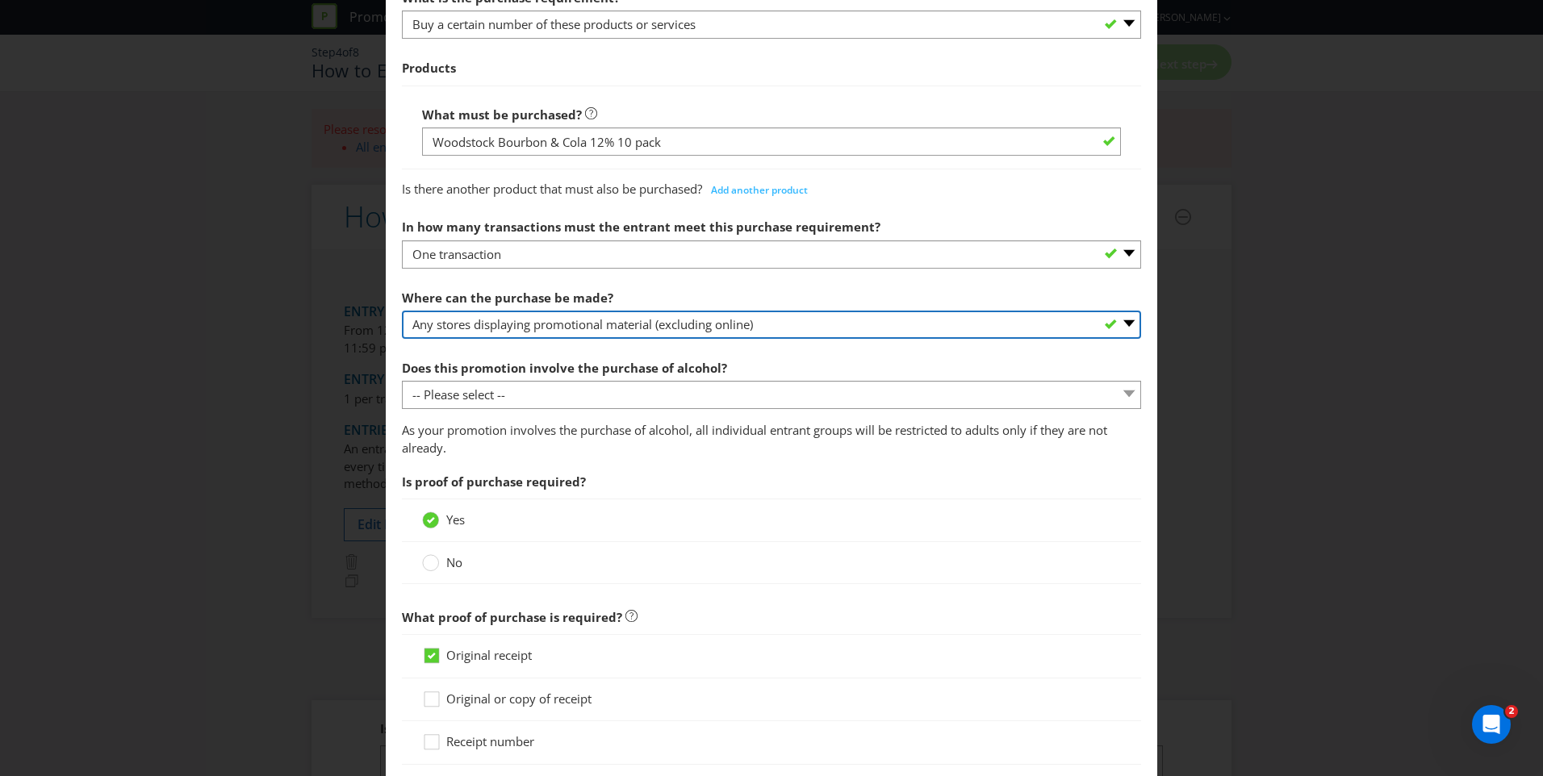
scroll to position [617, 0]
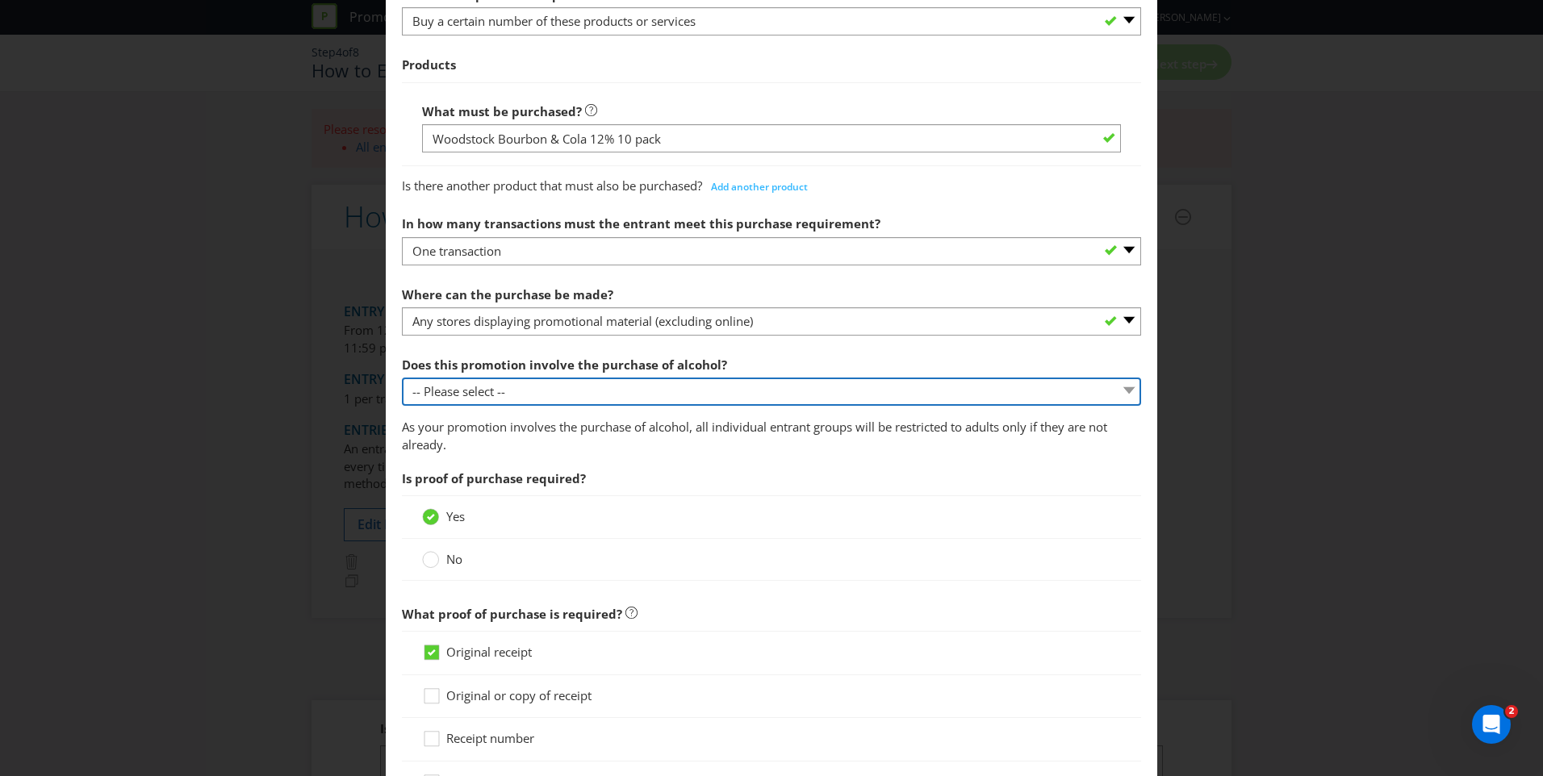
click at [579, 404] on select "-- Please select -- Yes, for on-premises consumption Yes, for off-premises cons…" at bounding box center [771, 392] width 739 height 28
select select "YES_OFF_PREMISES"
click at [402, 378] on select "-- Please select -- Yes, for on-premises consumption Yes, for off-premises cons…" at bounding box center [771, 392] width 739 height 28
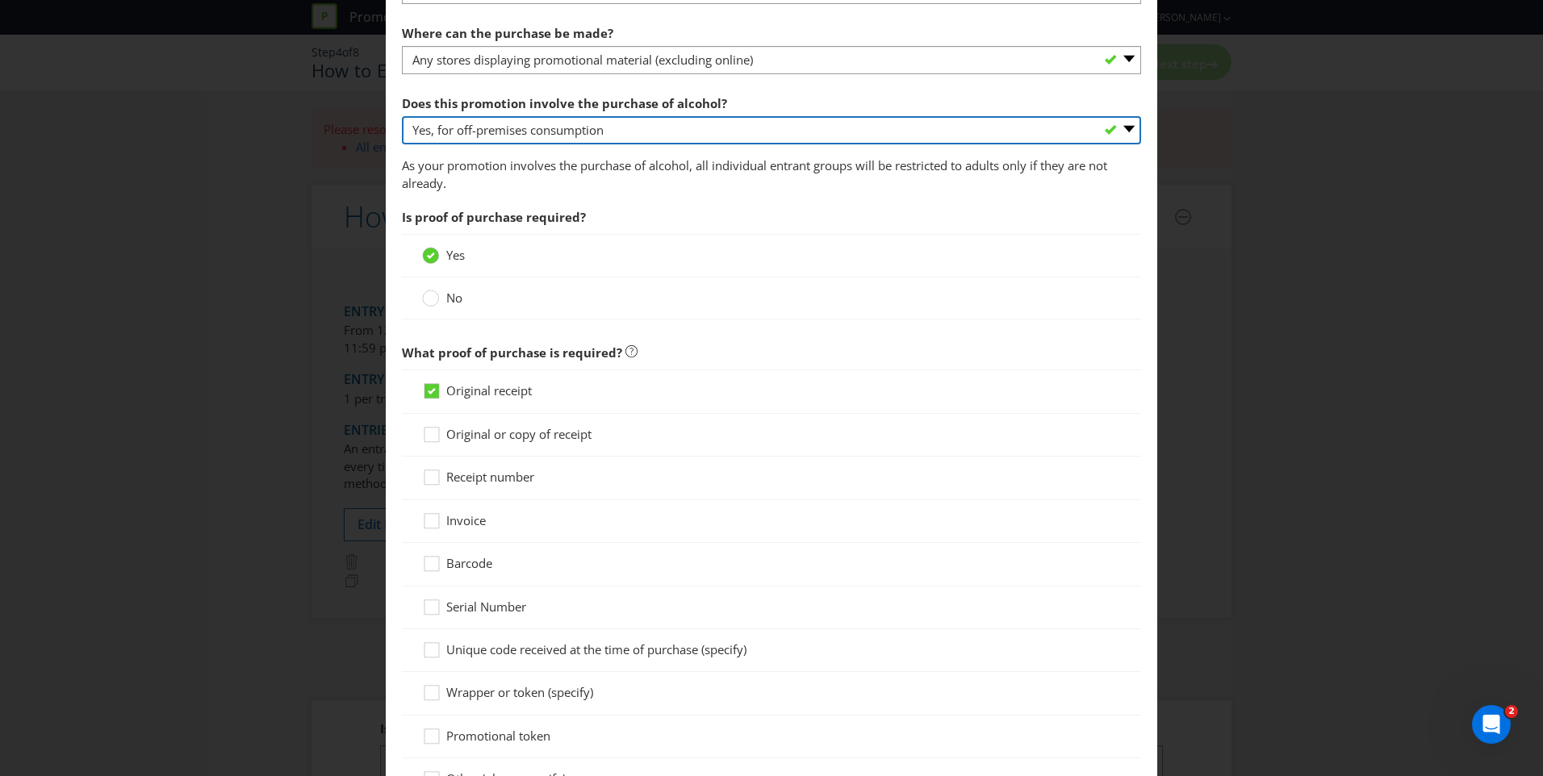
scroll to position [881, 0]
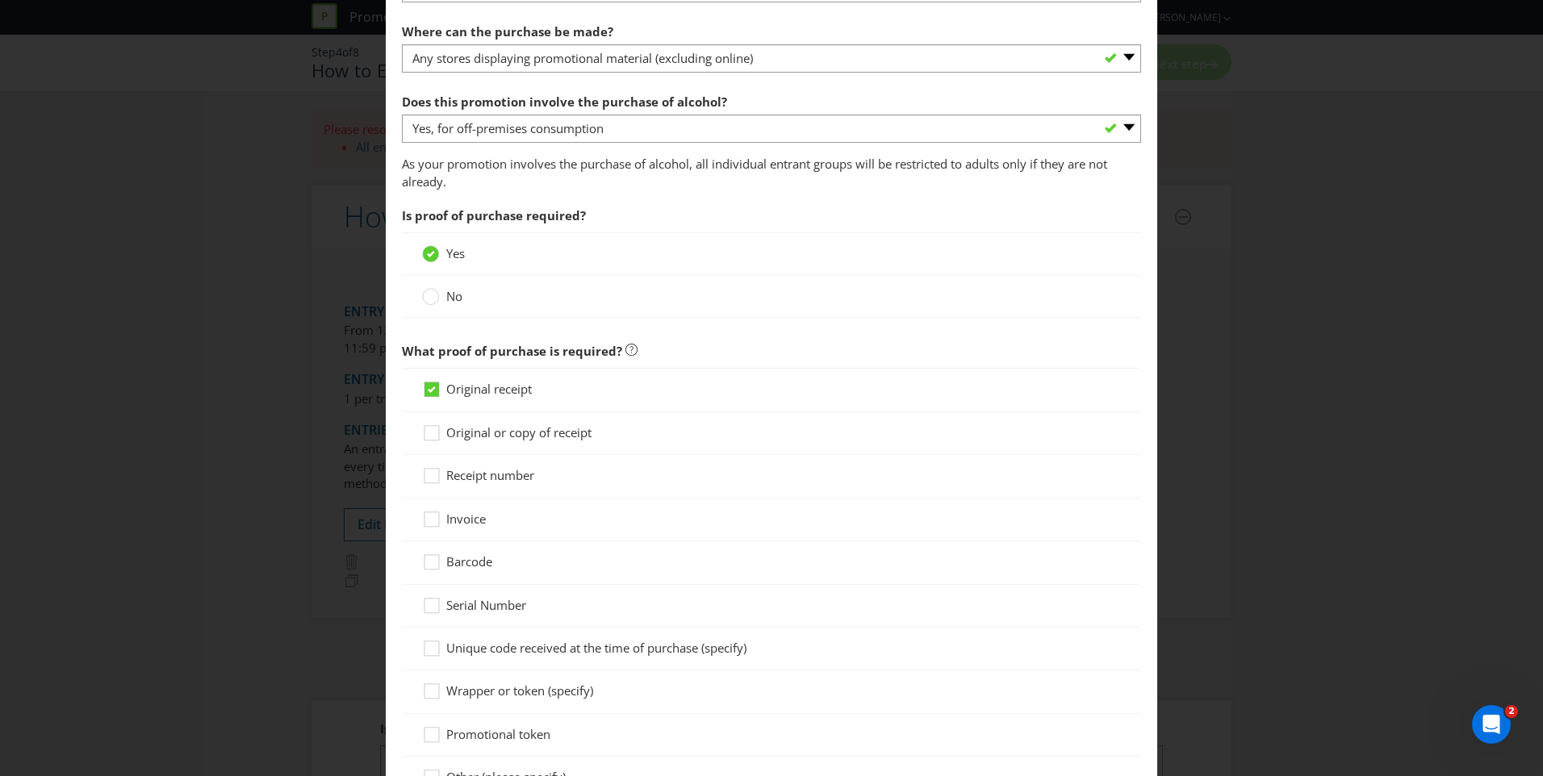
click at [449, 296] on span "No" at bounding box center [454, 296] width 16 height 16
click at [0, 0] on input "No" at bounding box center [0, 0] width 0 height 0
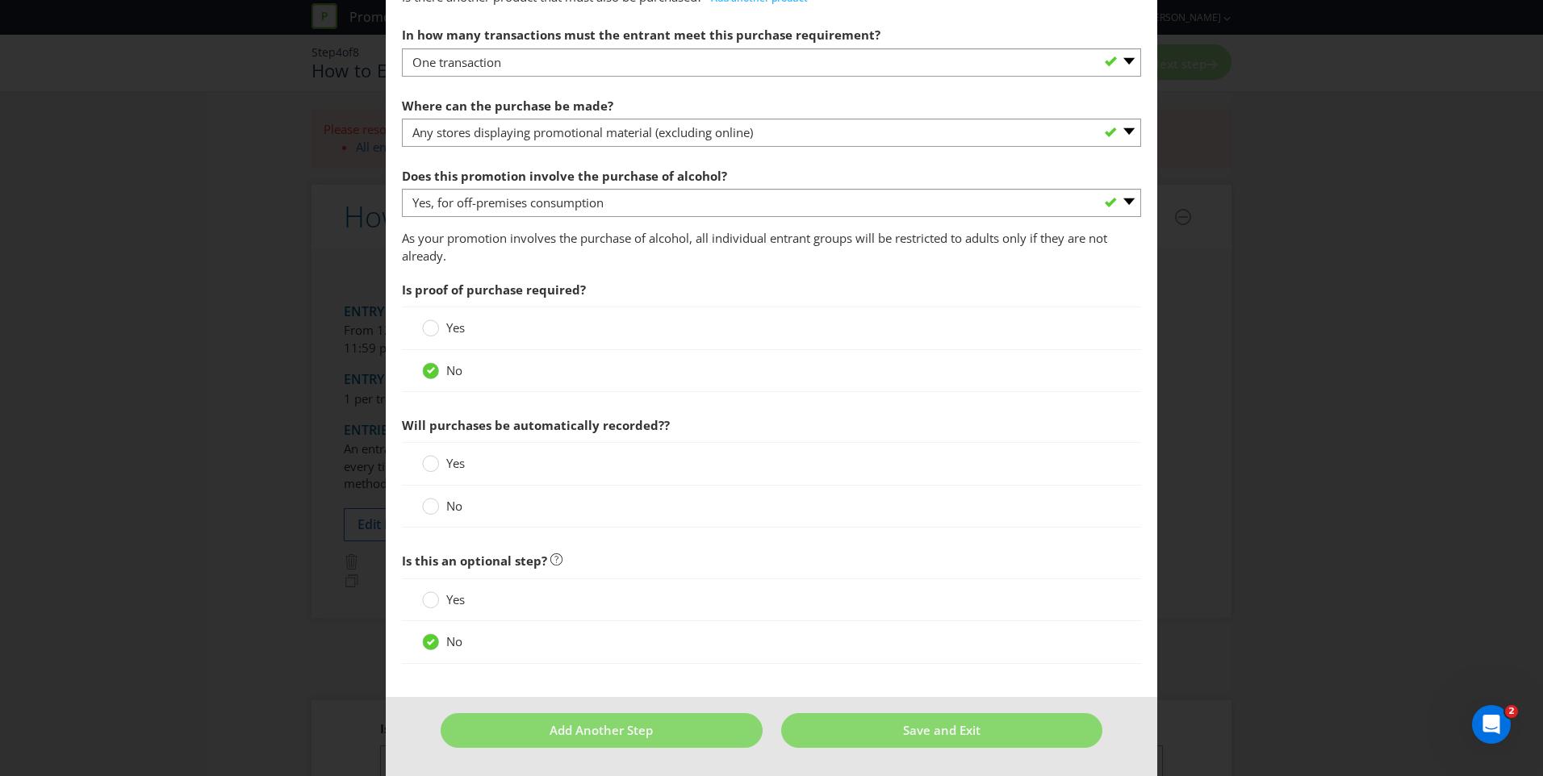
scroll to position [806, 0]
click at [424, 329] on circle at bounding box center [431, 328] width 16 height 16
click at [0, 0] on input "Yes" at bounding box center [0, 0] width 0 height 0
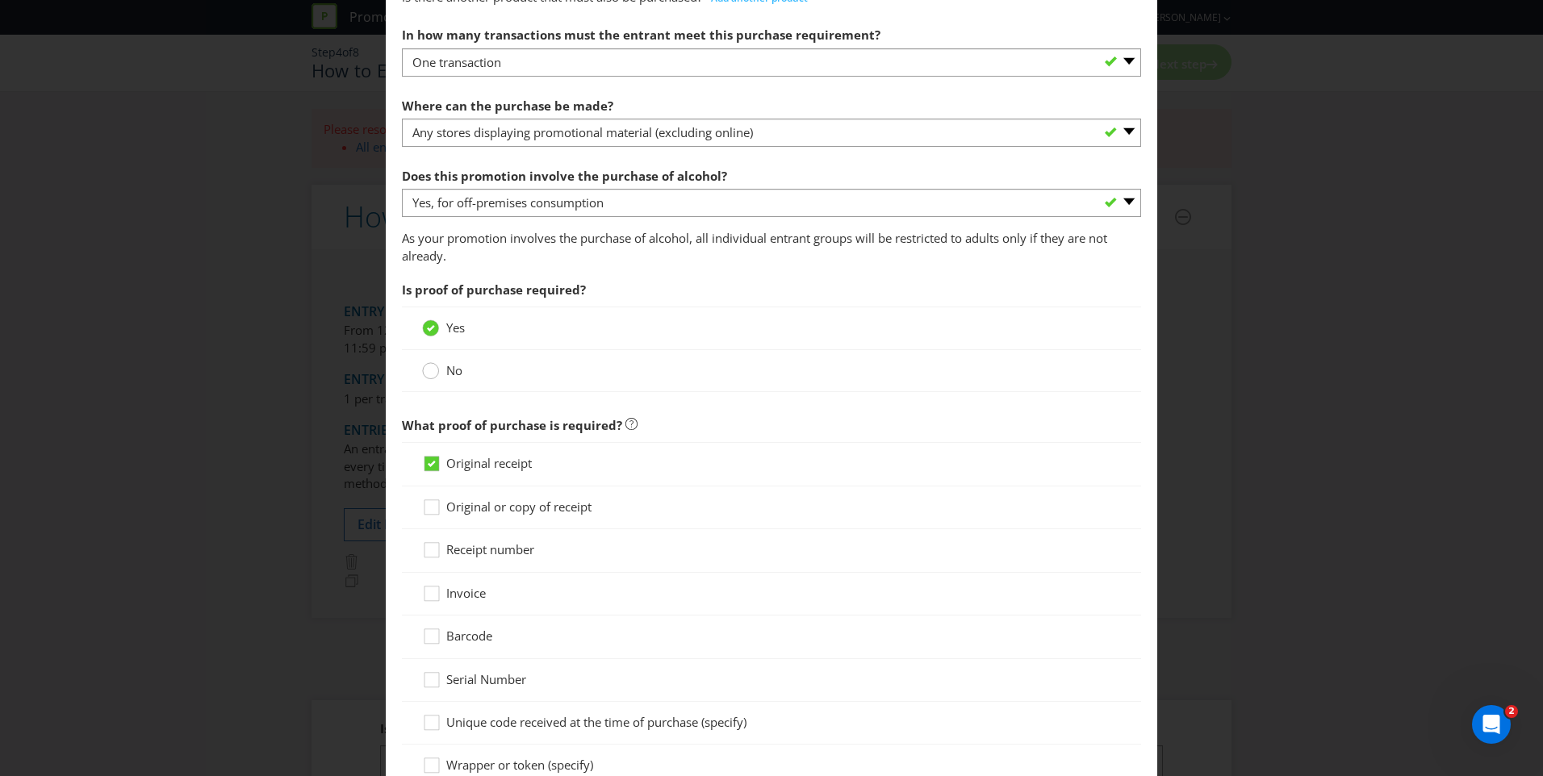
click at [427, 370] on div at bounding box center [431, 366] width 8 height 8
click at [0, 0] on input "No" at bounding box center [0, 0] width 0 height 0
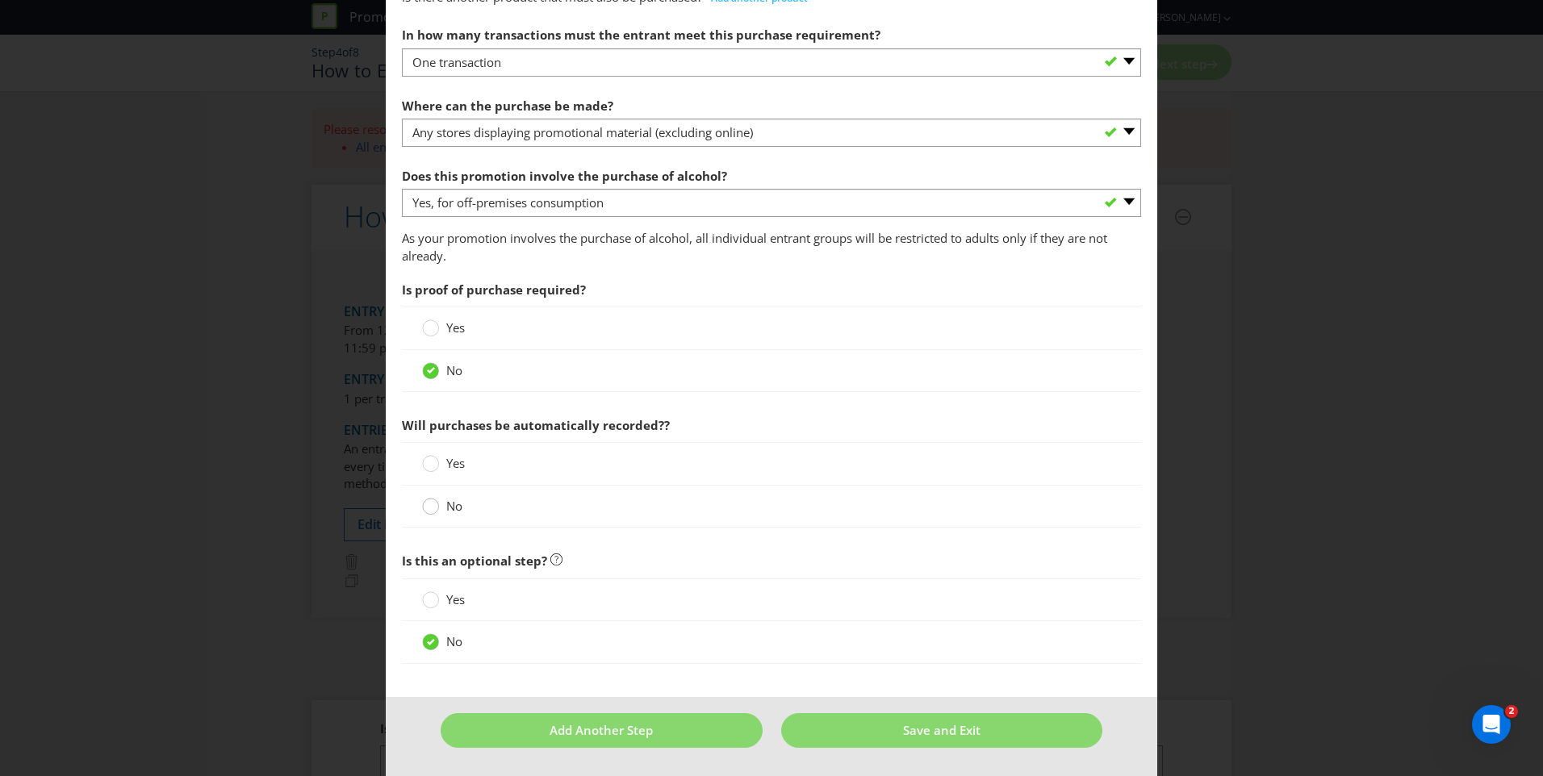
click at [431, 513] on circle at bounding box center [431, 507] width 16 height 16
click at [0, 0] on input "No" at bounding box center [0, 0] width 0 height 0
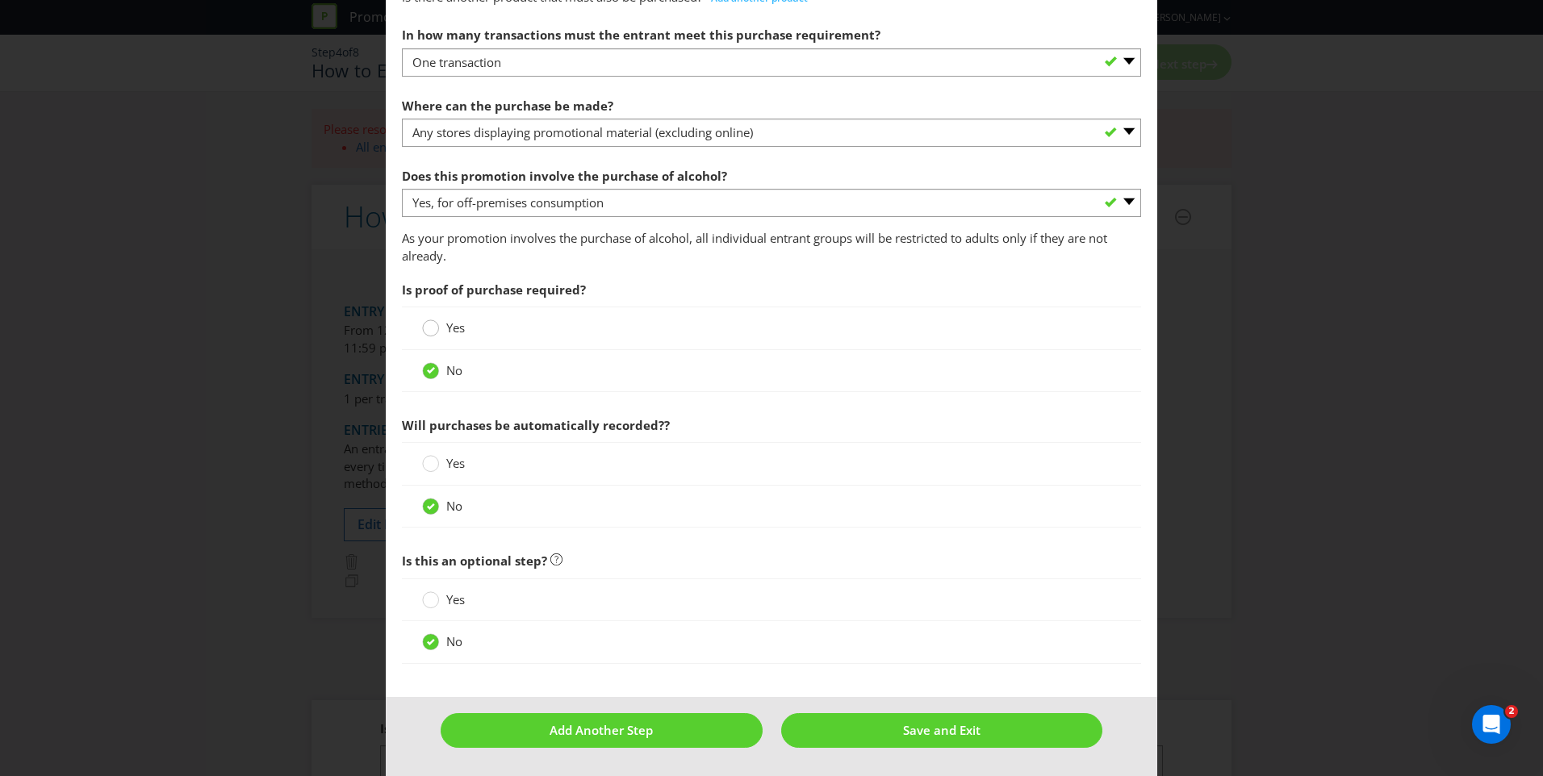
click at [433, 328] on circle at bounding box center [431, 328] width 16 height 16
click at [0, 0] on input "Yes" at bounding box center [0, 0] width 0 height 0
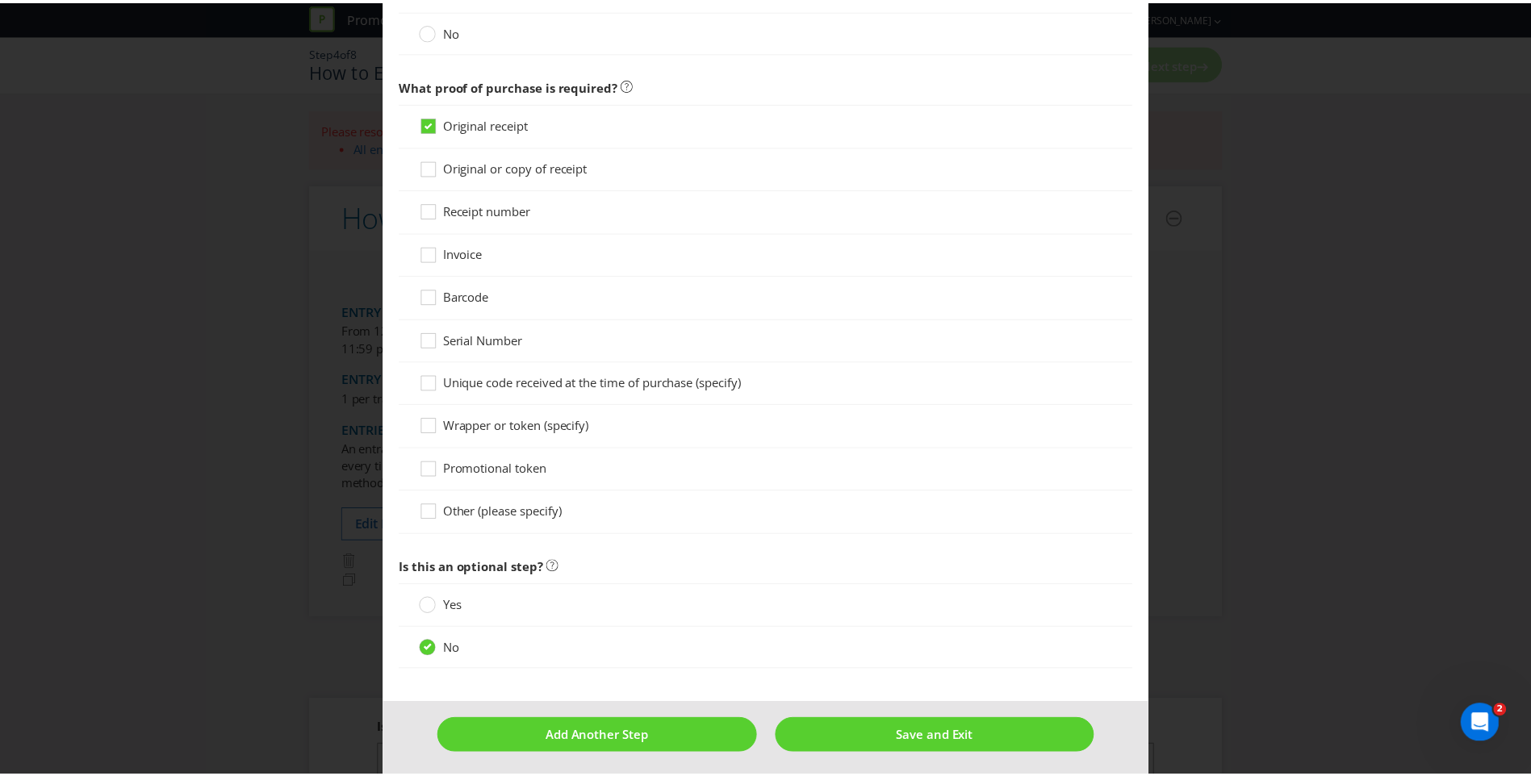
scroll to position [1153, 0]
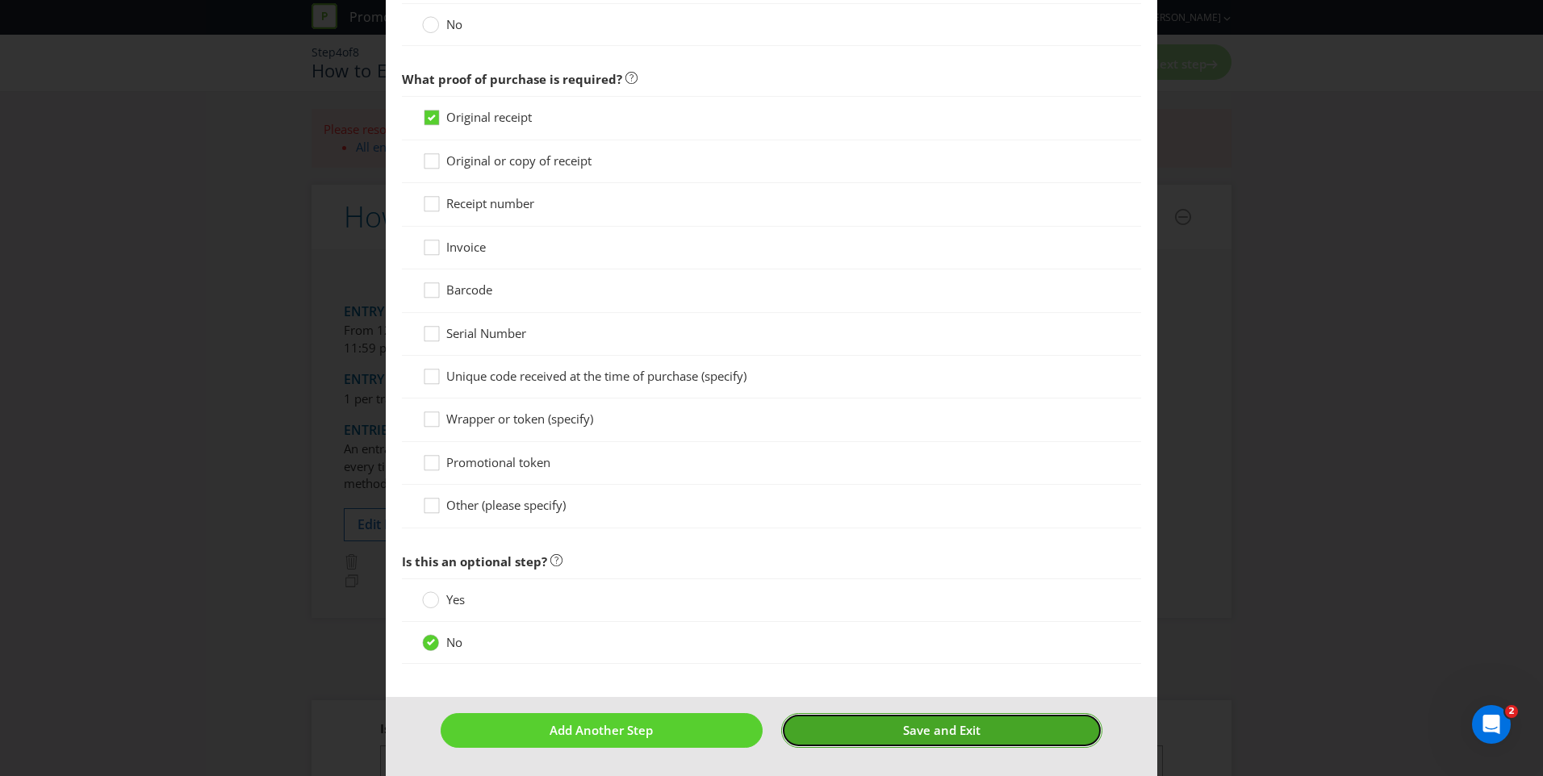
click at [903, 735] on span "Save and Exit" at bounding box center [941, 730] width 77 height 16
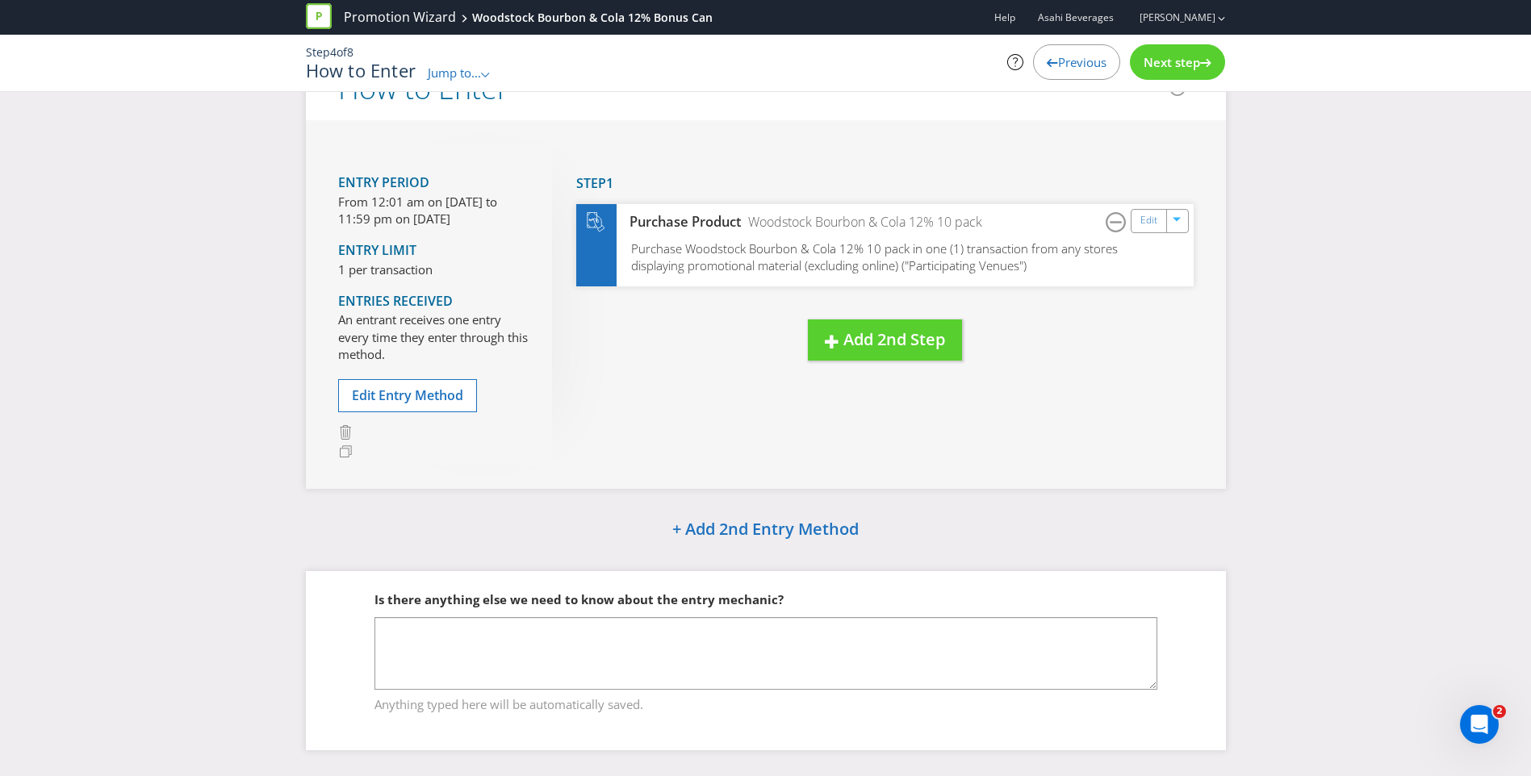
scroll to position [71, 0]
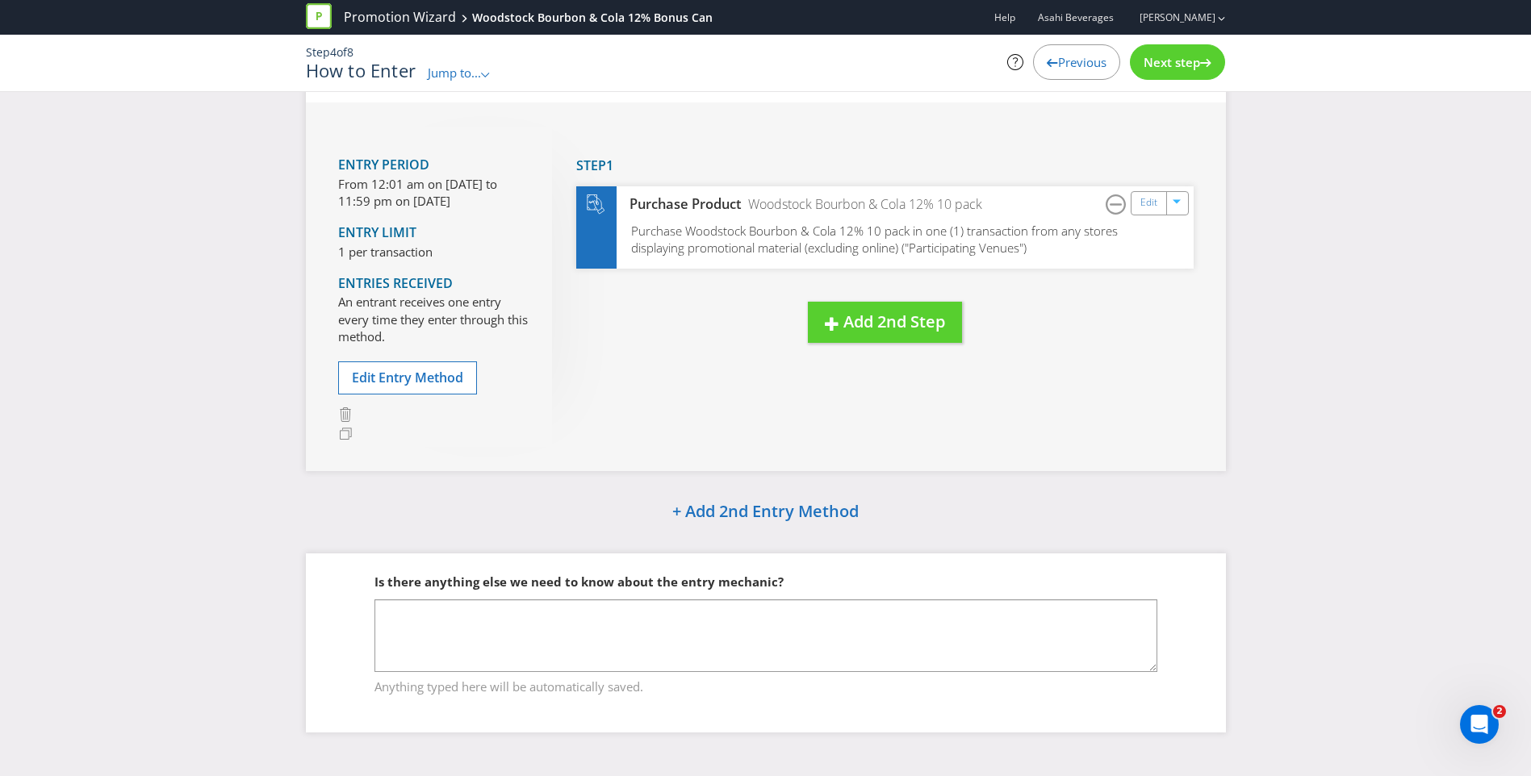
click at [1204, 65] on icon at bounding box center [1205, 63] width 11 height 8
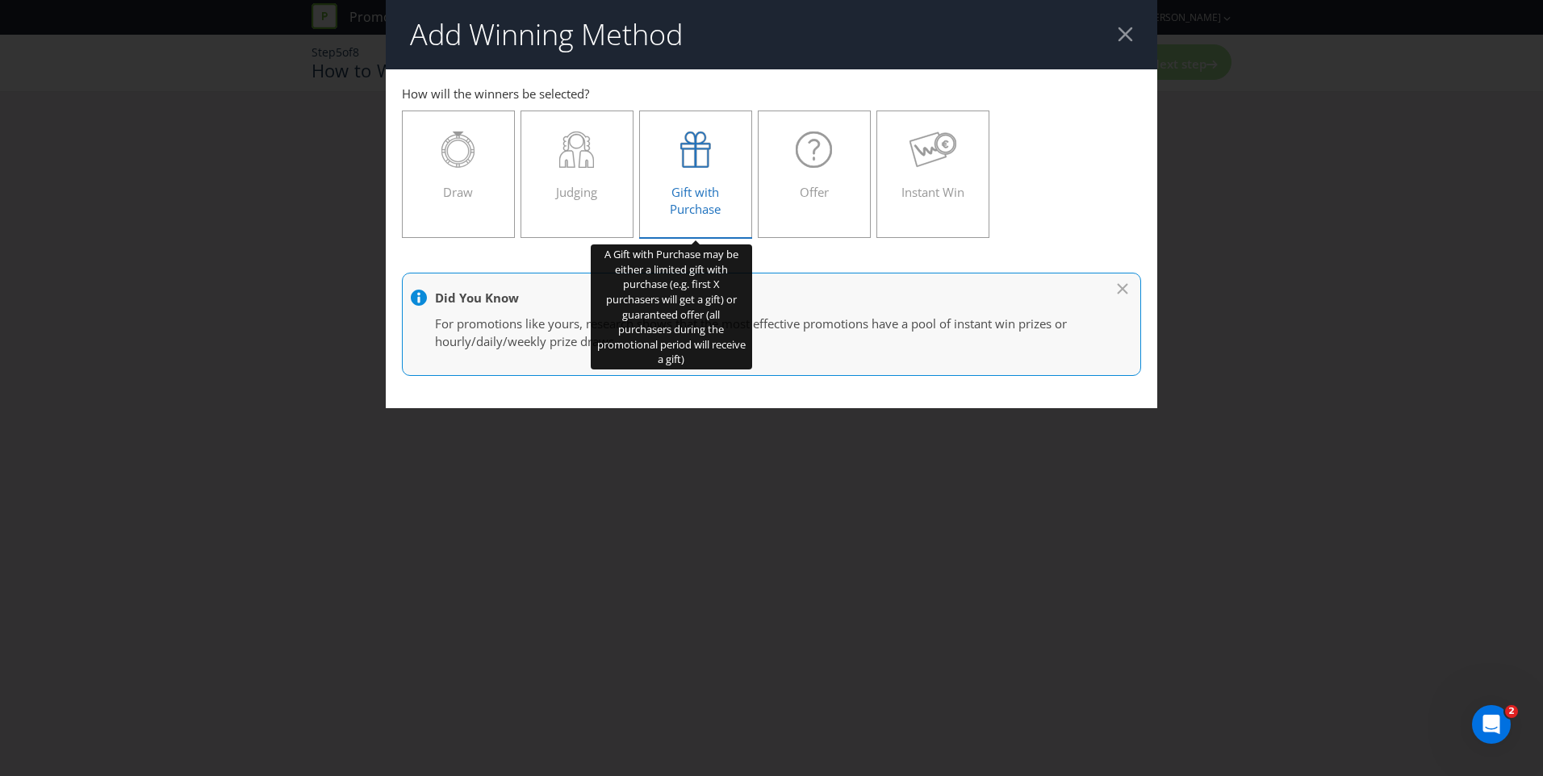
click at [698, 192] on span "Gift with Purchase" at bounding box center [695, 200] width 51 height 33
click at [0, 0] on input "Gift with Purchase" at bounding box center [0, 0] width 0 height 0
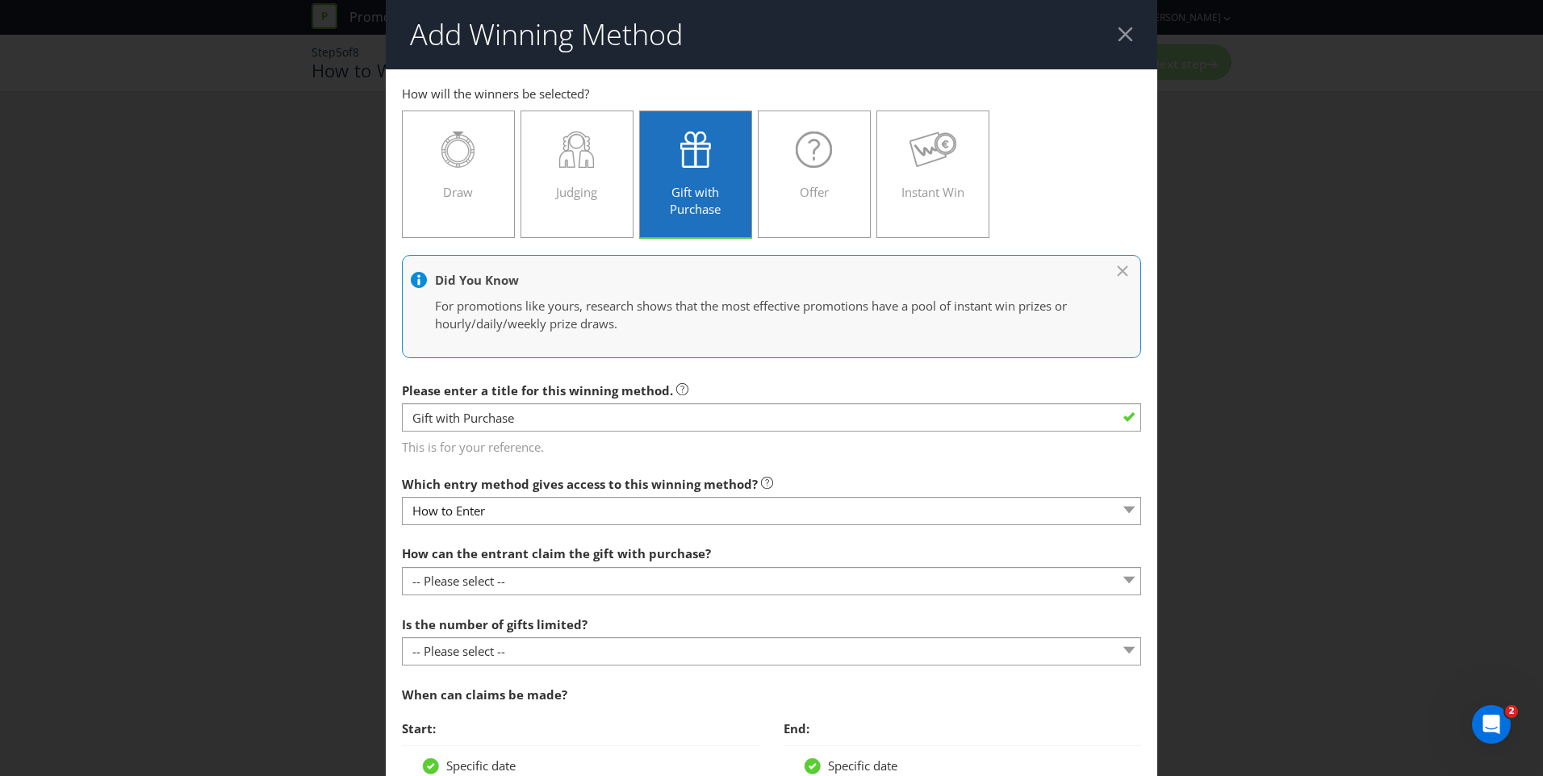
scroll to position [54, 0]
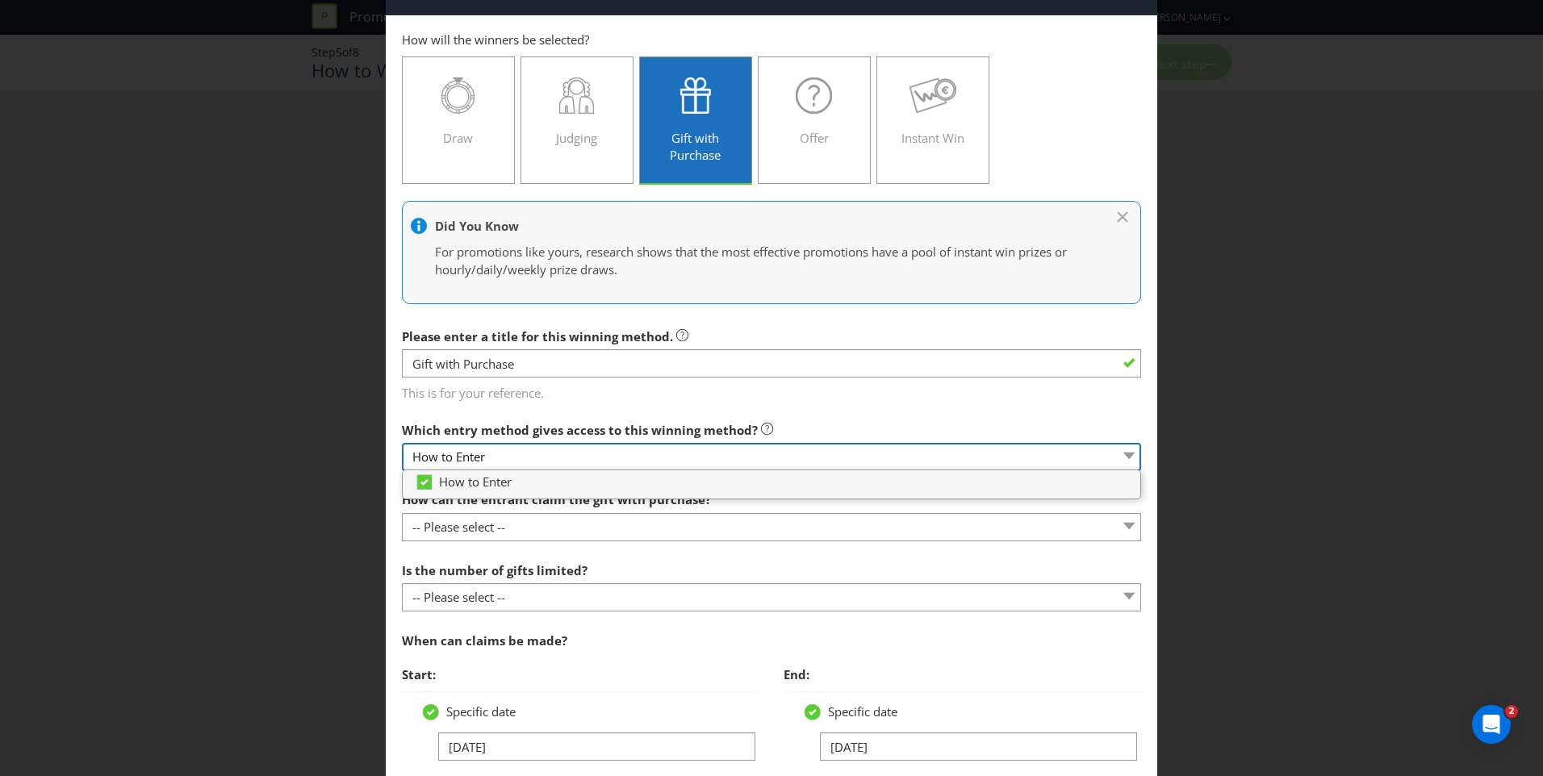
click at [545, 454] on select "How to Enter" at bounding box center [771, 457] width 739 height 28
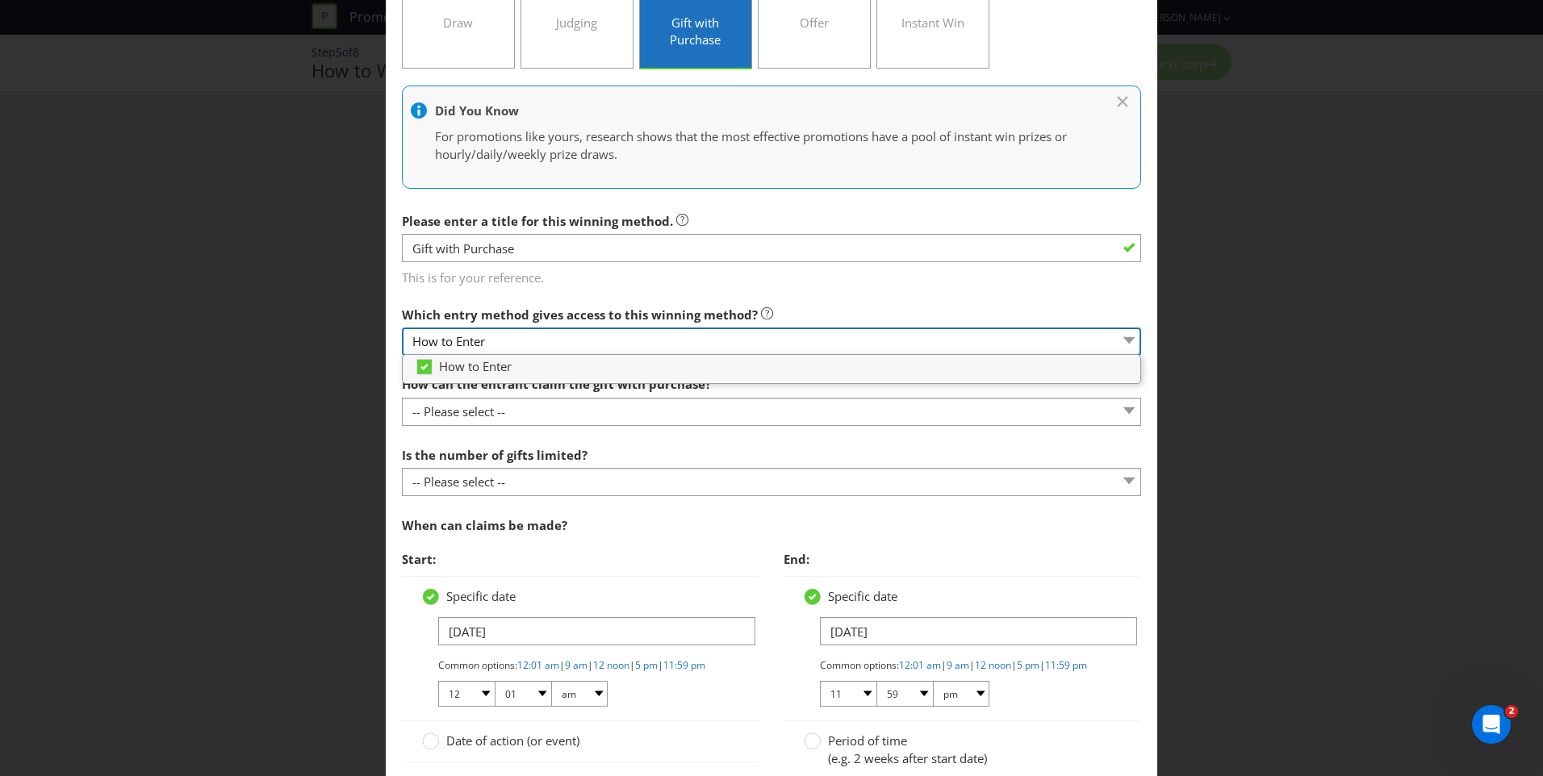
scroll to position [170, 0]
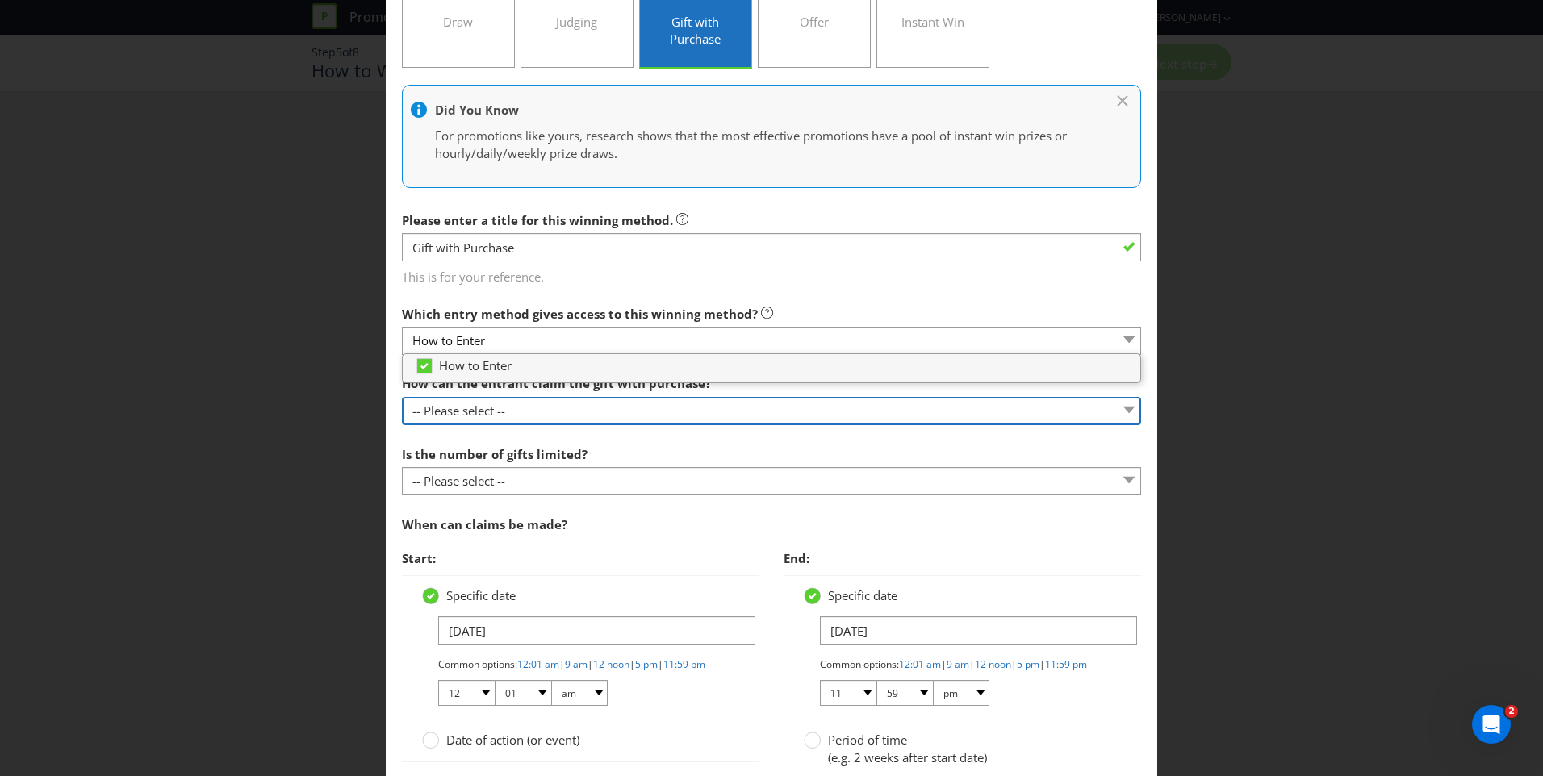
click at [570, 412] on select "-- Please select -- Already covered by entry mechanic Automatically sent to cla…" at bounding box center [771, 411] width 739 height 28
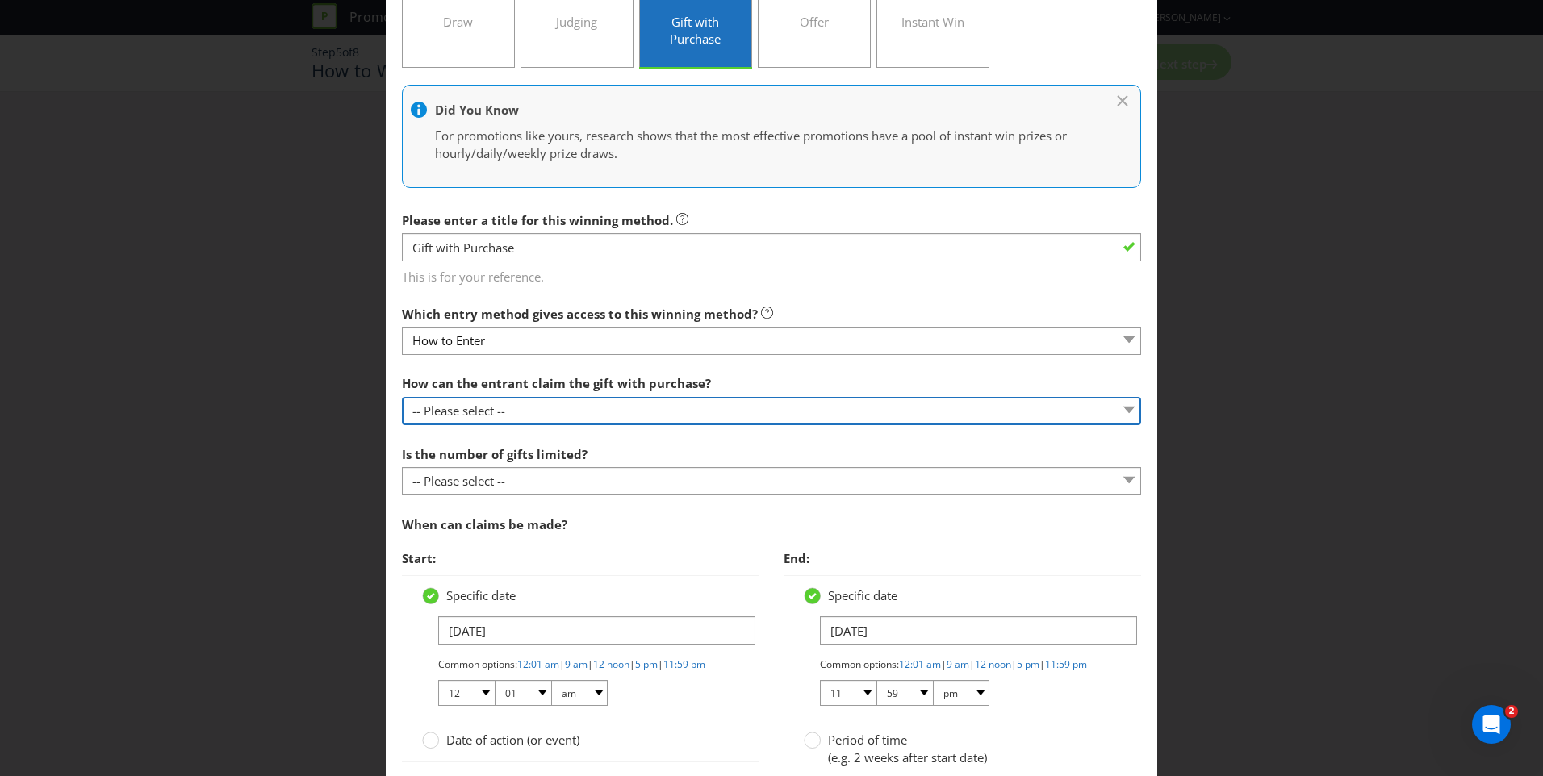
select select "IN_STORE"
click at [402, 397] on select "-- Please select -- Already covered by entry mechanic Automatically sent to cla…" at bounding box center [771, 411] width 739 height 28
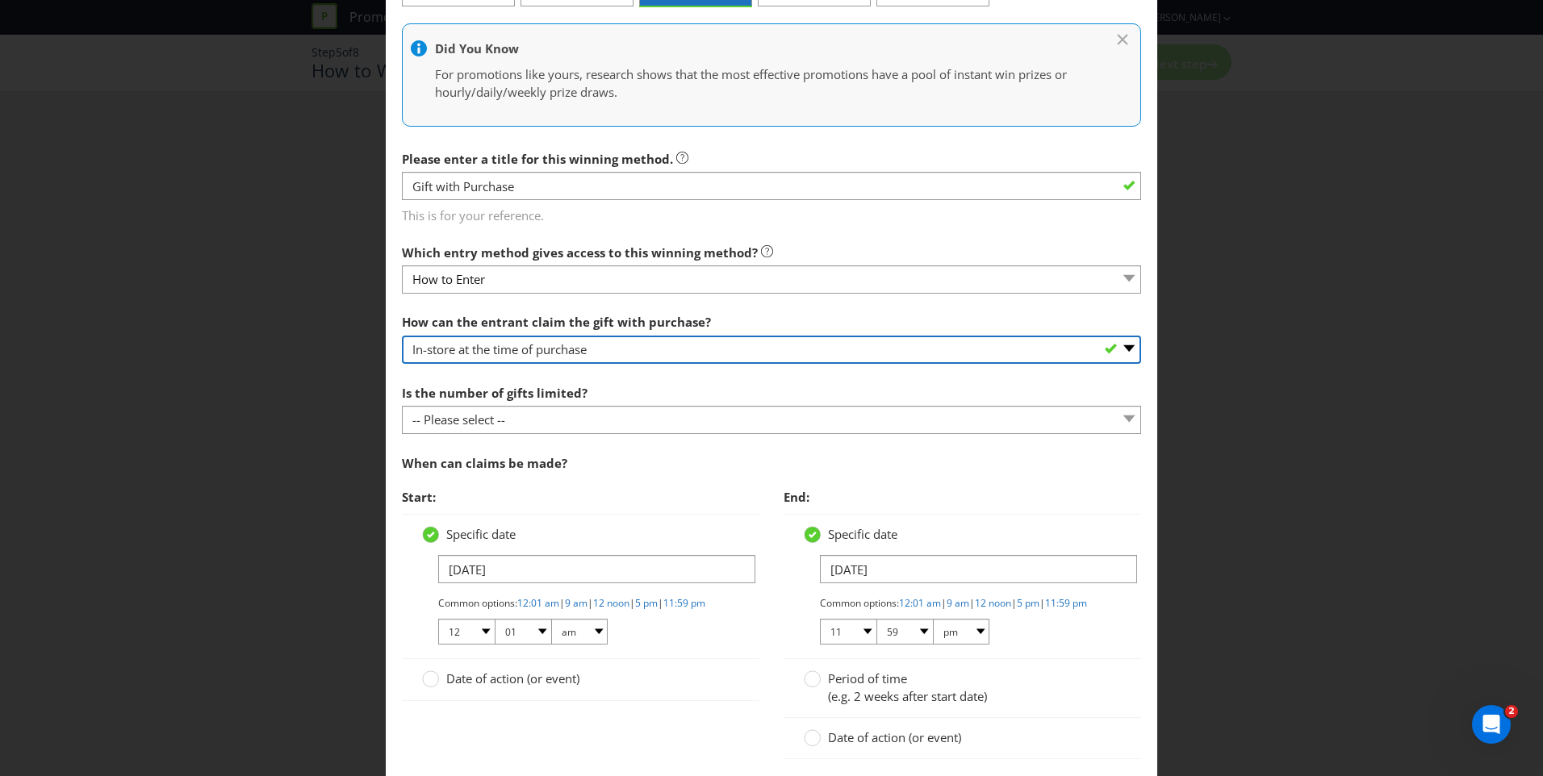
scroll to position [232, 0]
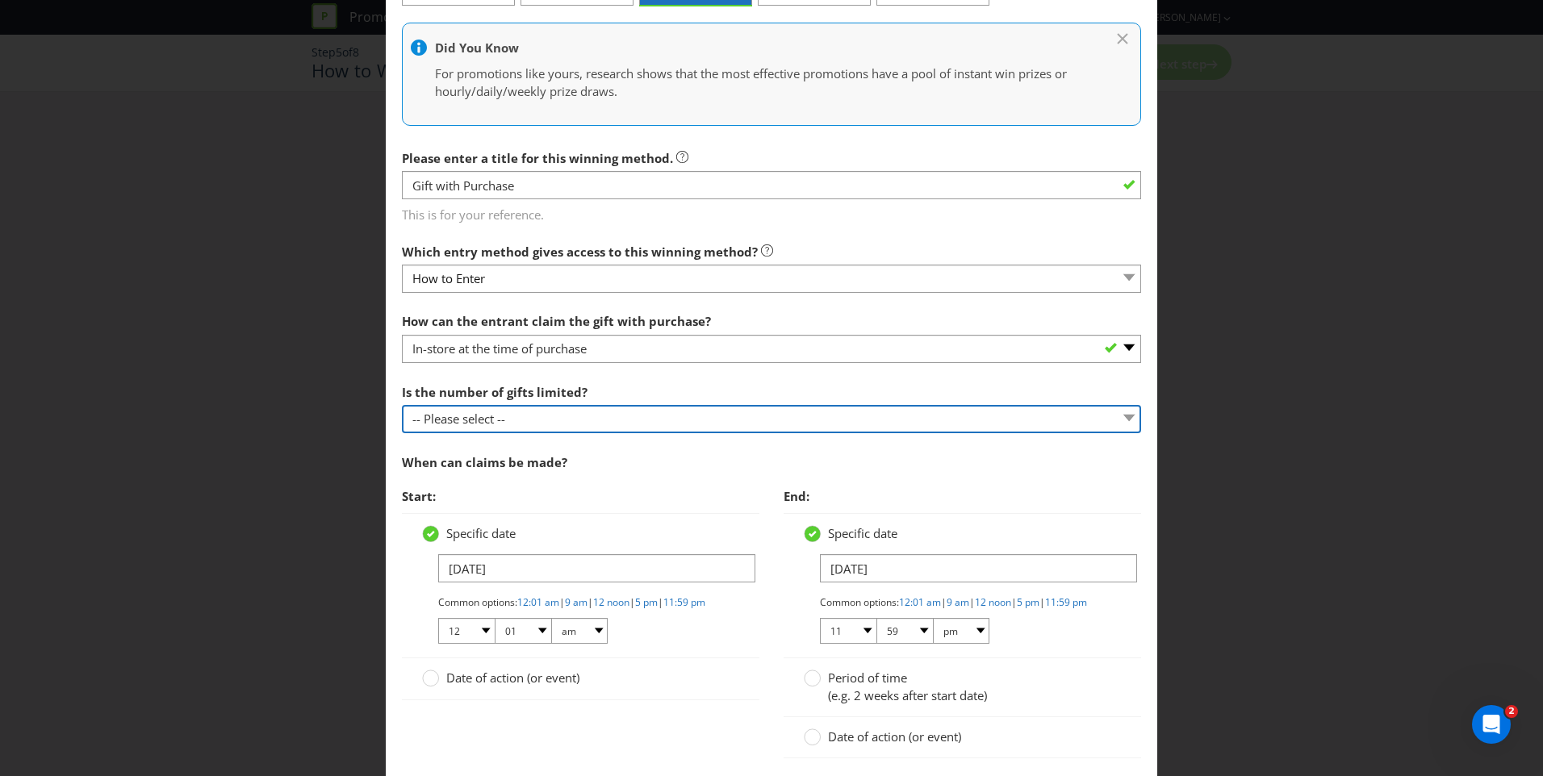
click at [587, 419] on select "-- Please select -- Unlimited gifts available during promotional period Number …" at bounding box center [771, 419] width 739 height 28
select select "UNLIMITED"
click at [402, 405] on select "-- Please select -- Unlimited gifts available during promotional period Number …" at bounding box center [771, 419] width 739 height 28
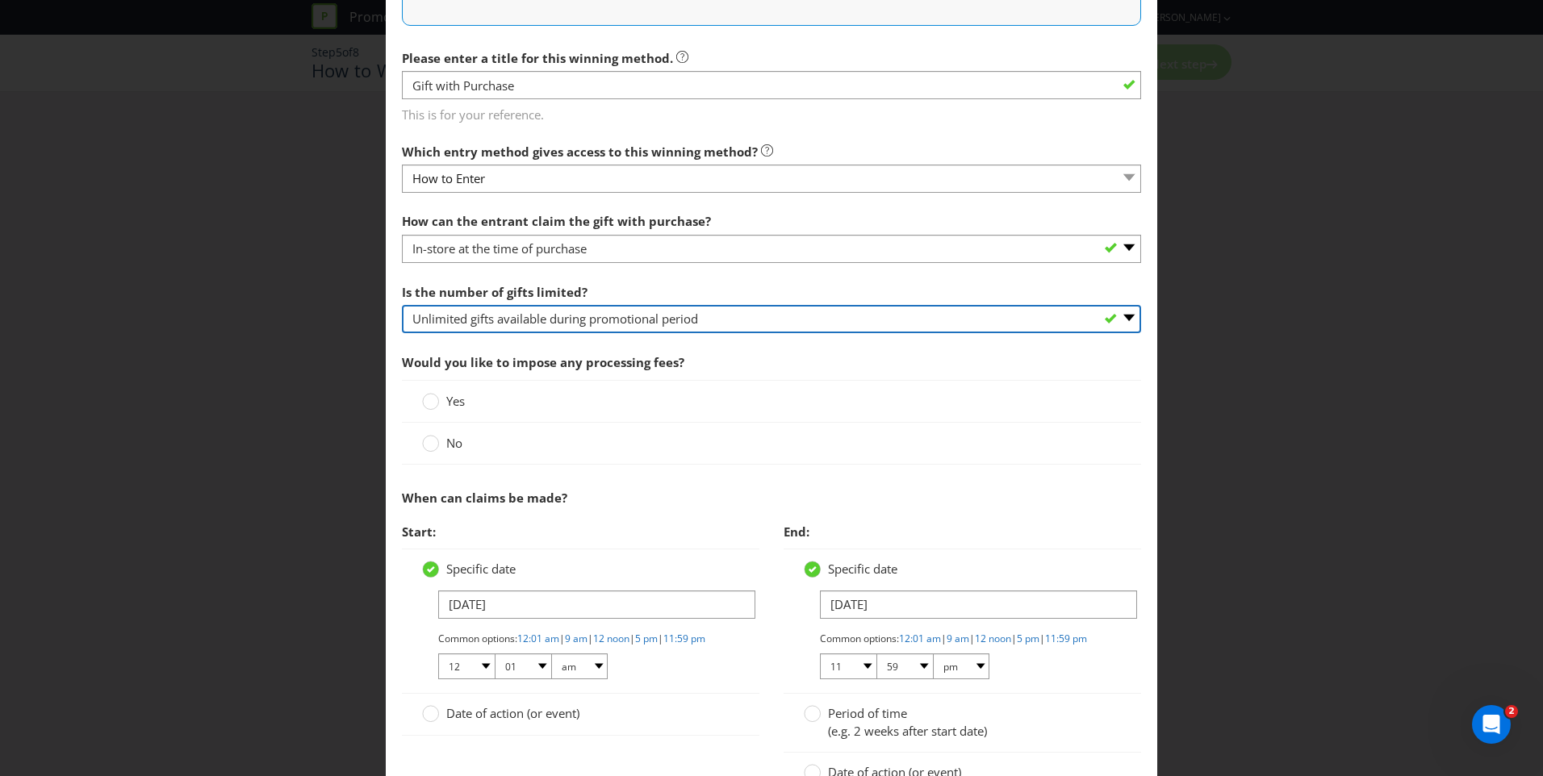
scroll to position [333, 0]
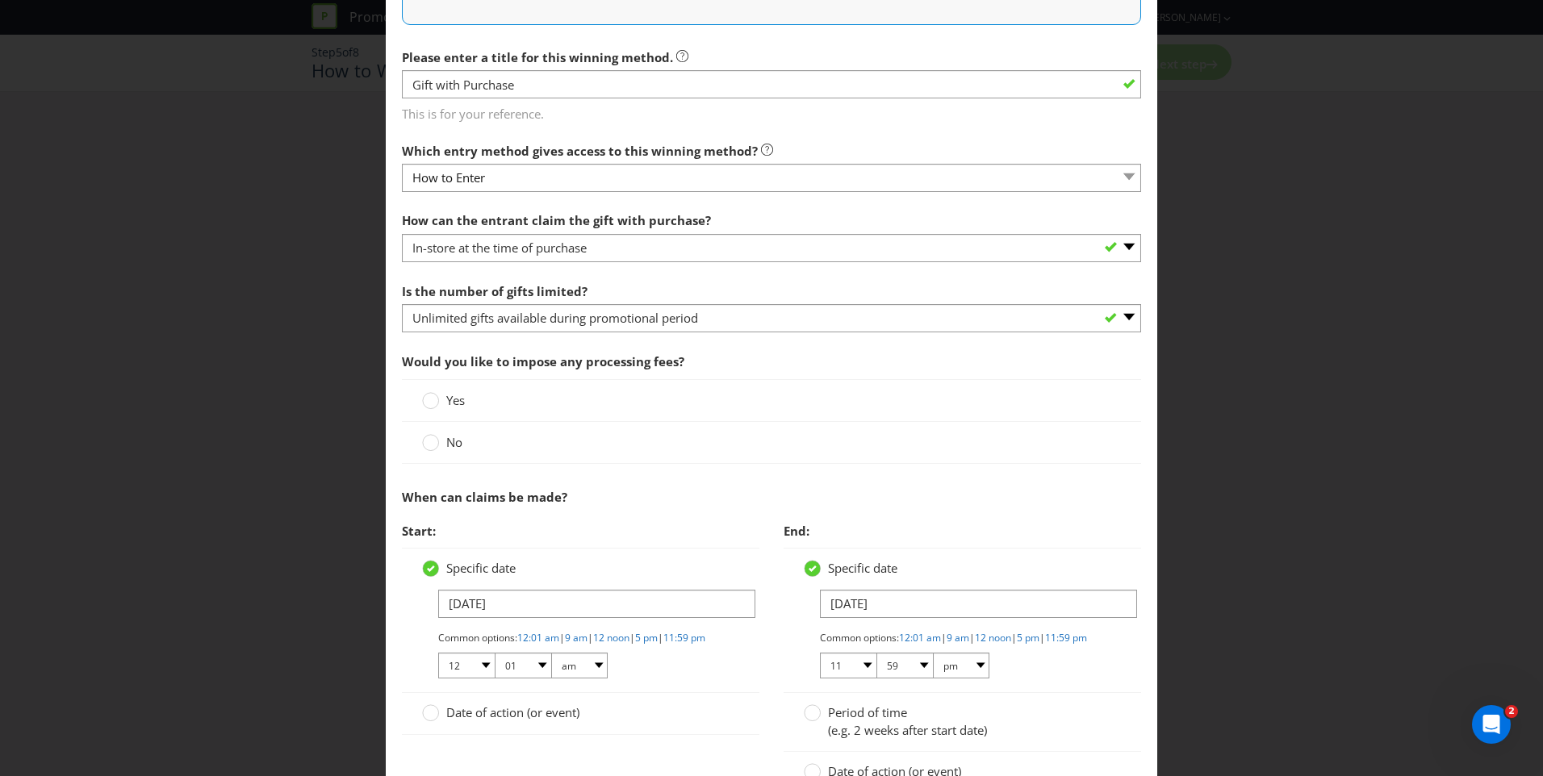
click at [446, 446] on span "No" at bounding box center [454, 442] width 16 height 16
click at [0, 0] on input "No" at bounding box center [0, 0] width 0 height 0
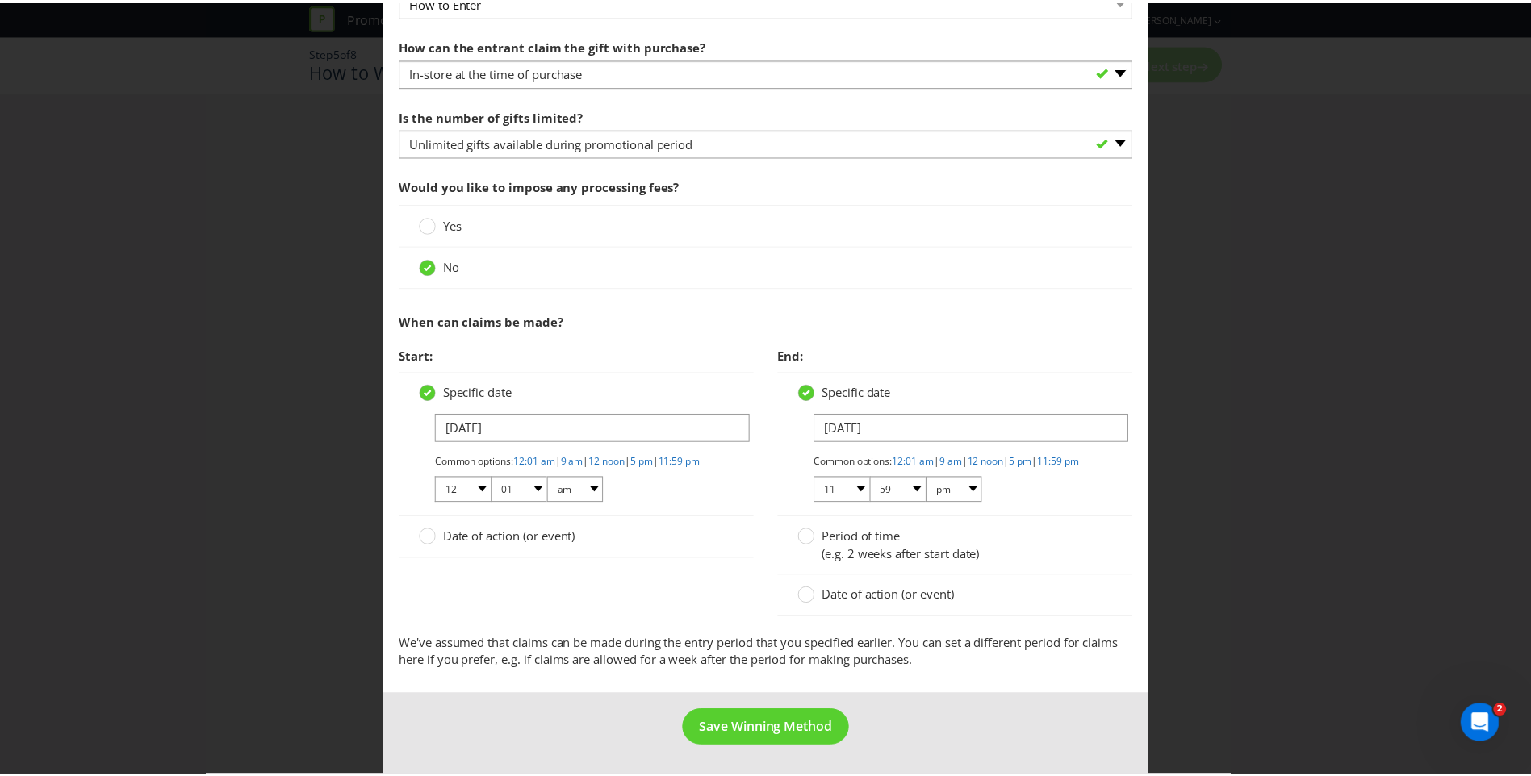
scroll to position [523, 0]
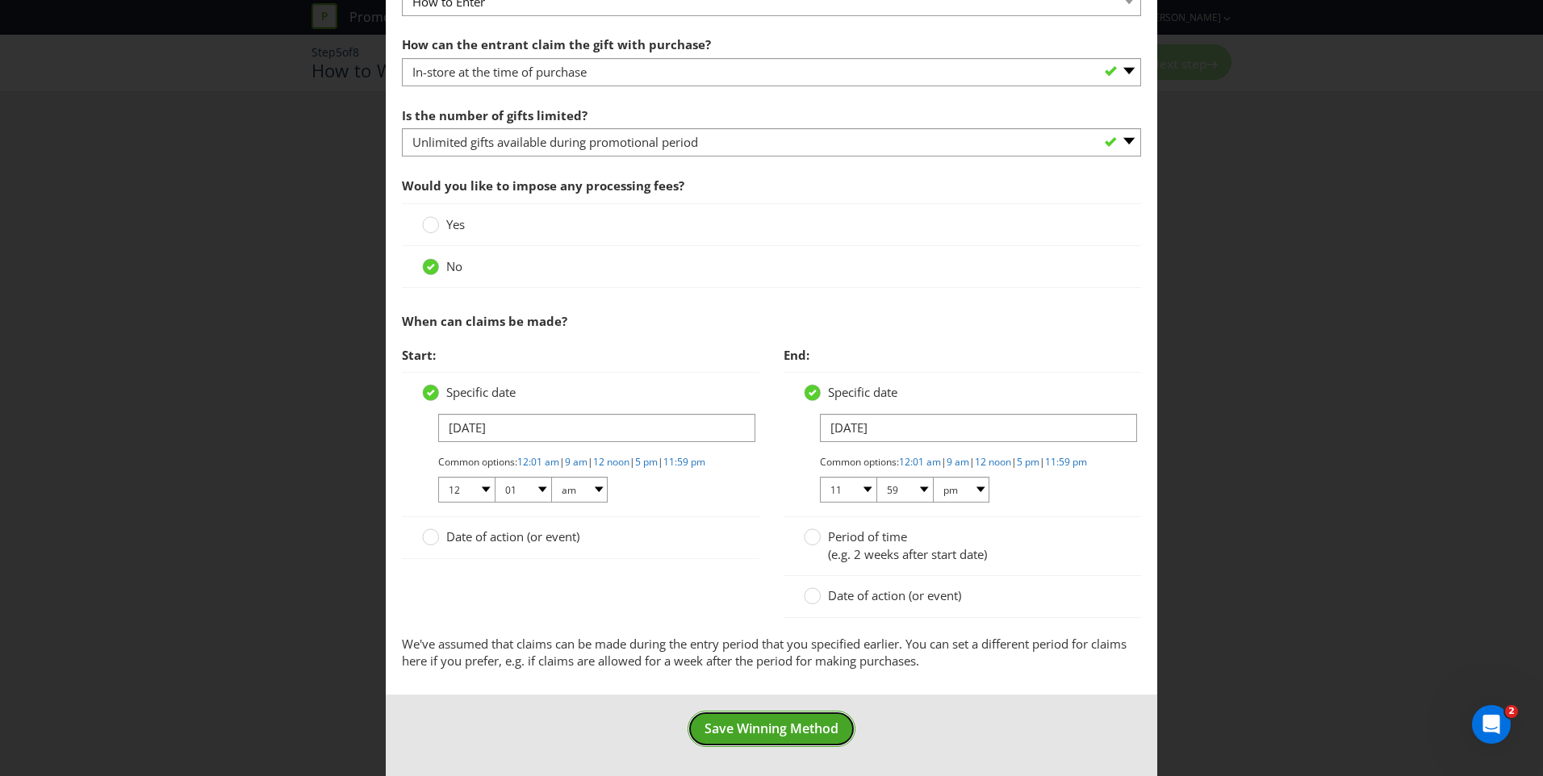
click at [750, 729] on span "Save Winning Method" at bounding box center [772, 729] width 134 height 18
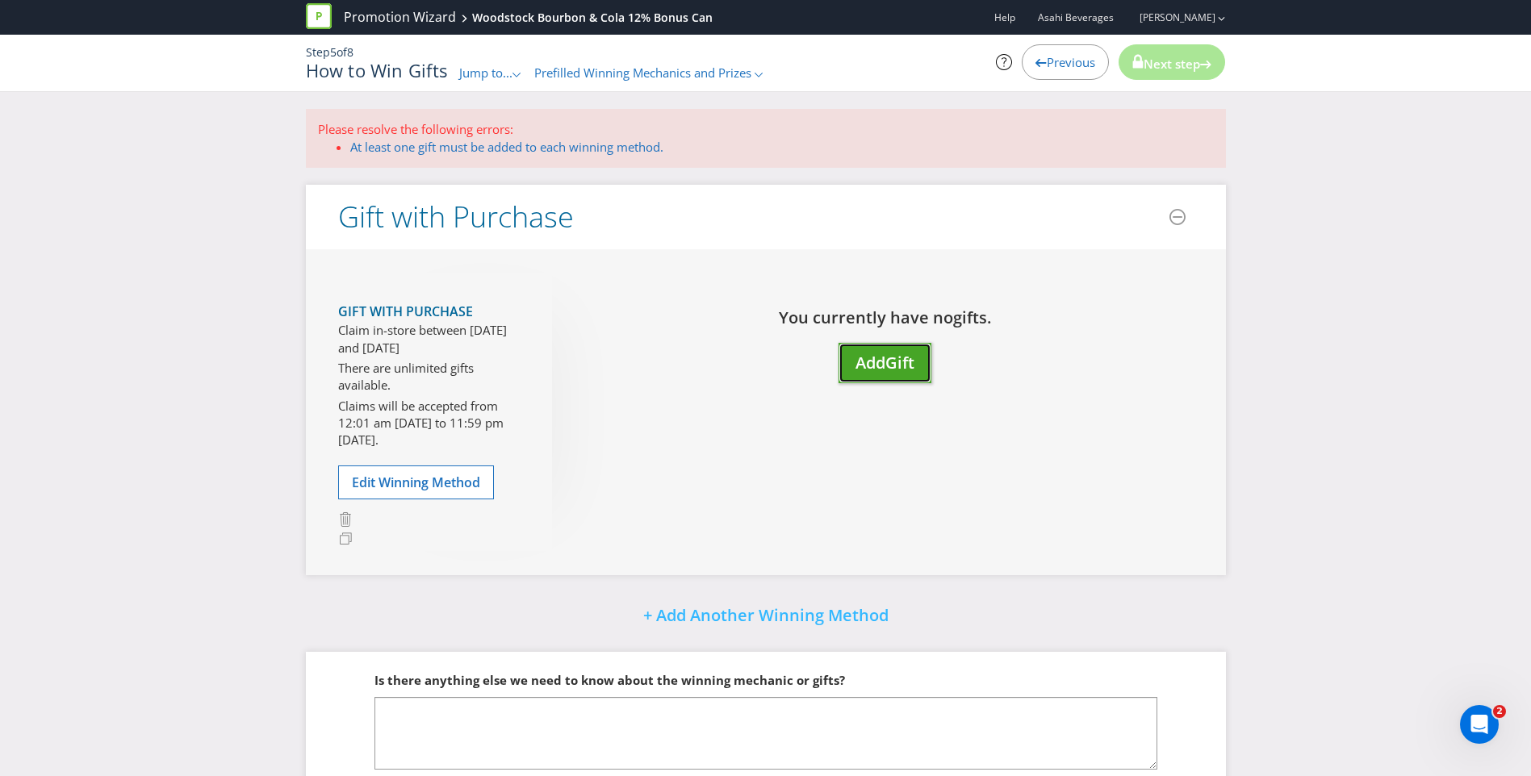
click at [881, 365] on span "Add" at bounding box center [871, 363] width 30 height 22
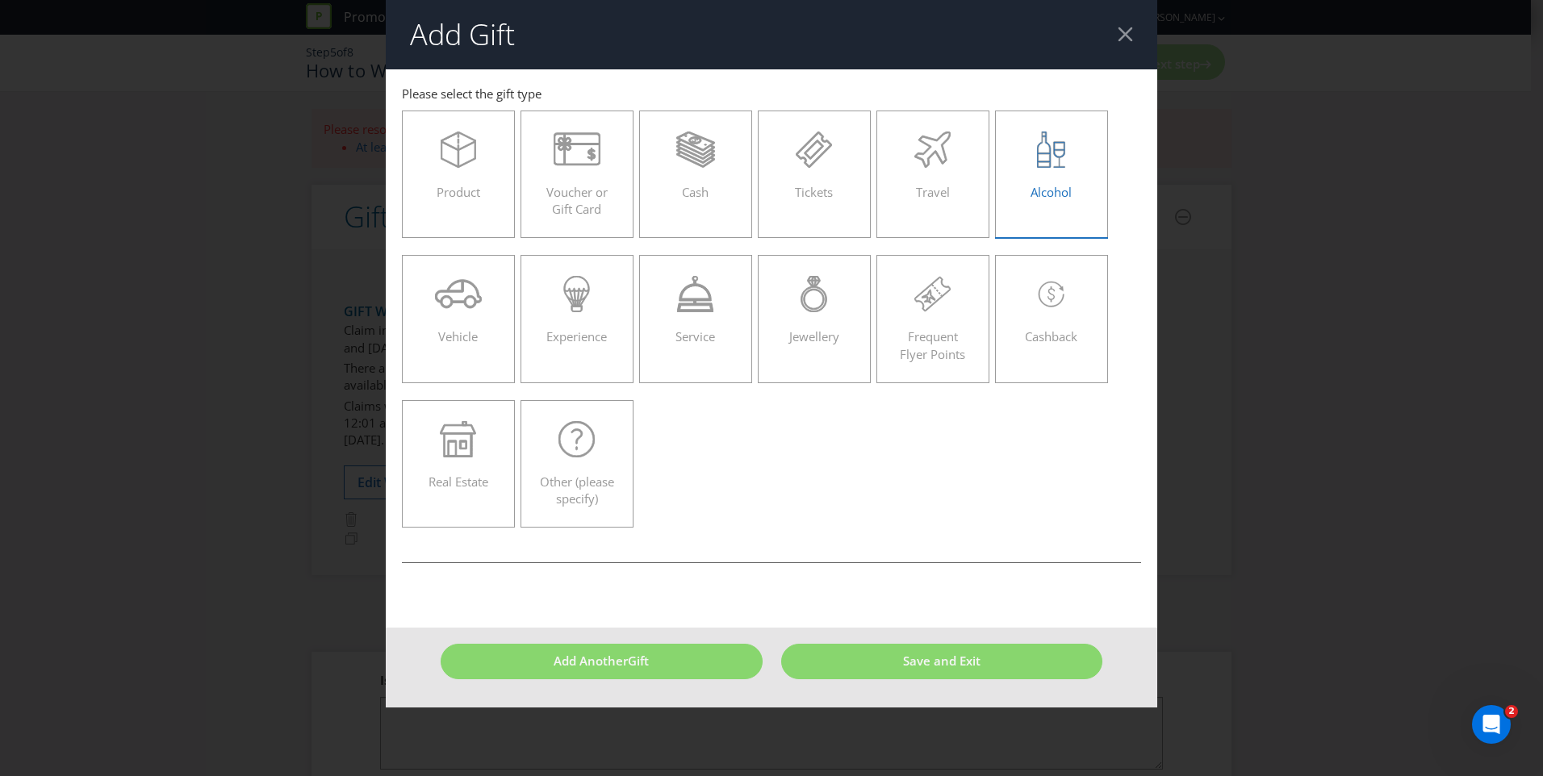
click at [1029, 191] on div "Alcohol" at bounding box center [1051, 168] width 79 height 73
click at [0, 0] on input "Alcohol" at bounding box center [0, 0] width 0 height 0
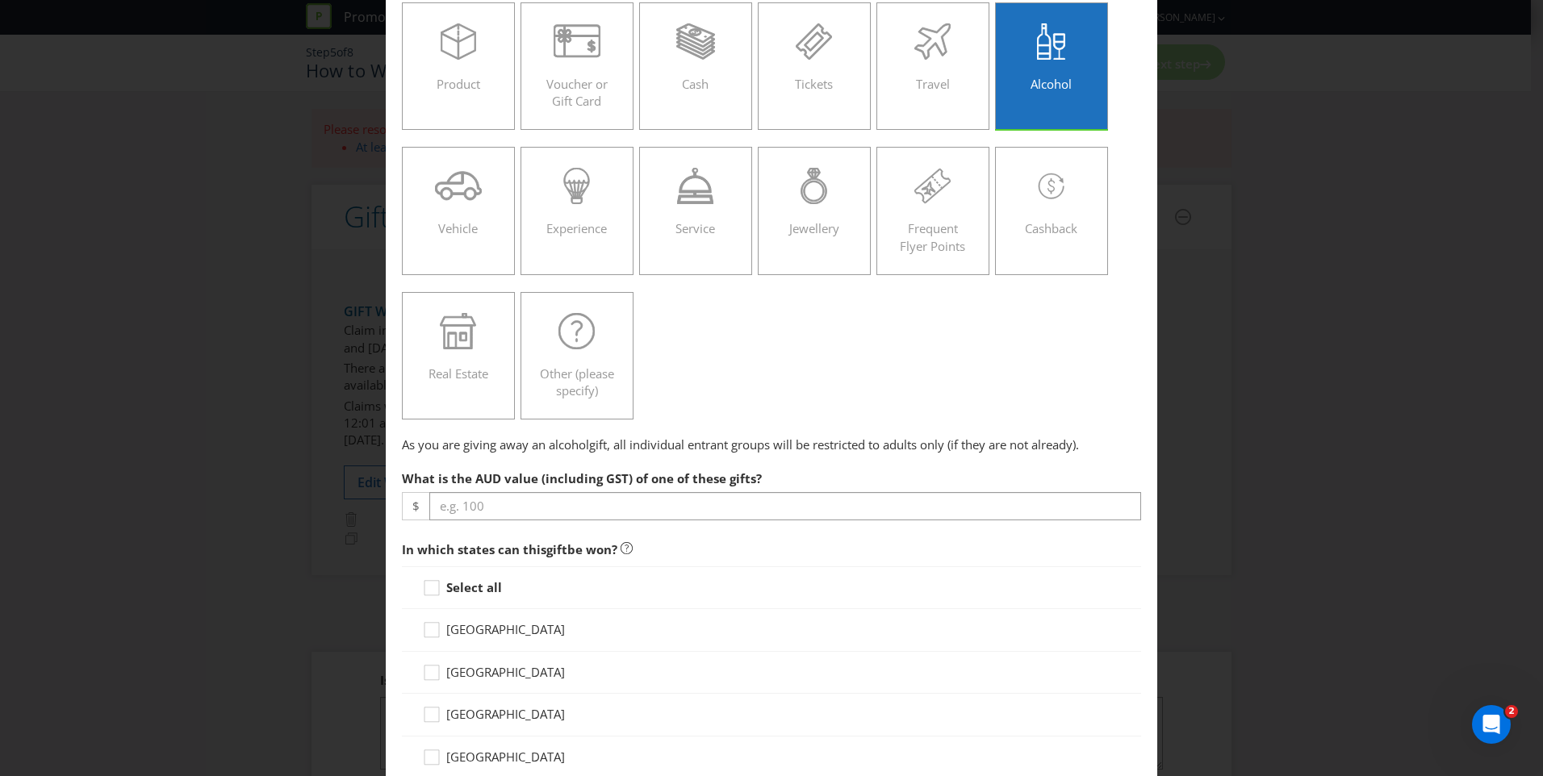
scroll to position [107, 0]
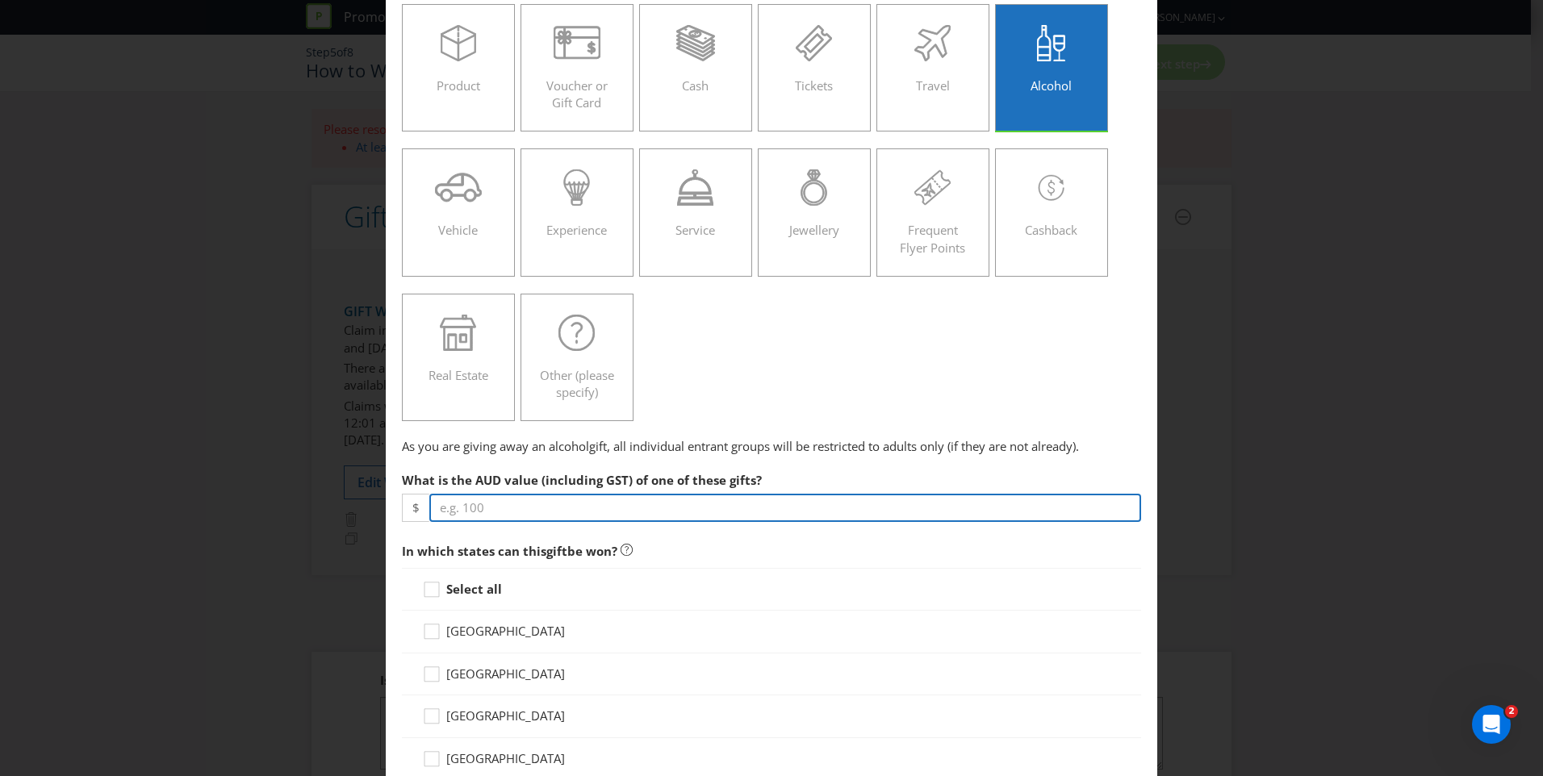
click at [465, 510] on input "number" at bounding box center [785, 508] width 712 height 28
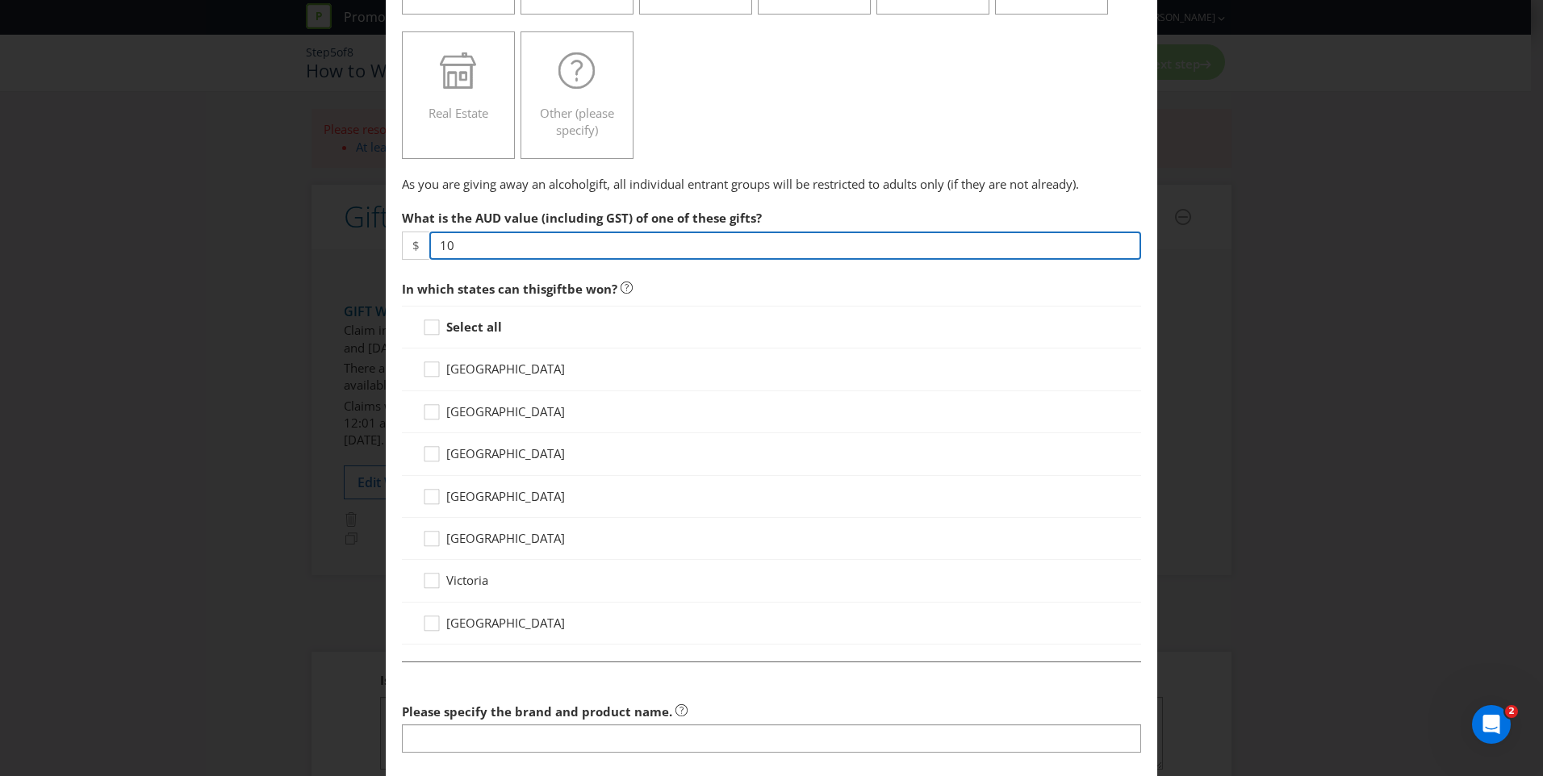
scroll to position [417, 0]
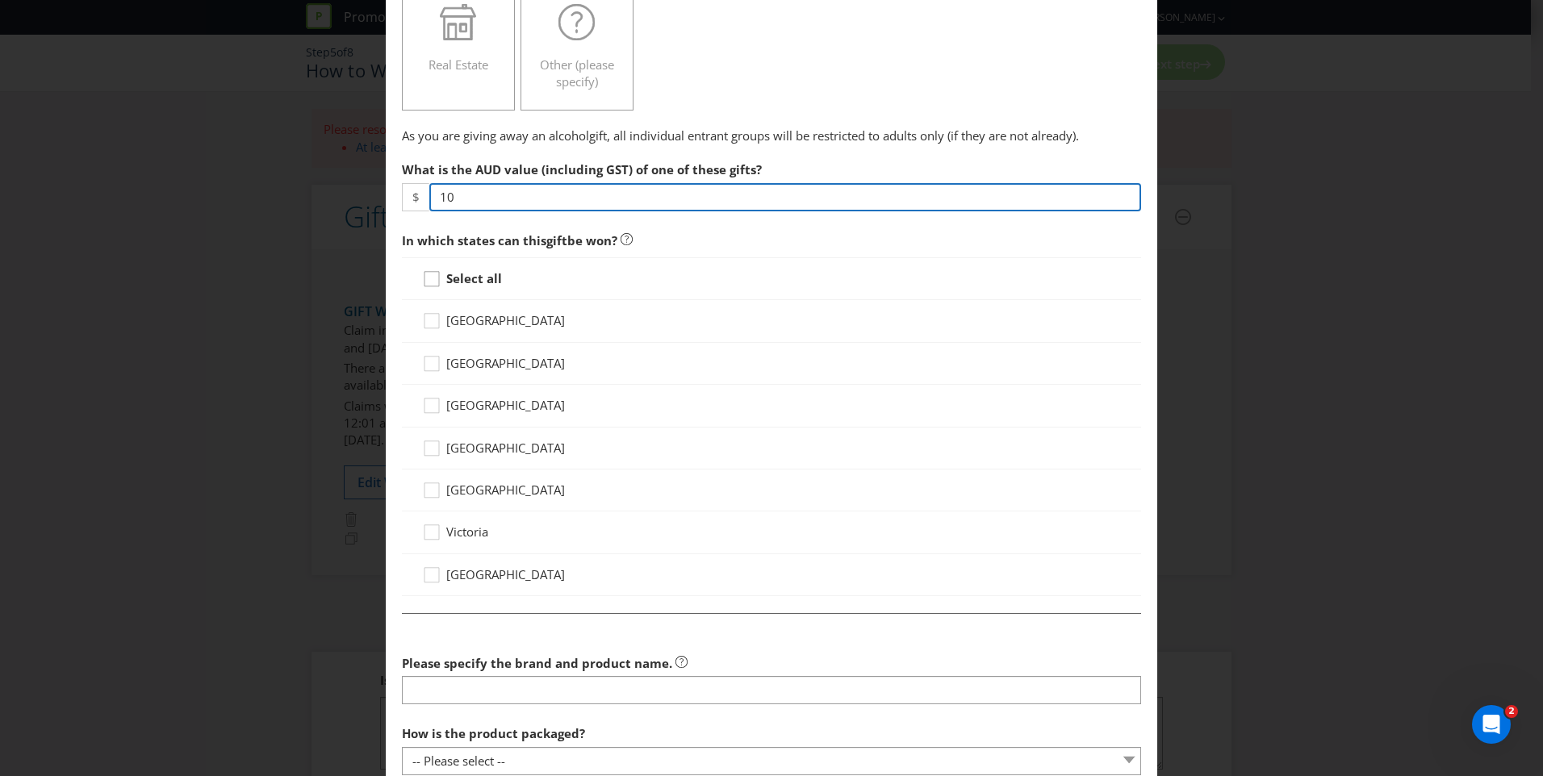
type input "10"
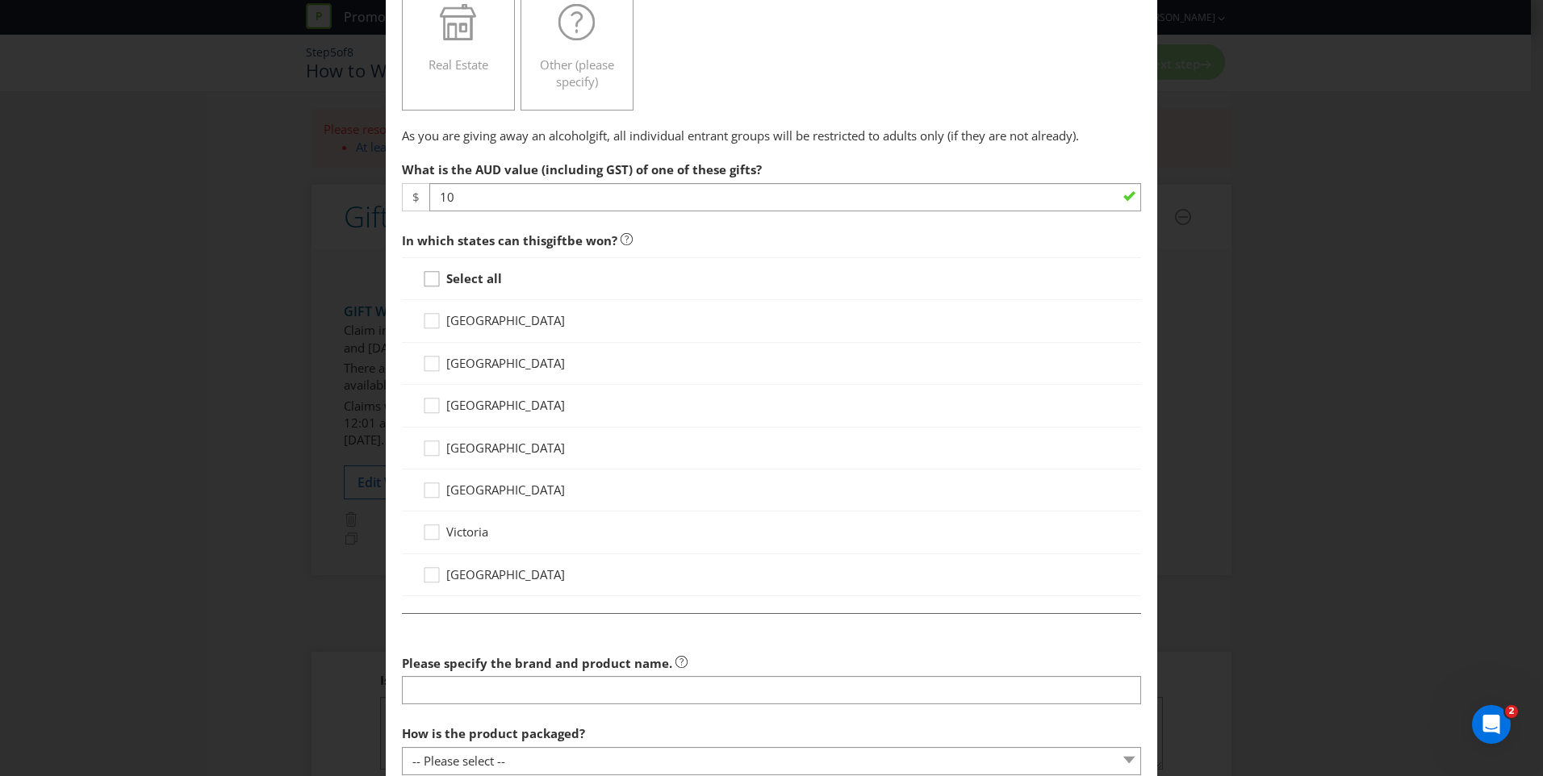
click at [433, 278] on icon at bounding box center [434, 282] width 24 height 24
click at [0, 0] on input "Select all" at bounding box center [0, 0] width 0 height 0
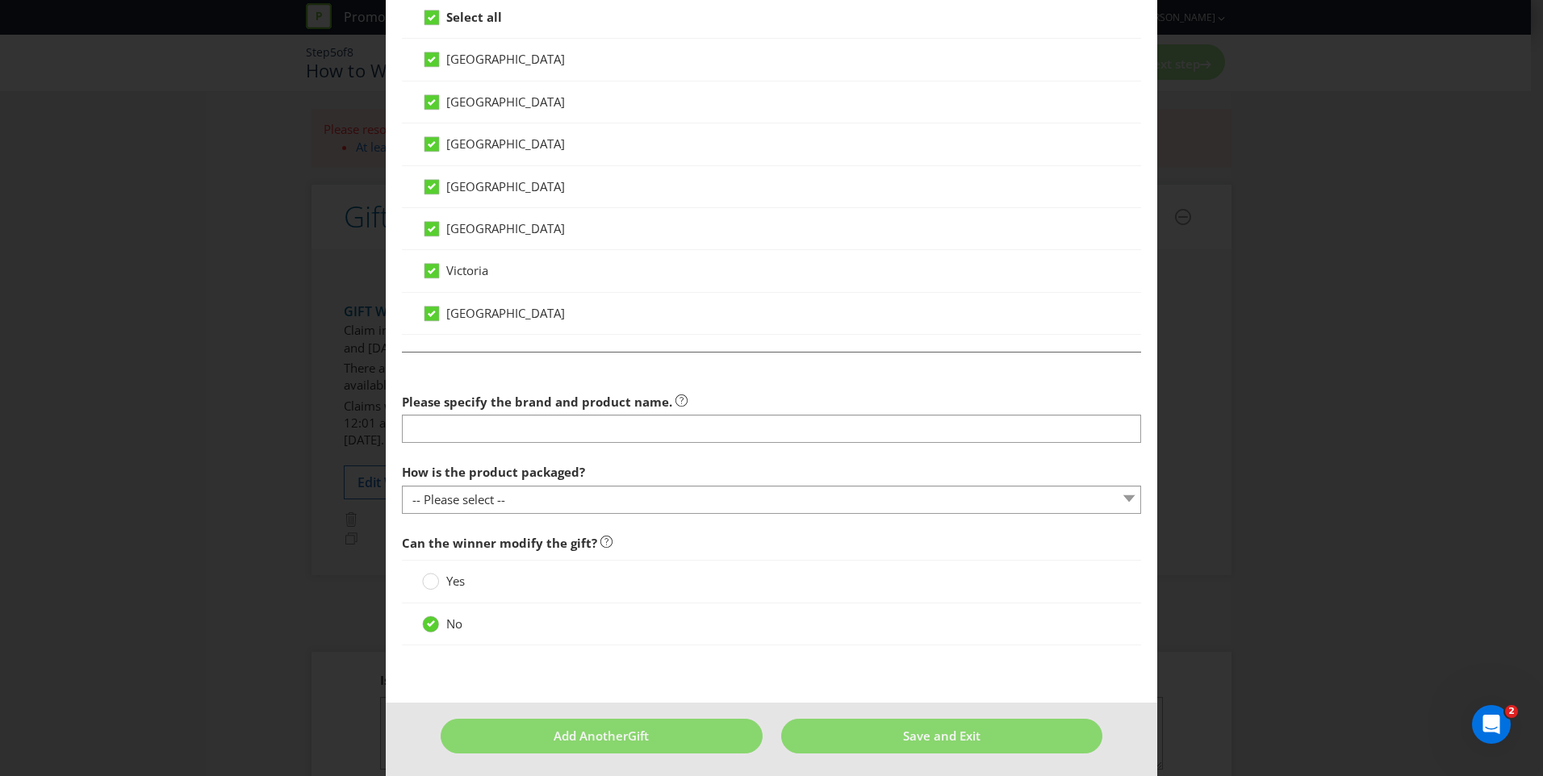
scroll to position [684, 0]
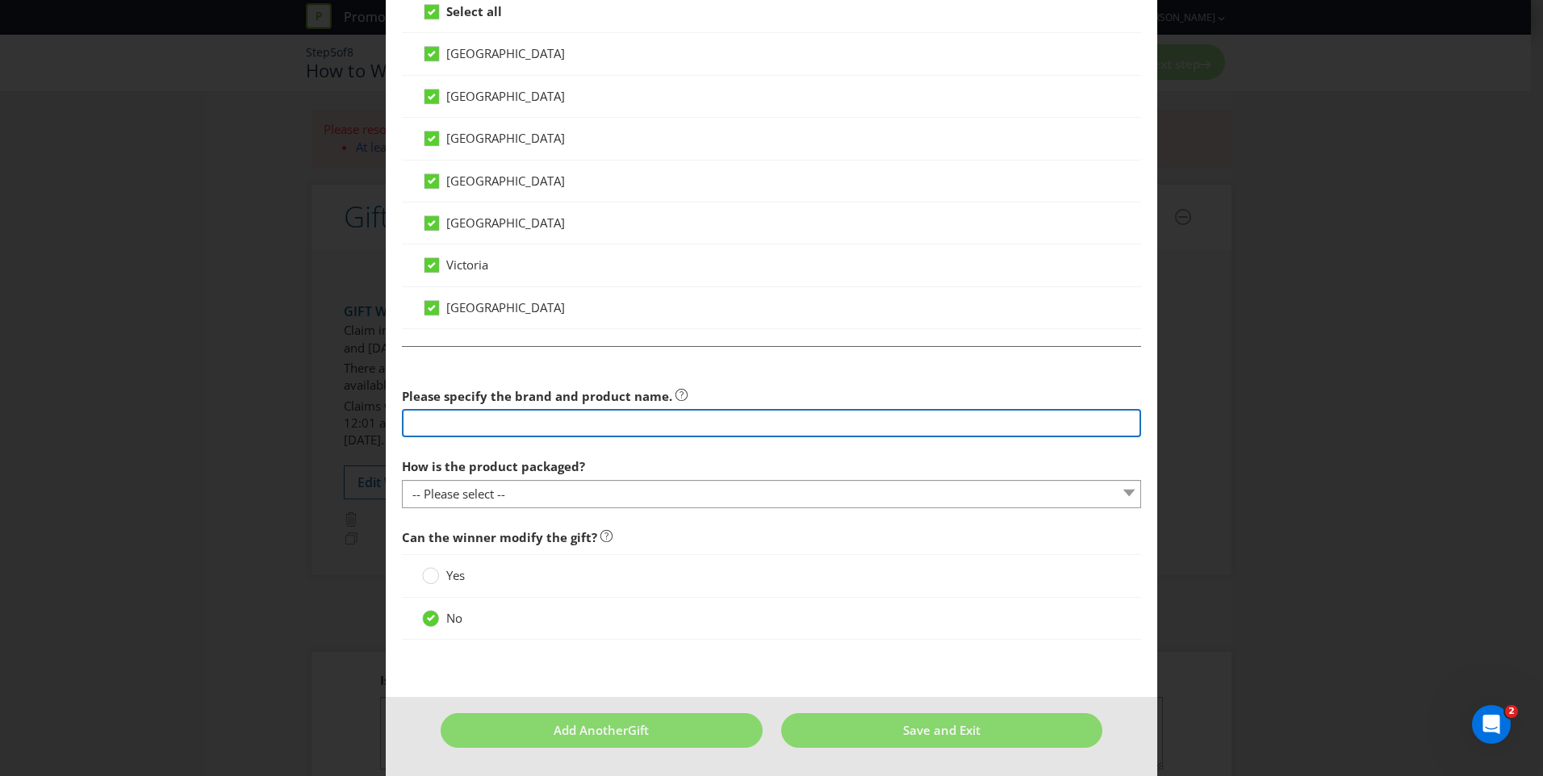
click at [560, 429] on input "text" at bounding box center [771, 423] width 739 height 28
type input "Woodstock Bourbon & Cola 12% Cans 200mL"
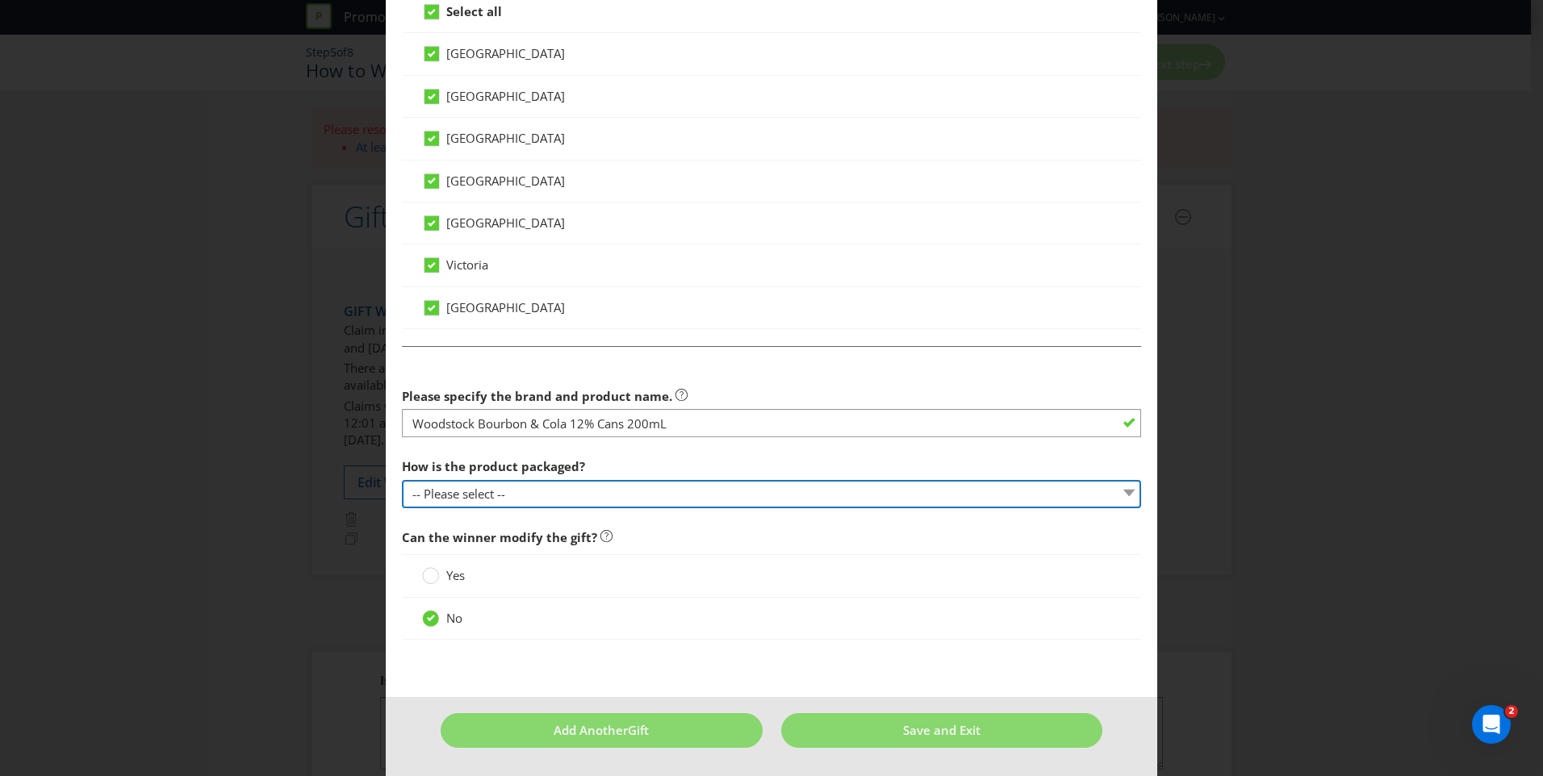
click at [554, 495] on select "-- Please select -- Bottle Can Cup Other (please specify)" at bounding box center [771, 494] width 739 height 28
select select "CAN"
click at [402, 480] on select "-- Please select -- Bottle Can Cup Other (please specify)" at bounding box center [771, 494] width 739 height 28
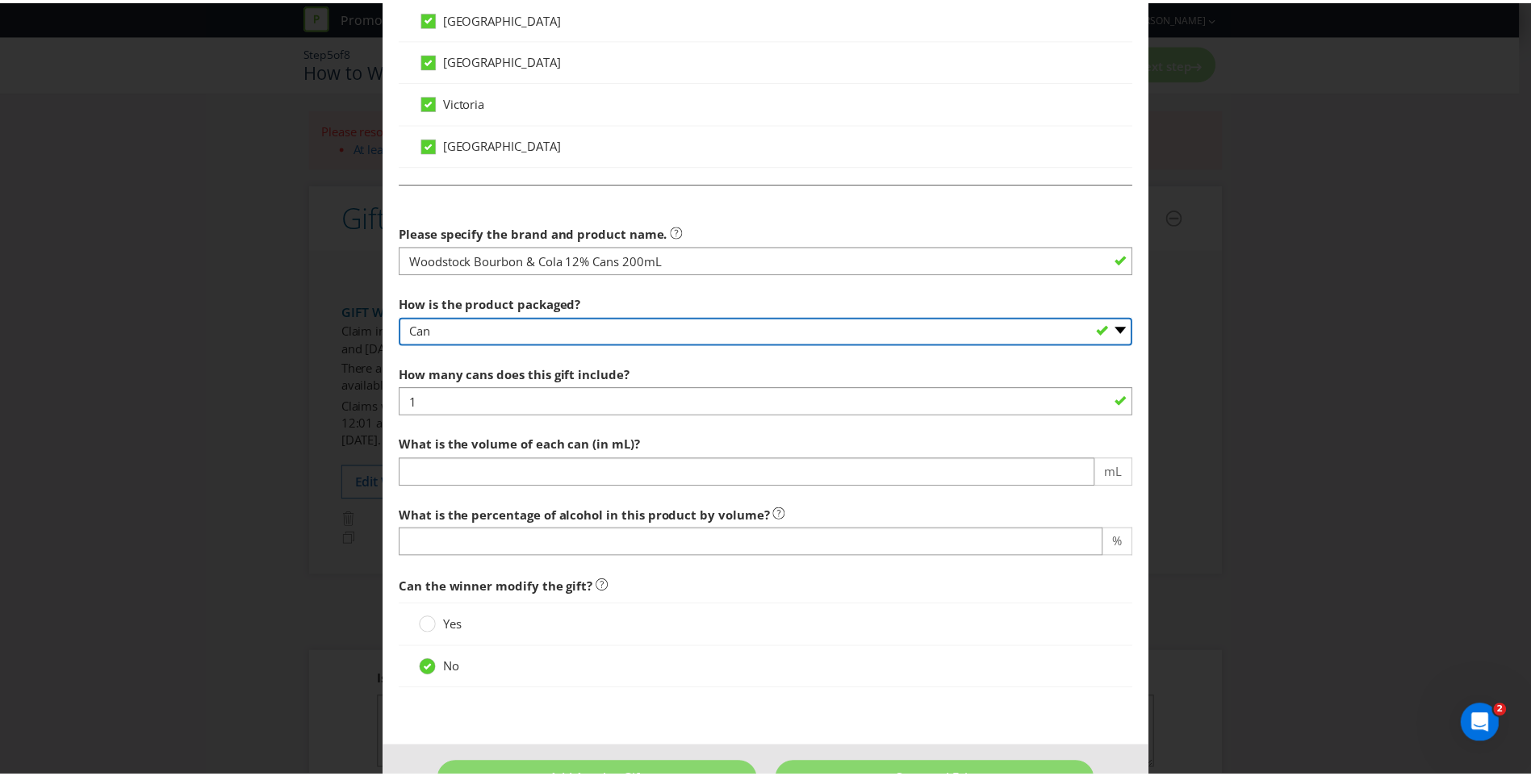
scroll to position [898, 0]
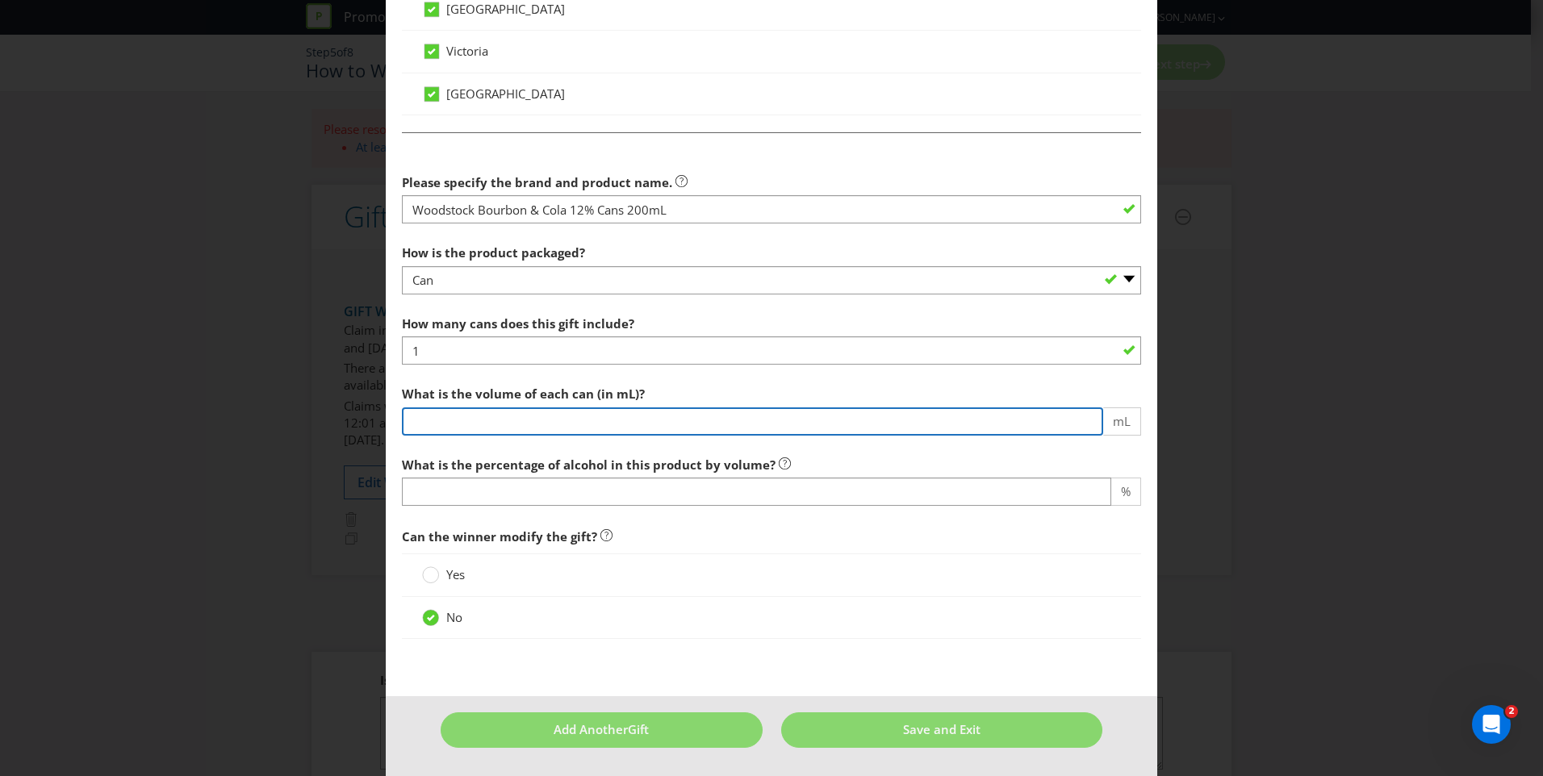
click at [517, 427] on input "number" at bounding box center [752, 422] width 701 height 28
type input "200"
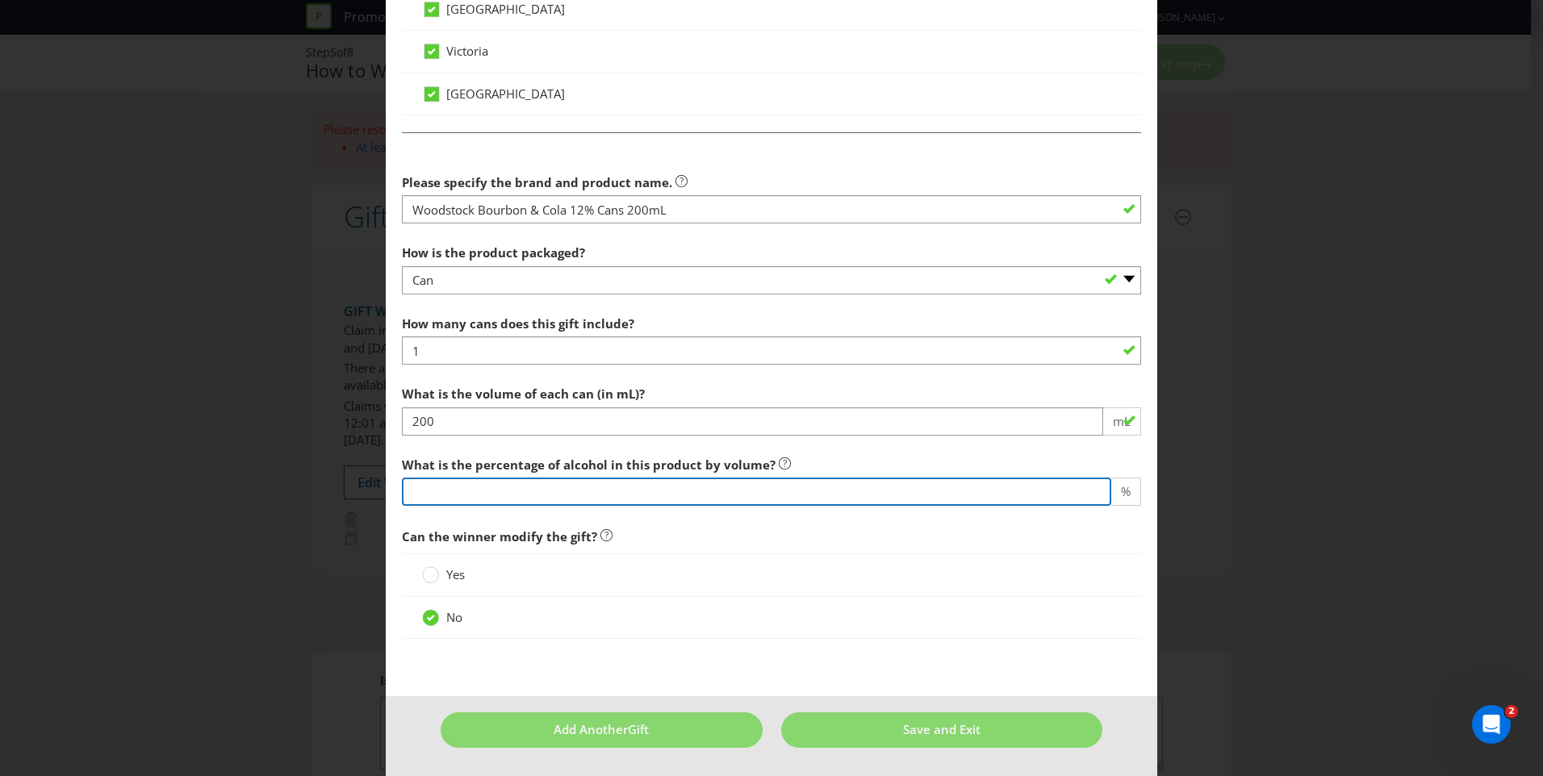
click at [500, 495] on input "number" at bounding box center [756, 492] width 709 height 28
type input "12"
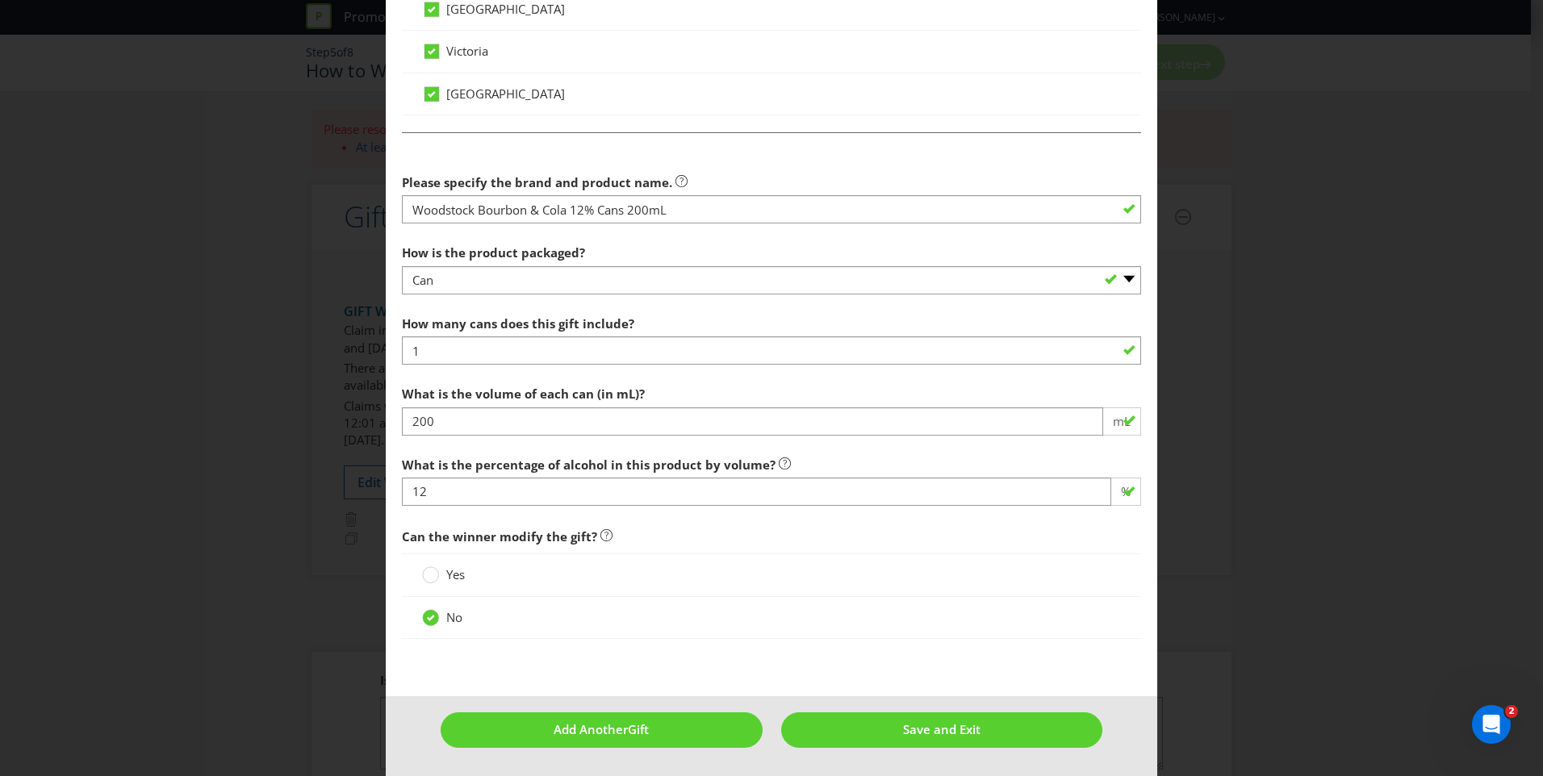
click at [453, 618] on span "No" at bounding box center [454, 617] width 16 height 16
click at [0, 0] on input "No" at bounding box center [0, 0] width 0 height 0
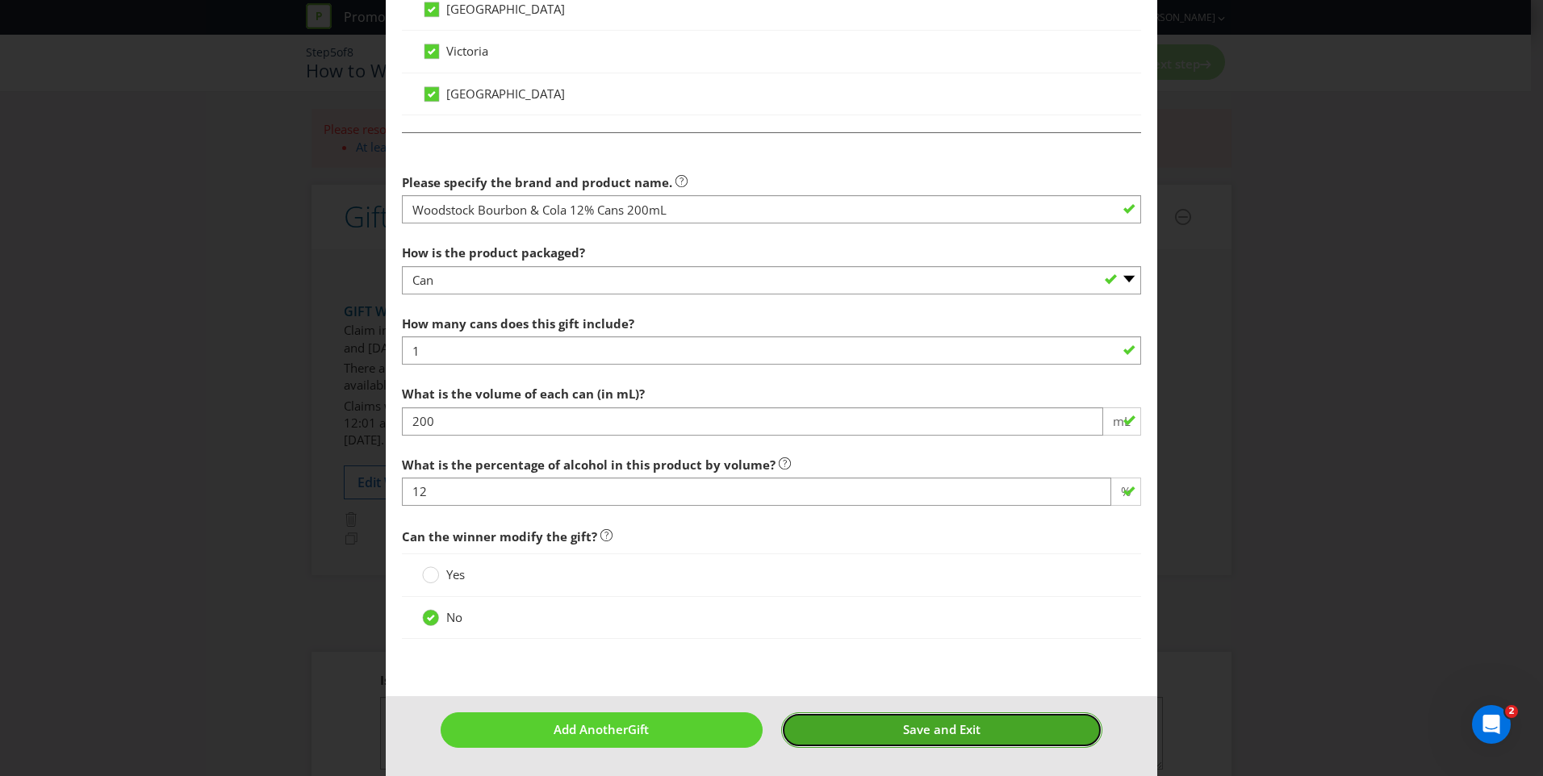
click at [932, 730] on span "Save and Exit" at bounding box center [941, 730] width 77 height 16
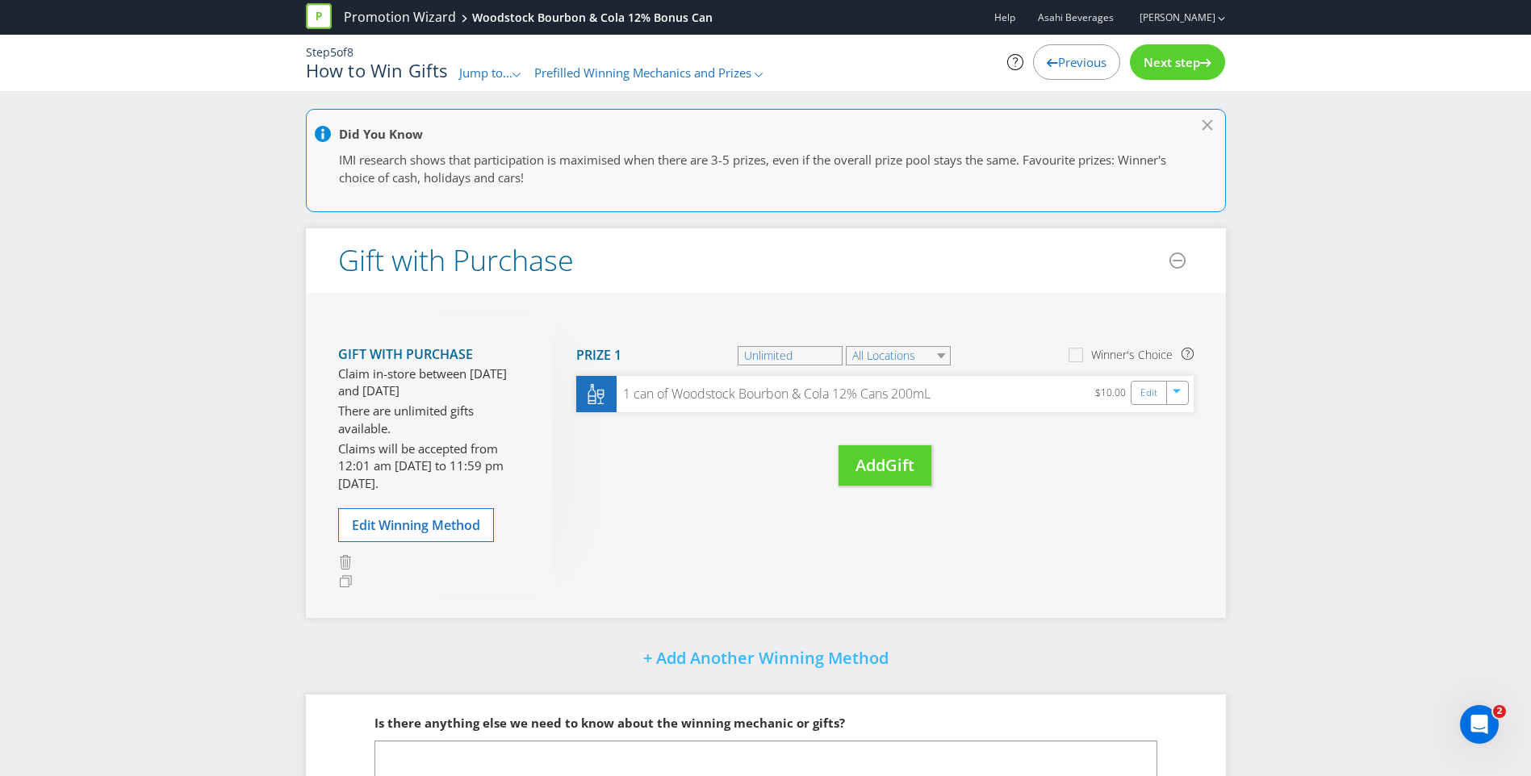
scroll to position [122, 0]
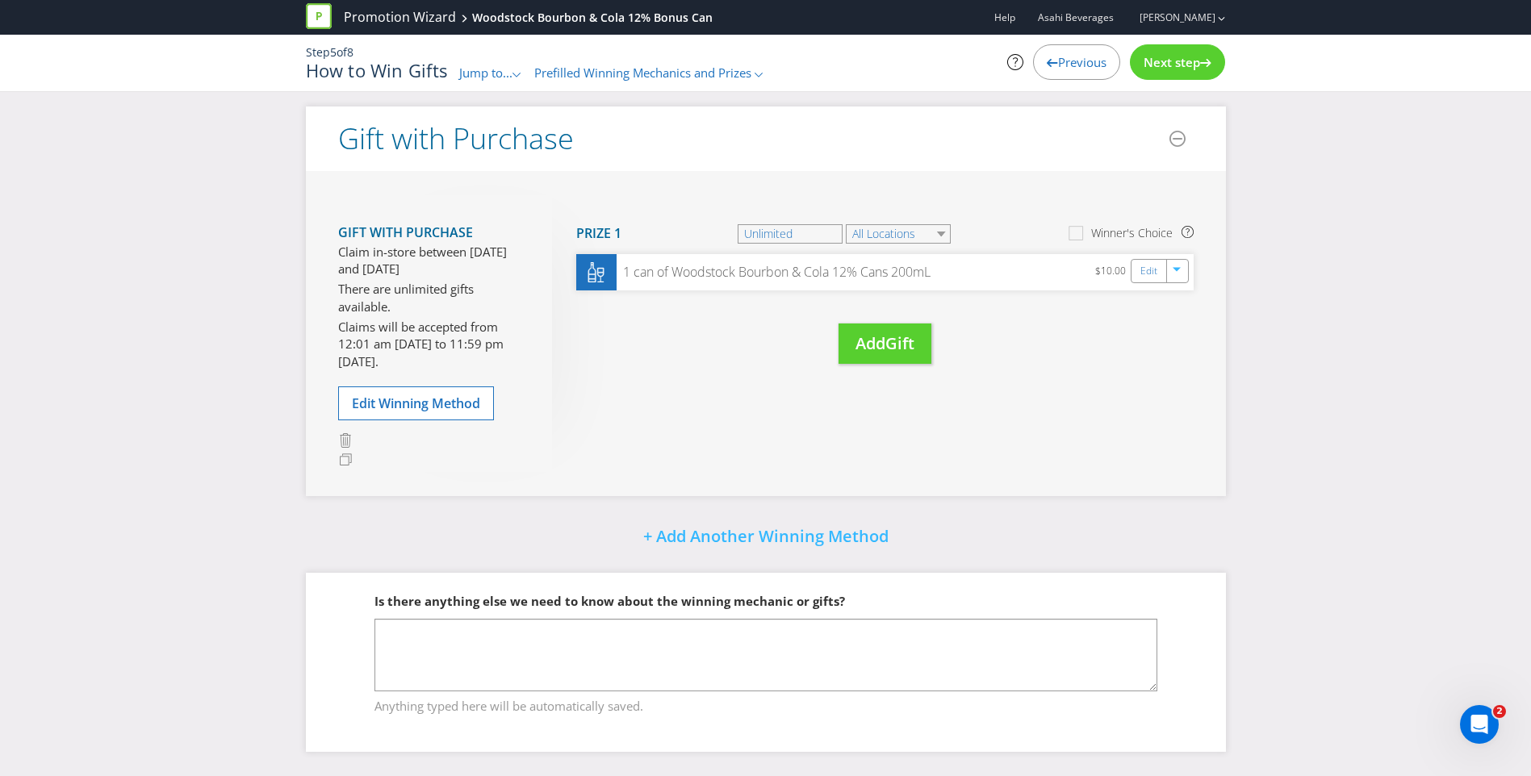
click at [1174, 63] on span "Next step" at bounding box center [1172, 62] width 56 height 16
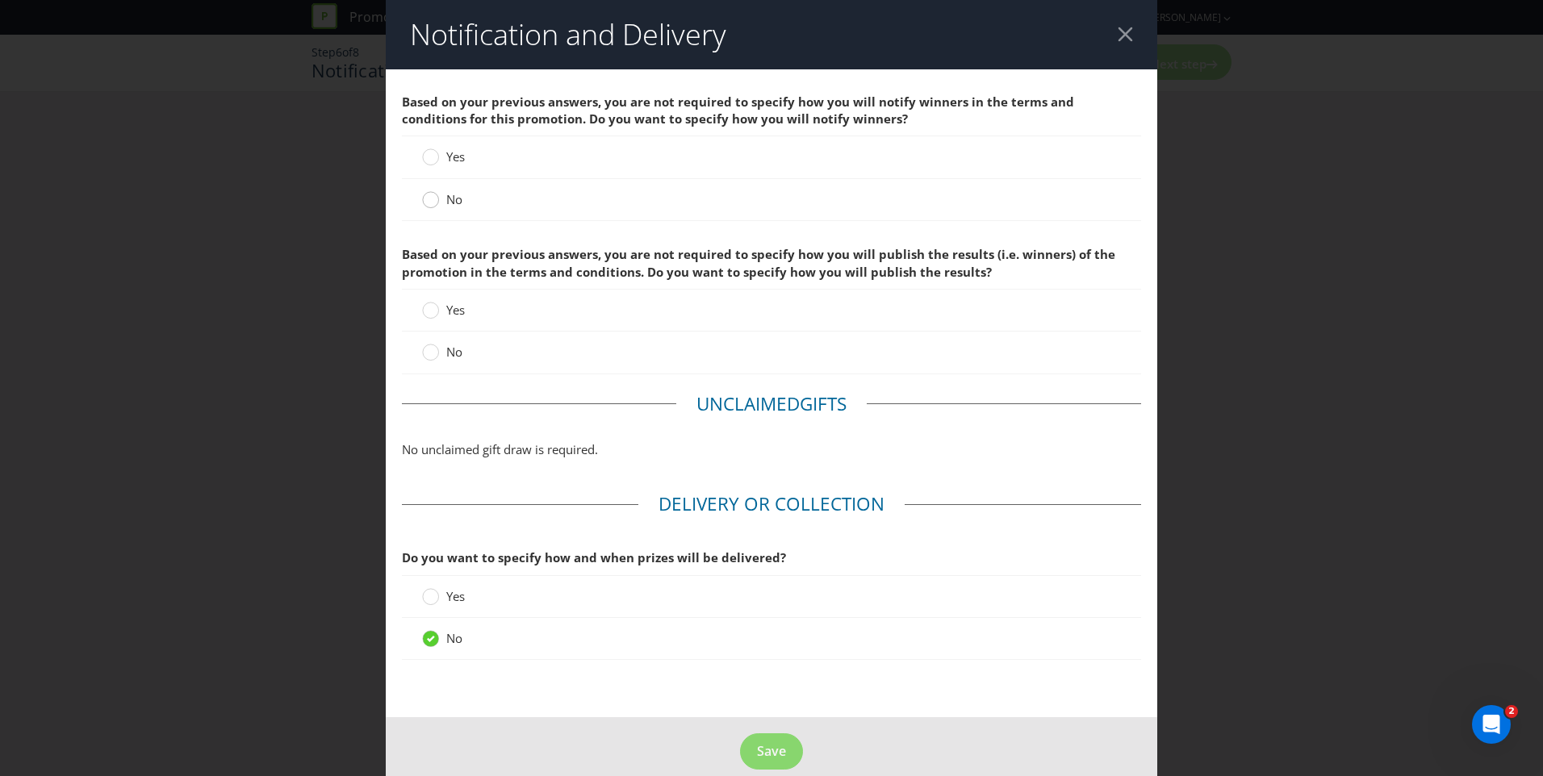
click at [434, 201] on circle at bounding box center [431, 200] width 16 height 16
click at [0, 0] on input "No" at bounding box center [0, 0] width 0 height 0
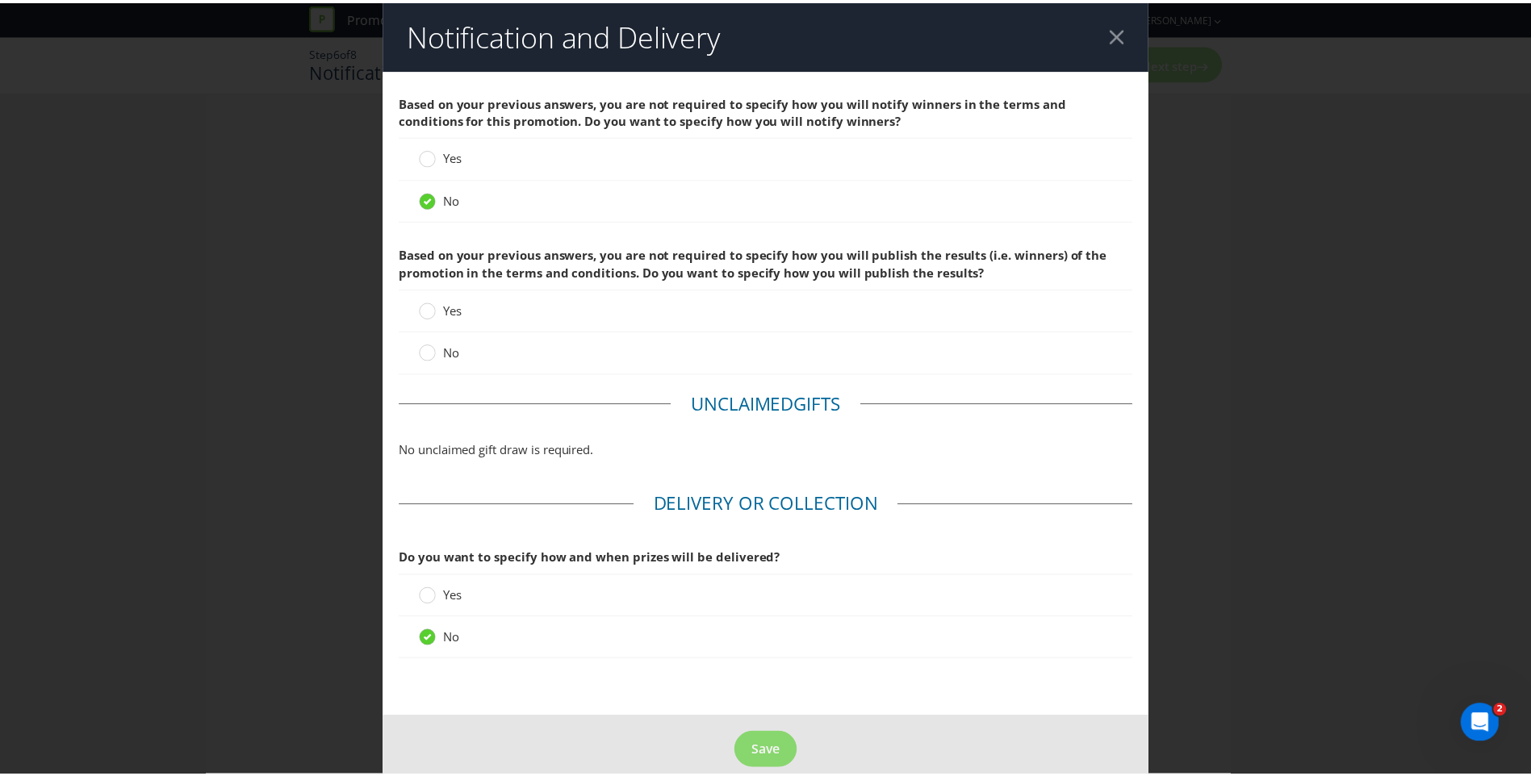
scroll to position [23, 0]
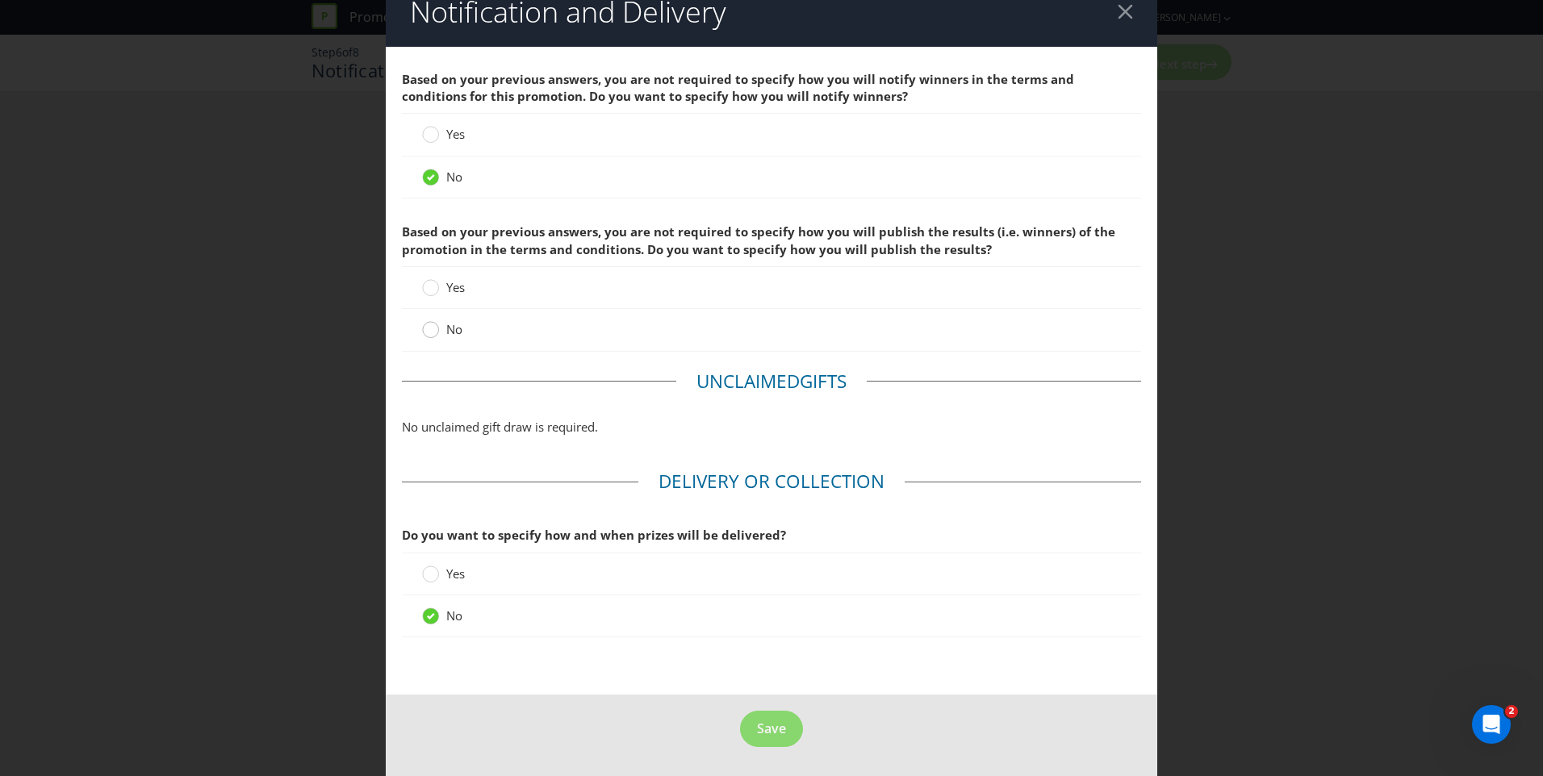
click at [423, 330] on circle at bounding box center [431, 330] width 16 height 16
click at [0, 0] on input "No" at bounding box center [0, 0] width 0 height 0
click at [773, 721] on span "Save" at bounding box center [771, 729] width 29 height 18
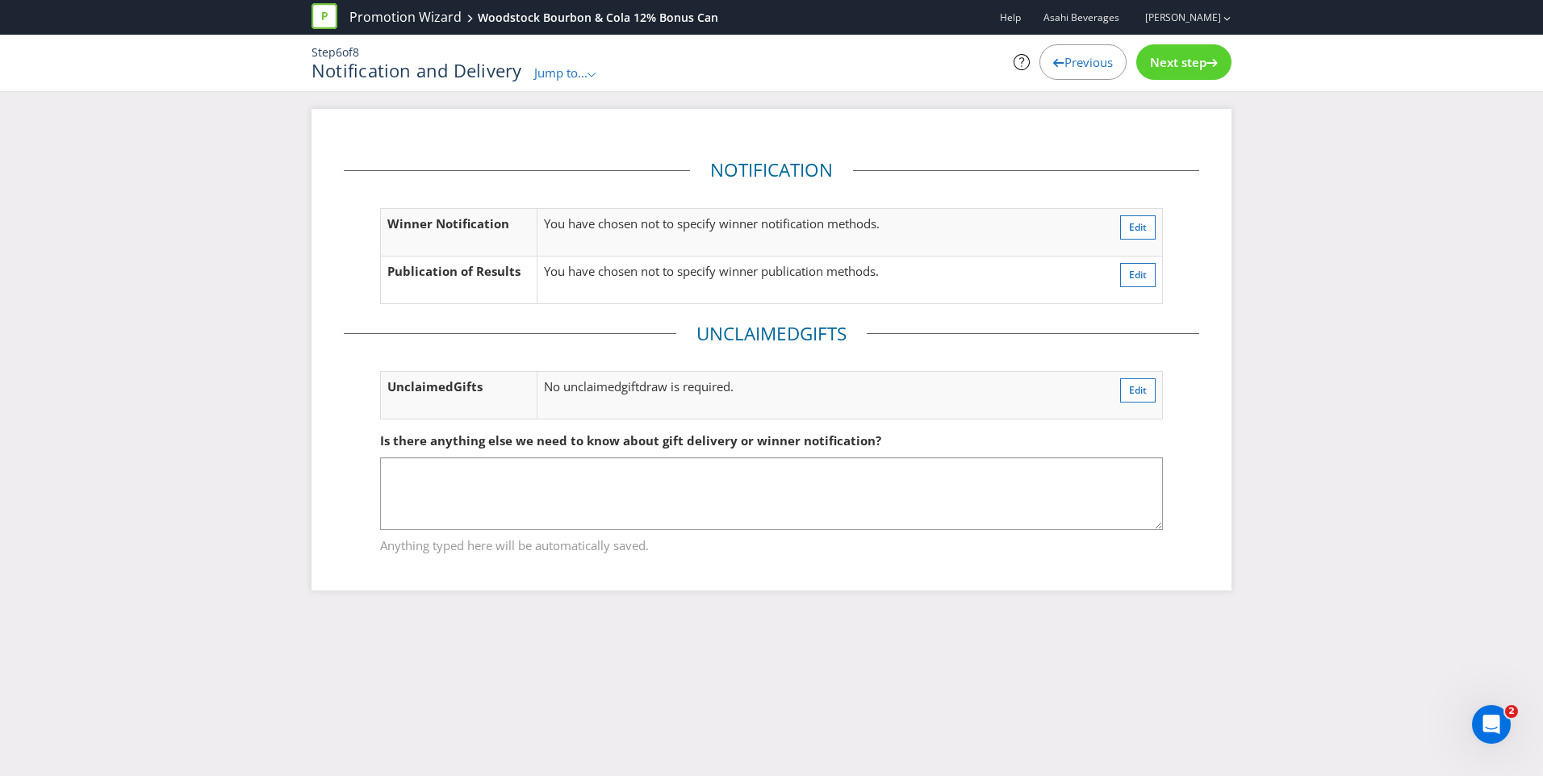
click at [1192, 70] on div "Next step" at bounding box center [1183, 62] width 95 height 36
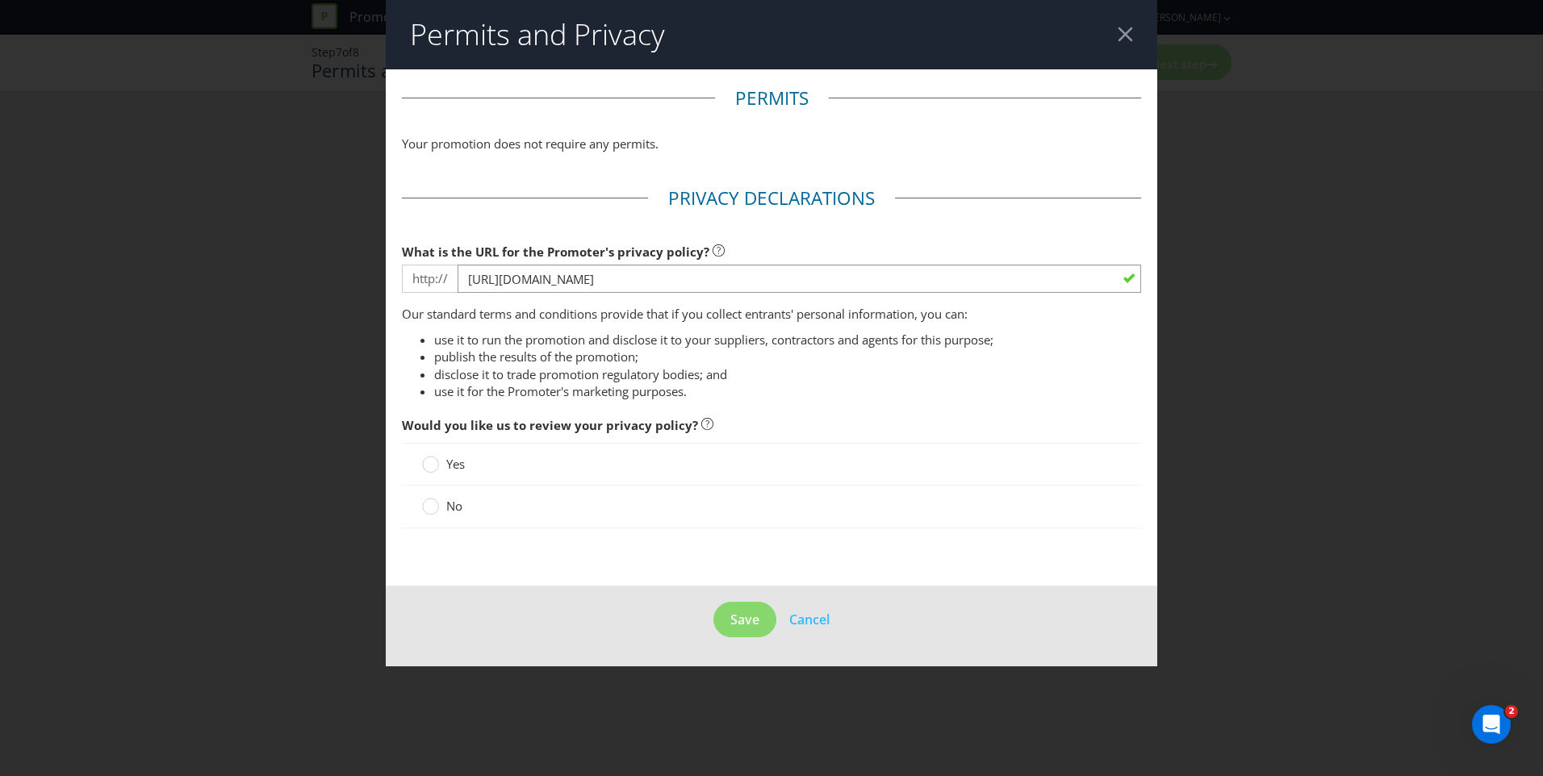
click at [440, 499] on label "No" at bounding box center [444, 506] width 44 height 17
click at [0, 0] on input "No" at bounding box center [0, 0] width 0 height 0
click at [754, 624] on span "Save" at bounding box center [744, 620] width 29 height 18
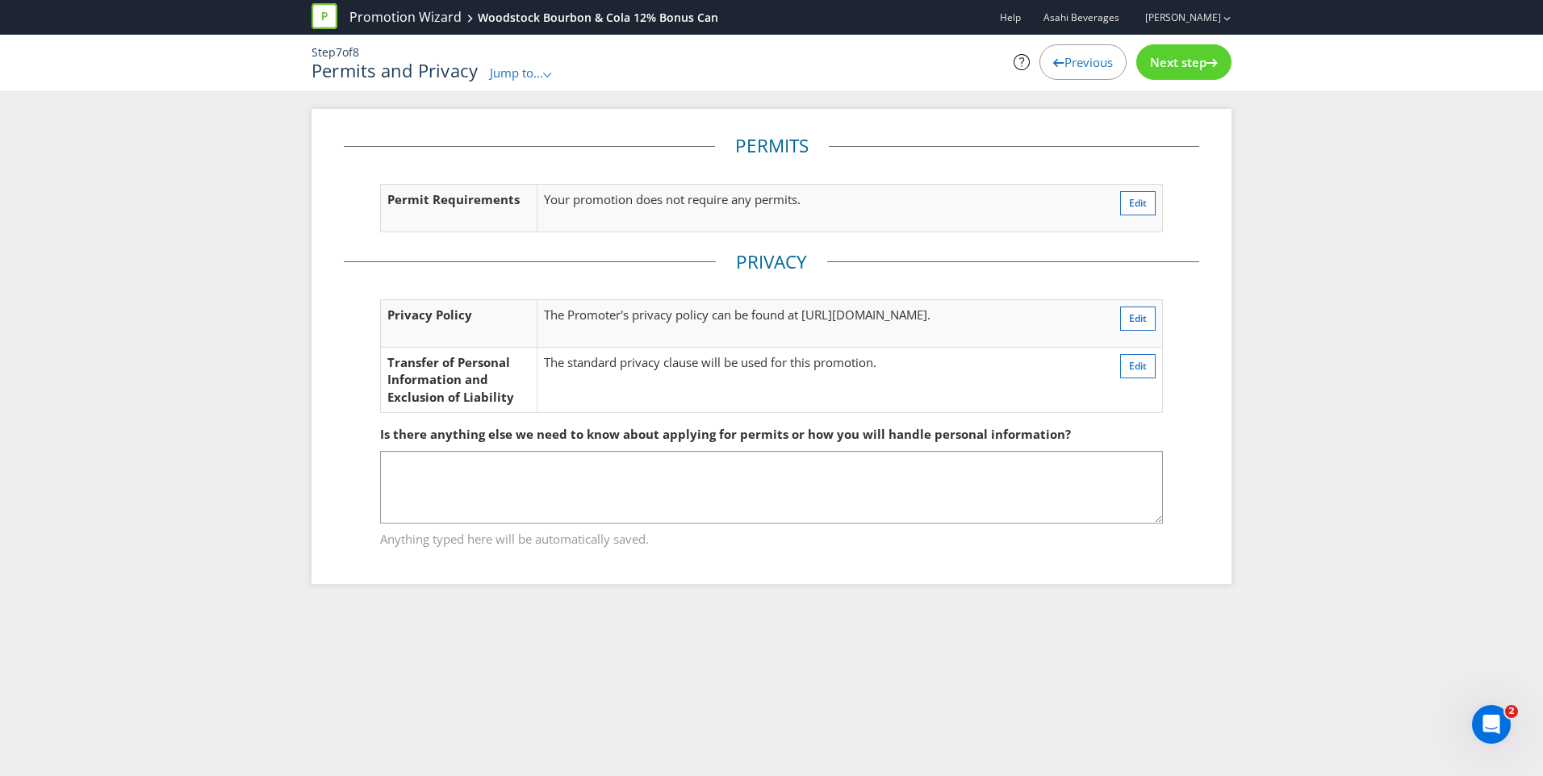
click at [1207, 62] on icon at bounding box center [1212, 63] width 11 height 8
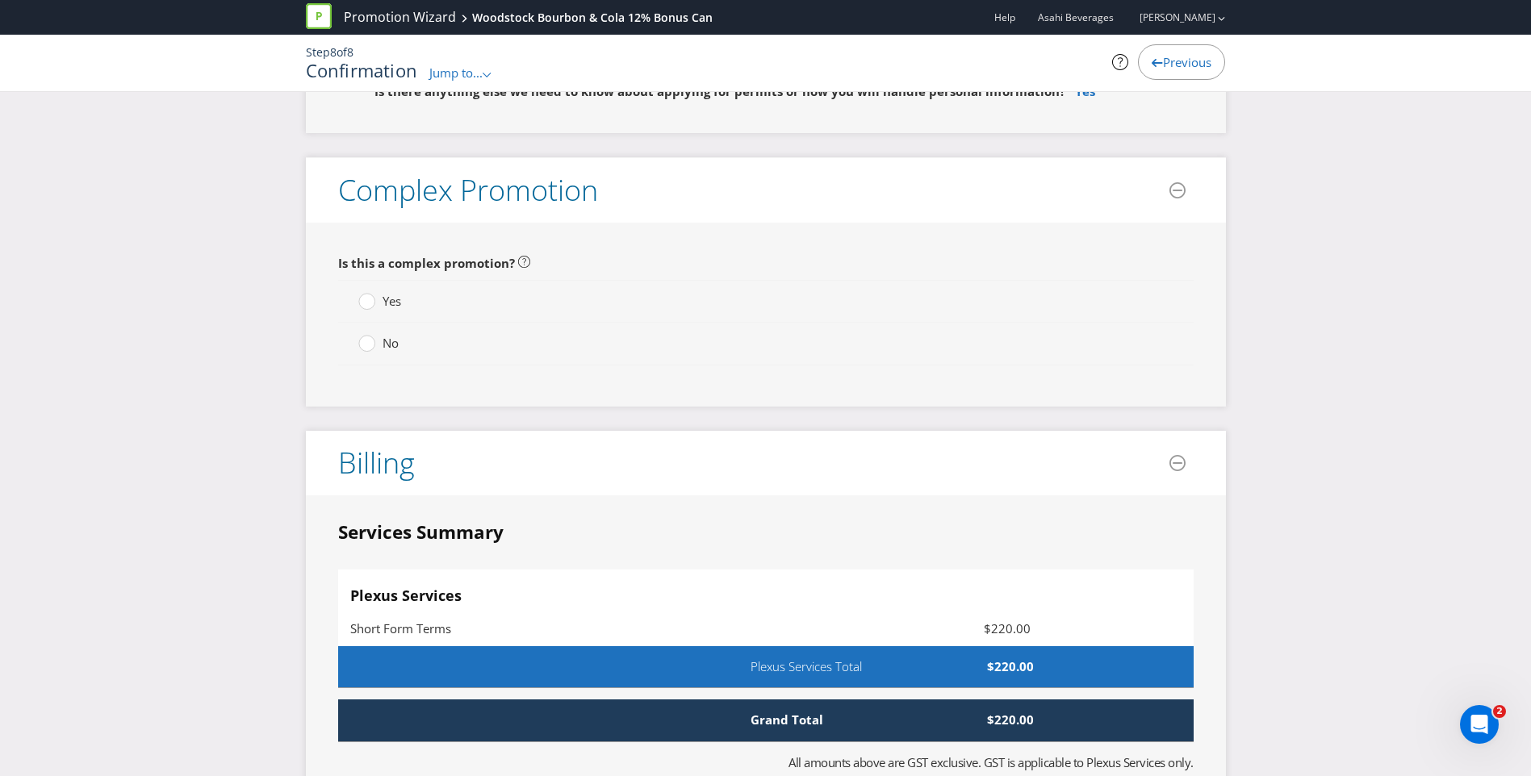
scroll to position [2935, 0]
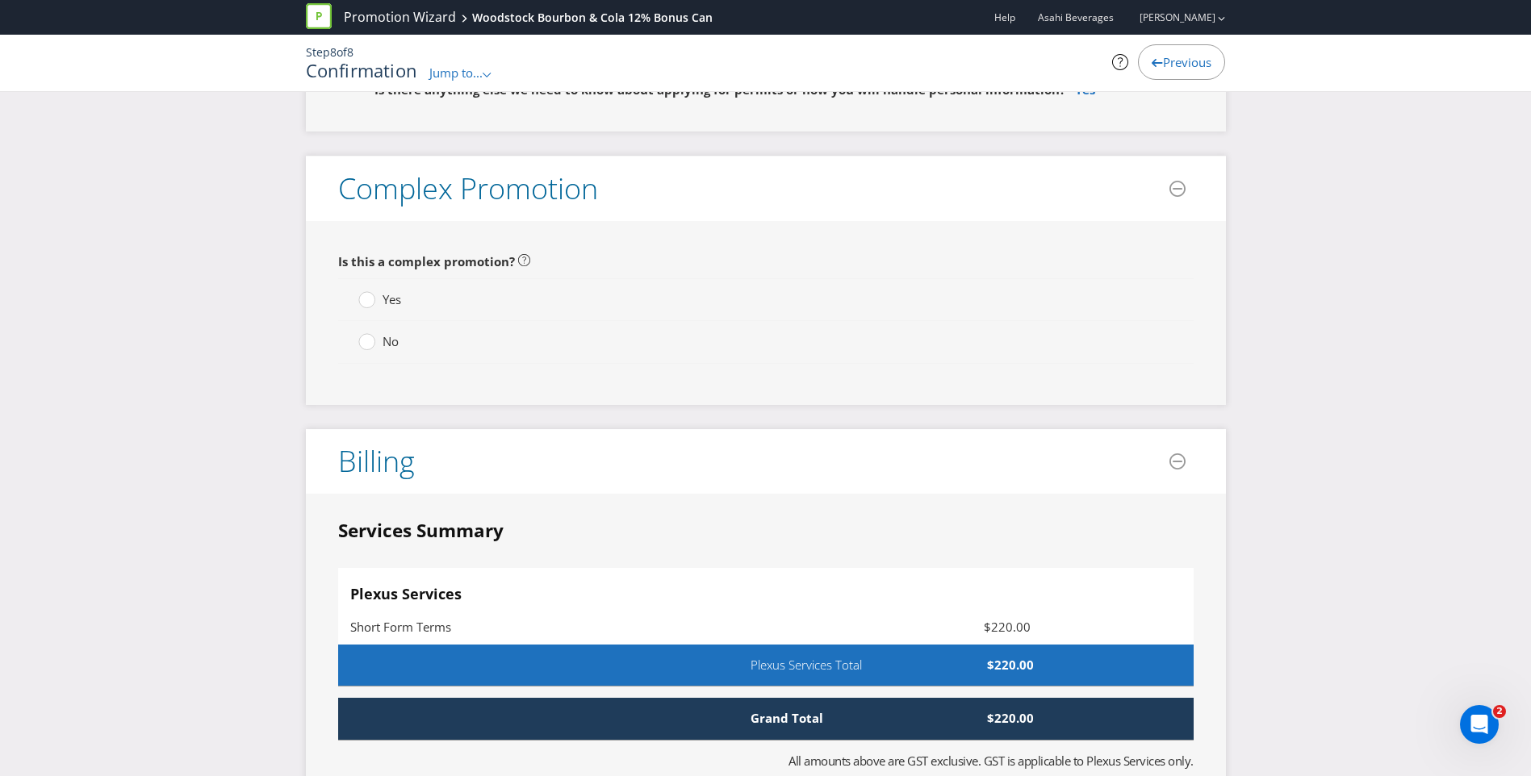
click at [383, 333] on span "No" at bounding box center [391, 341] width 16 height 16
click at [0, 0] on input "No" at bounding box center [0, 0] width 0 height 0
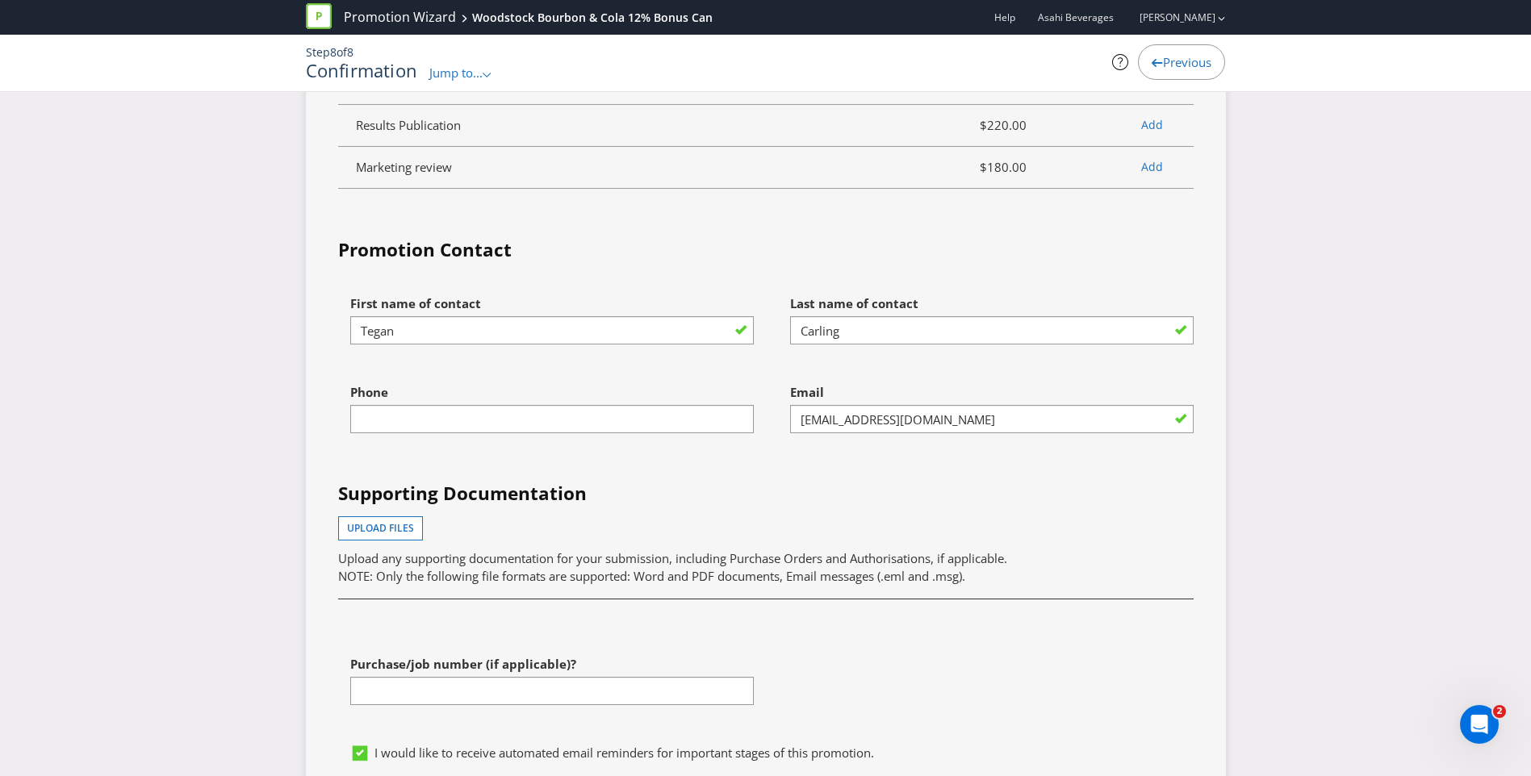
scroll to position [3915, 0]
click at [385, 404] on input "text" at bounding box center [552, 418] width 404 height 28
type input "0498333243"
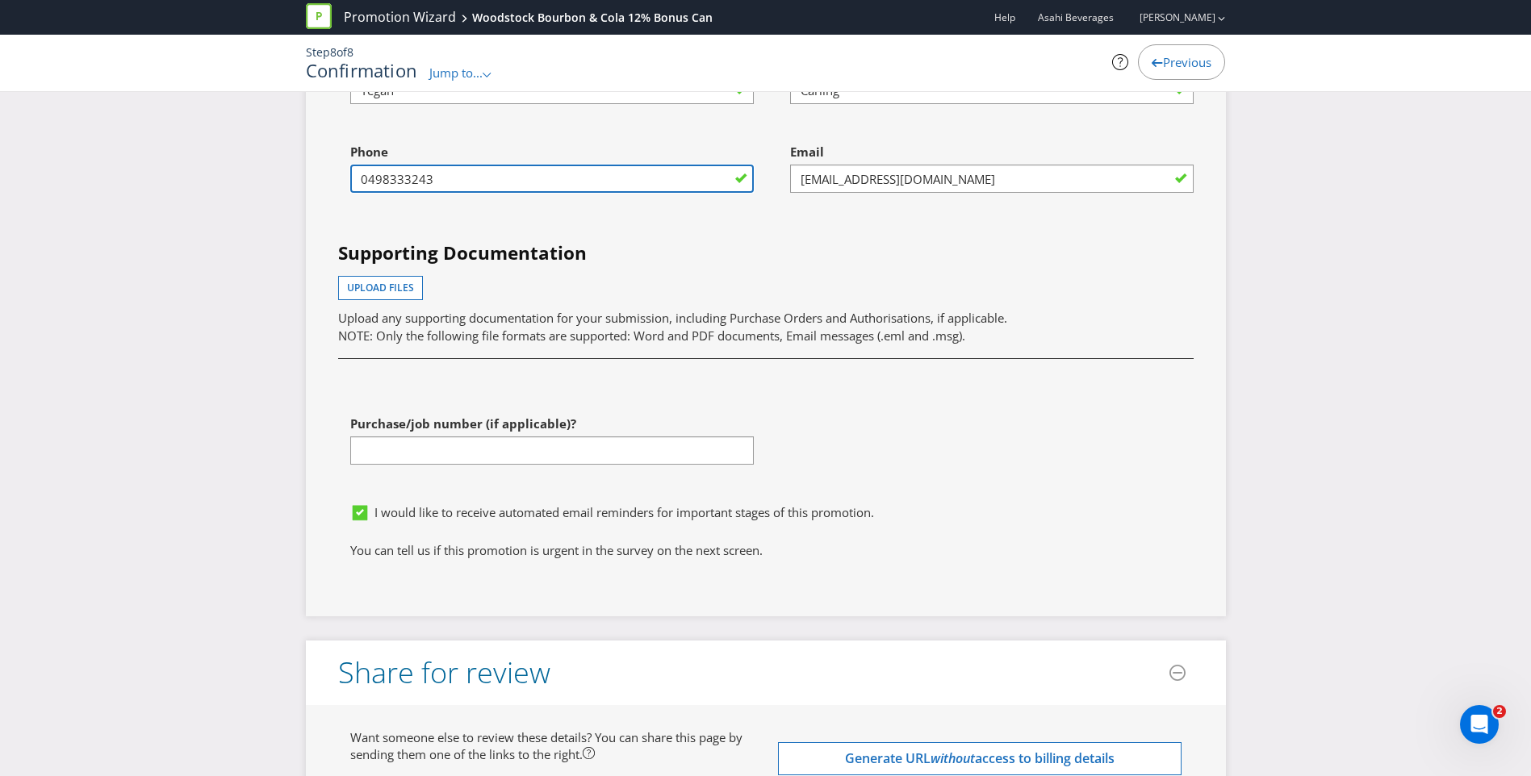
scroll to position [4156, 0]
click at [374, 279] on span "Upload files" at bounding box center [380, 286] width 67 height 14
click at [389, 279] on span "Upload files" at bounding box center [380, 286] width 67 height 14
click at [666, 308] on span "Upload any supporting documentation for your submission, including Purchase Ord…" at bounding box center [672, 316] width 669 height 16
click at [387, 279] on span "Upload files" at bounding box center [380, 286] width 67 height 14
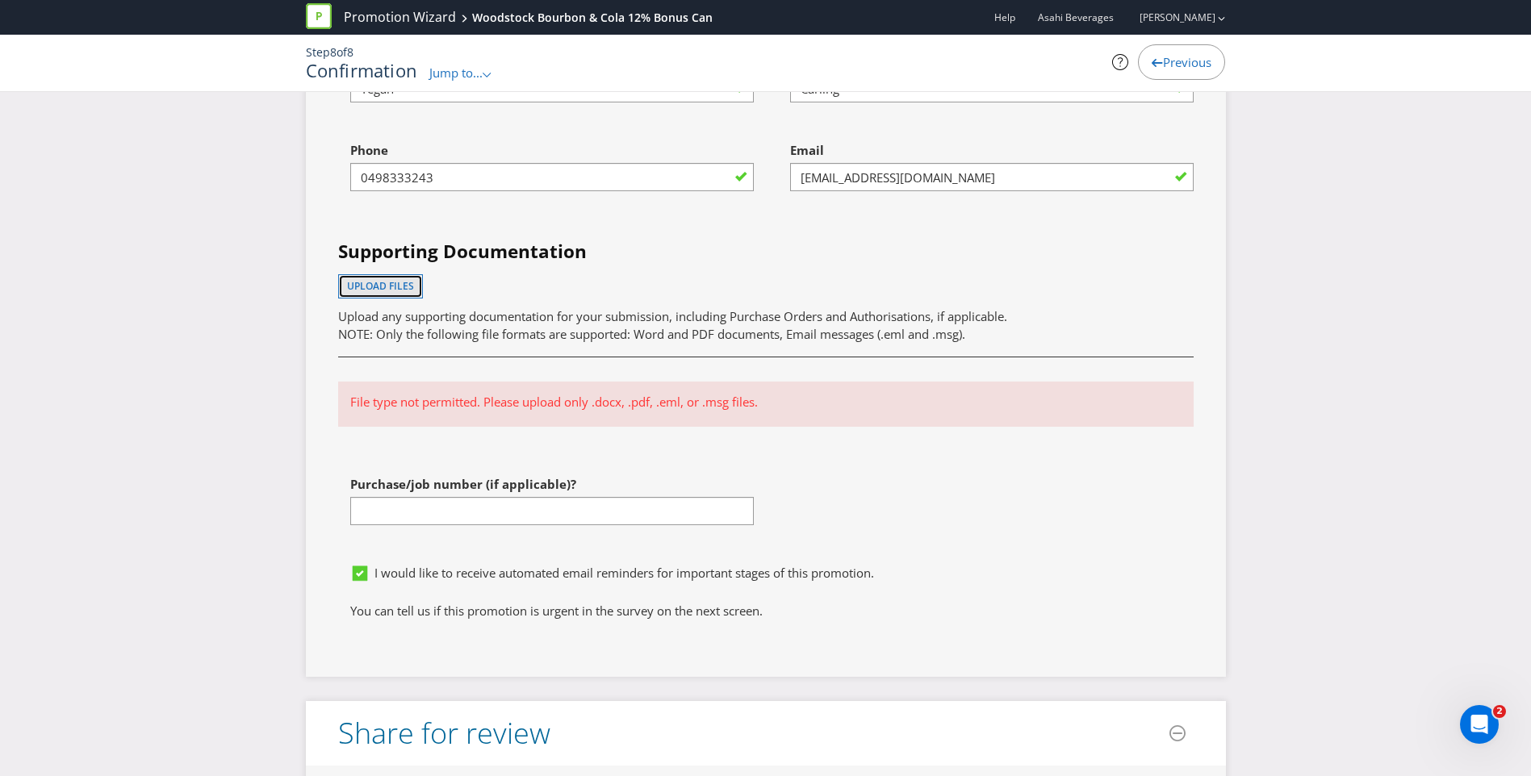
click at [389, 279] on span "Upload files" at bounding box center [380, 286] width 67 height 14
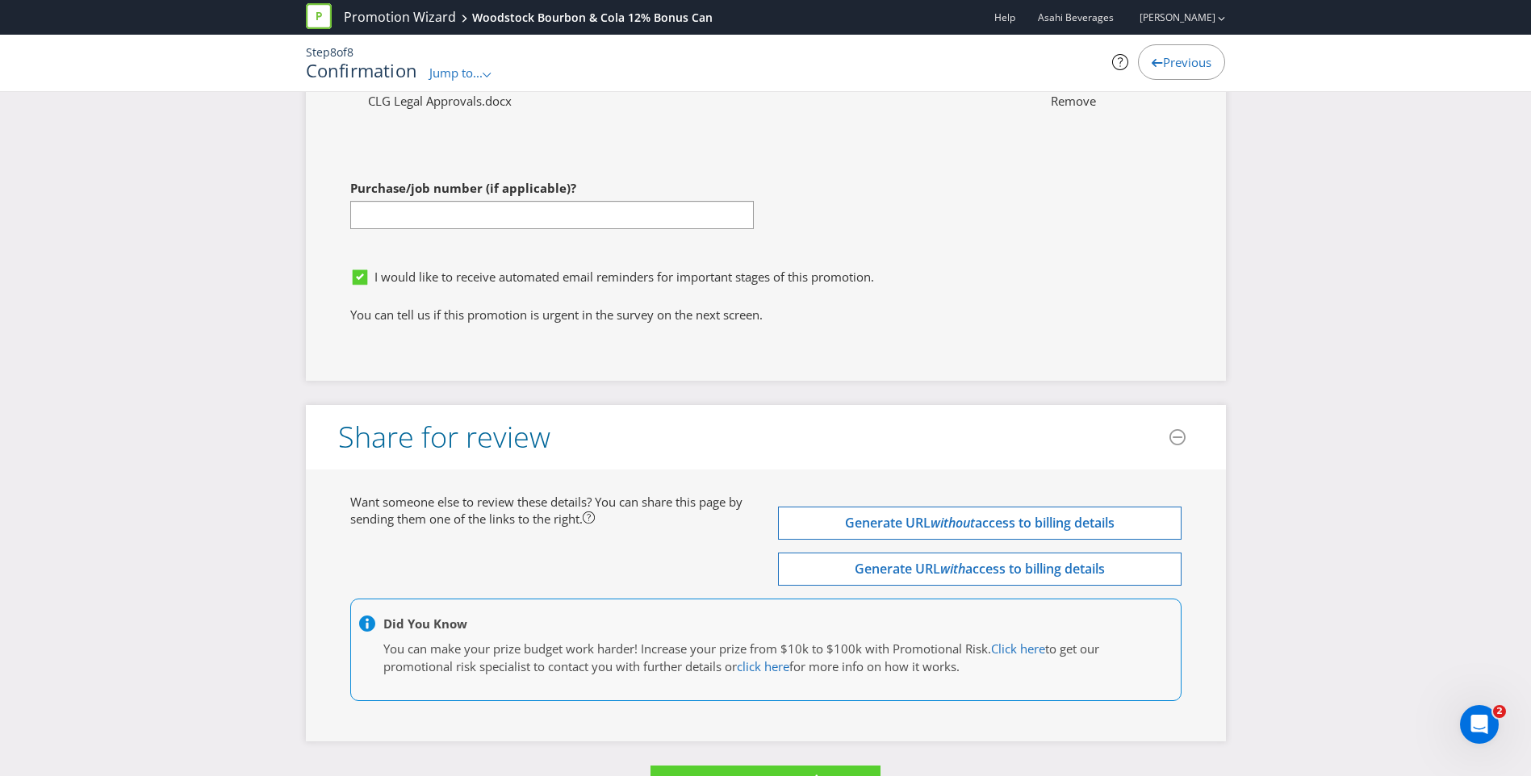
scroll to position [4359, 0]
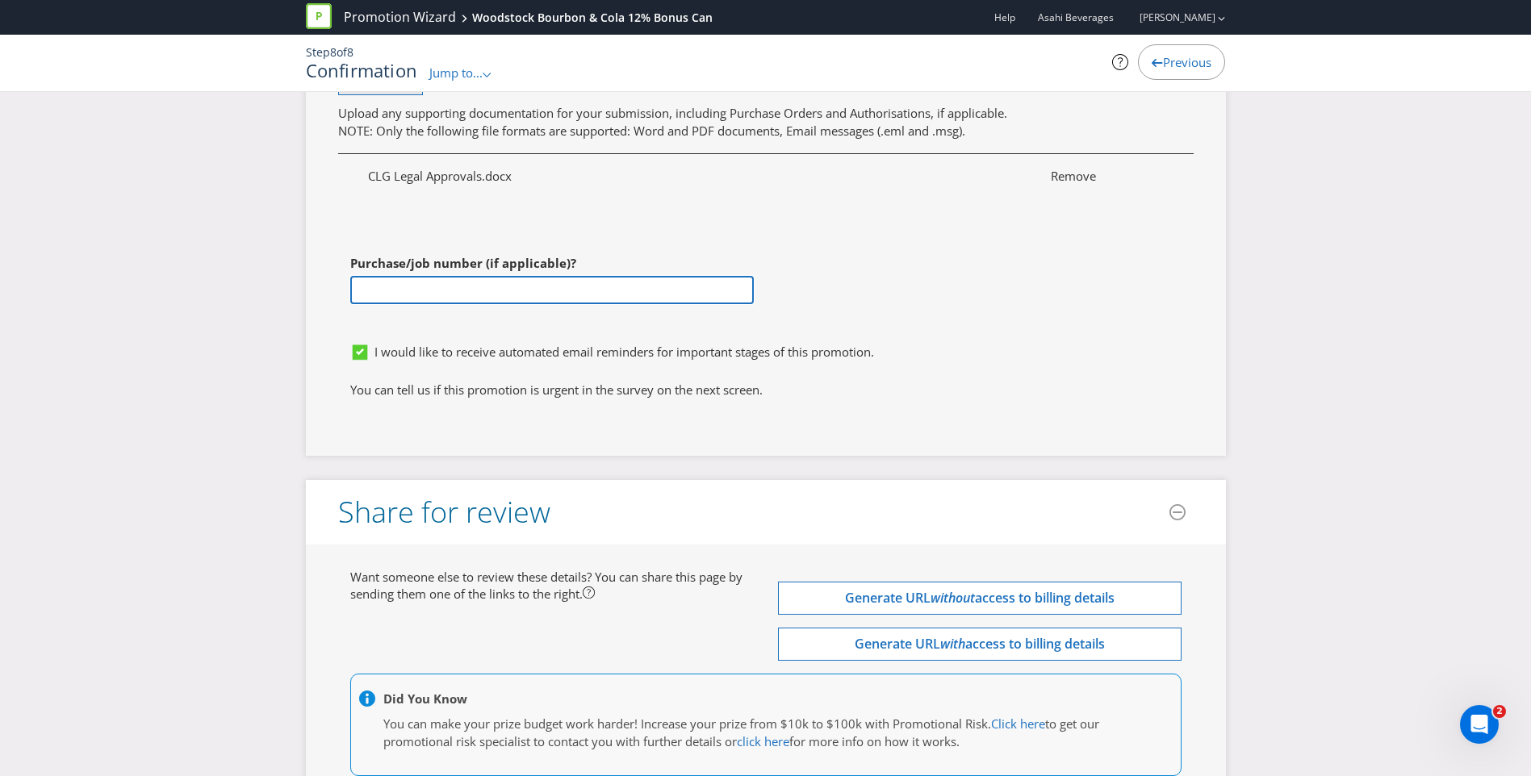
click at [424, 276] on input "text" at bounding box center [552, 290] width 404 height 28
paste input "4501105766"
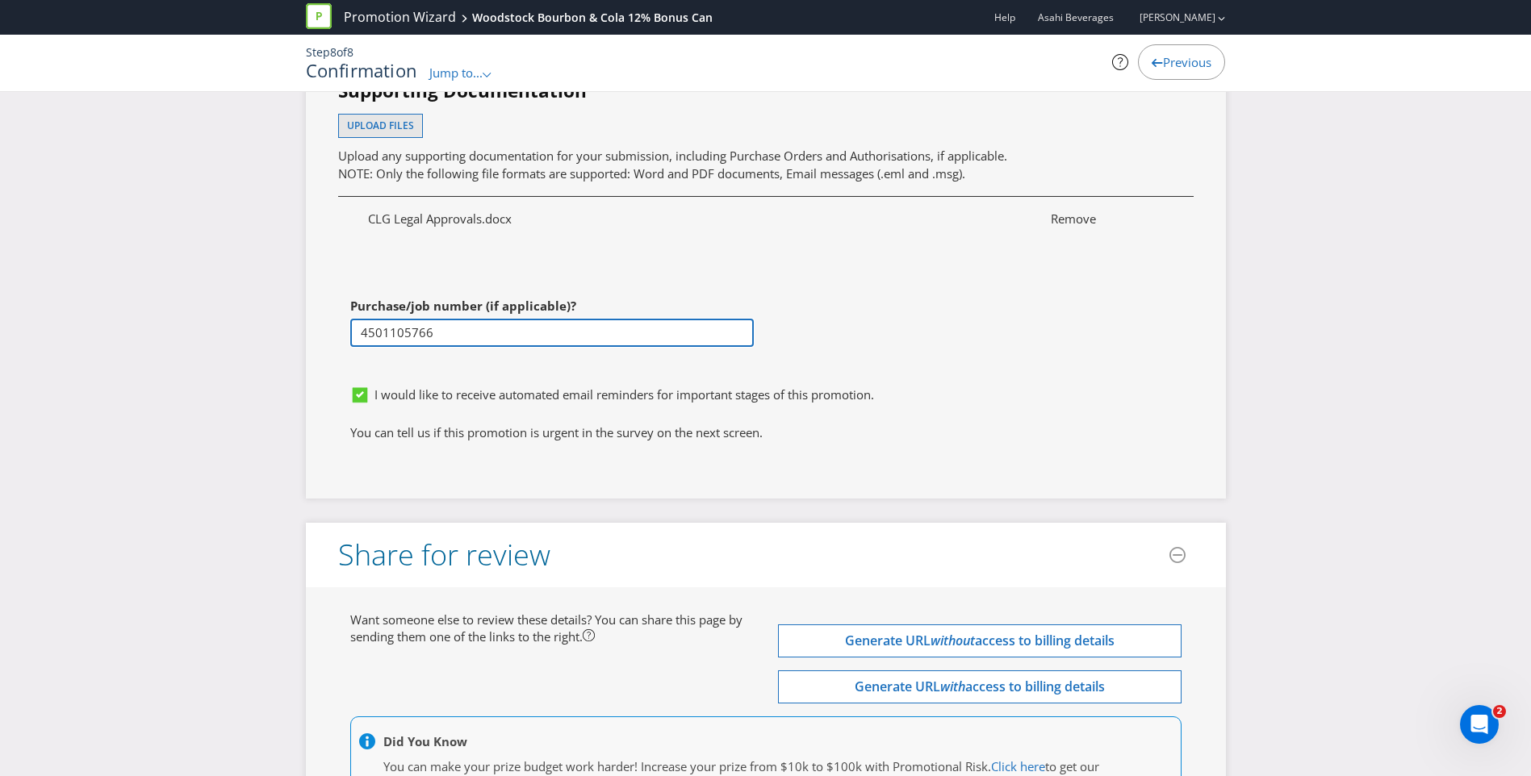
scroll to position [4317, 0]
type input "4501105766"
click at [1000, 277] on div "First name of contact [PERSON_NAME] Last name of contact Carling Phone [PHONE_N…" at bounding box center [766, 130] width 880 height 493
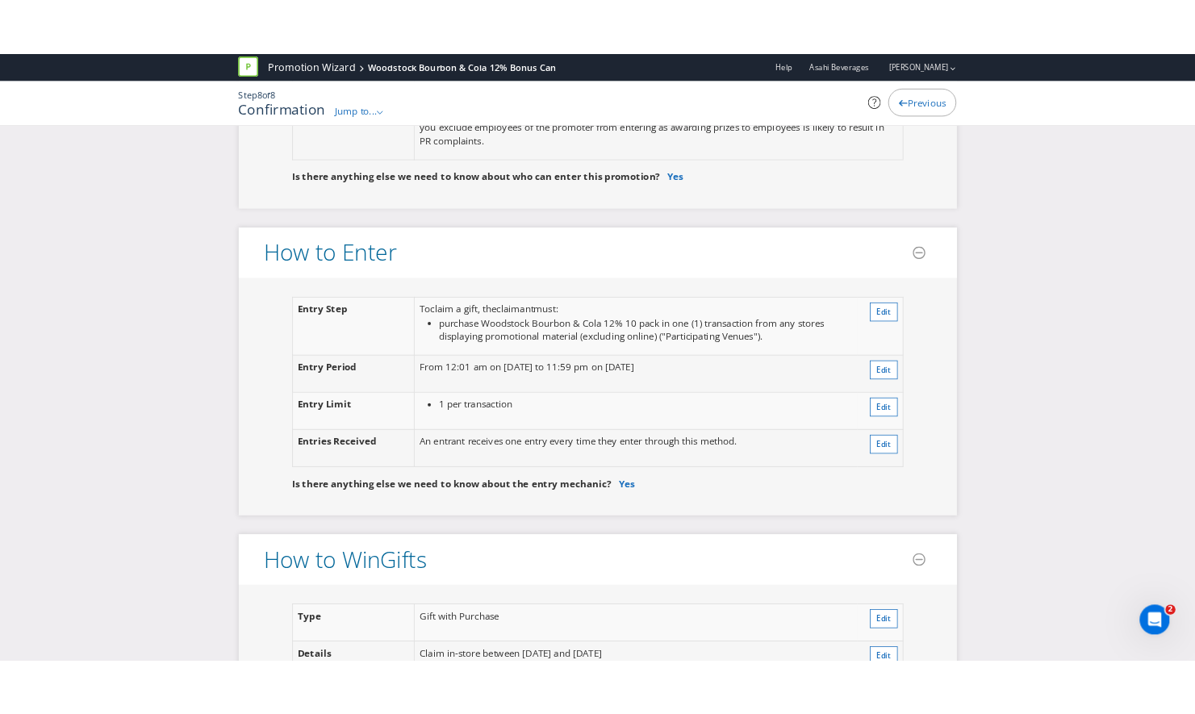
scroll to position [1098, 0]
